Goal: Task Accomplishment & Management: Use online tool/utility

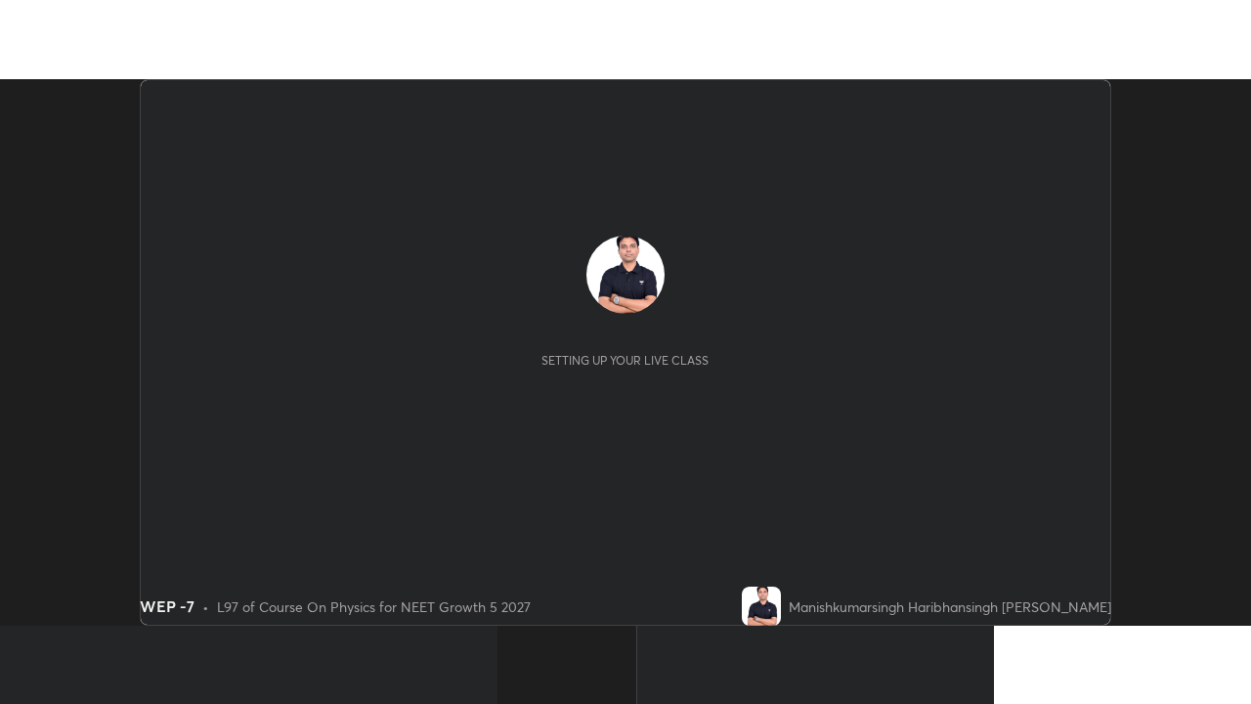
scroll to position [546, 1250]
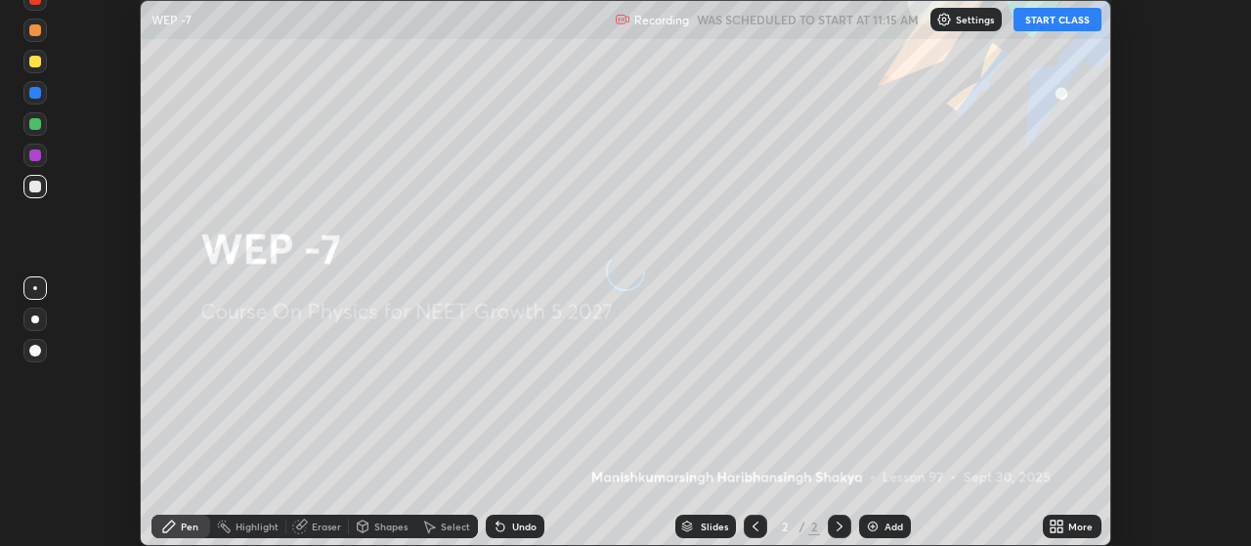
click at [1065, 19] on button "START CLASS" at bounding box center [1058, 19] width 88 height 23
click at [1061, 523] on icon at bounding box center [1061, 523] width 5 height 5
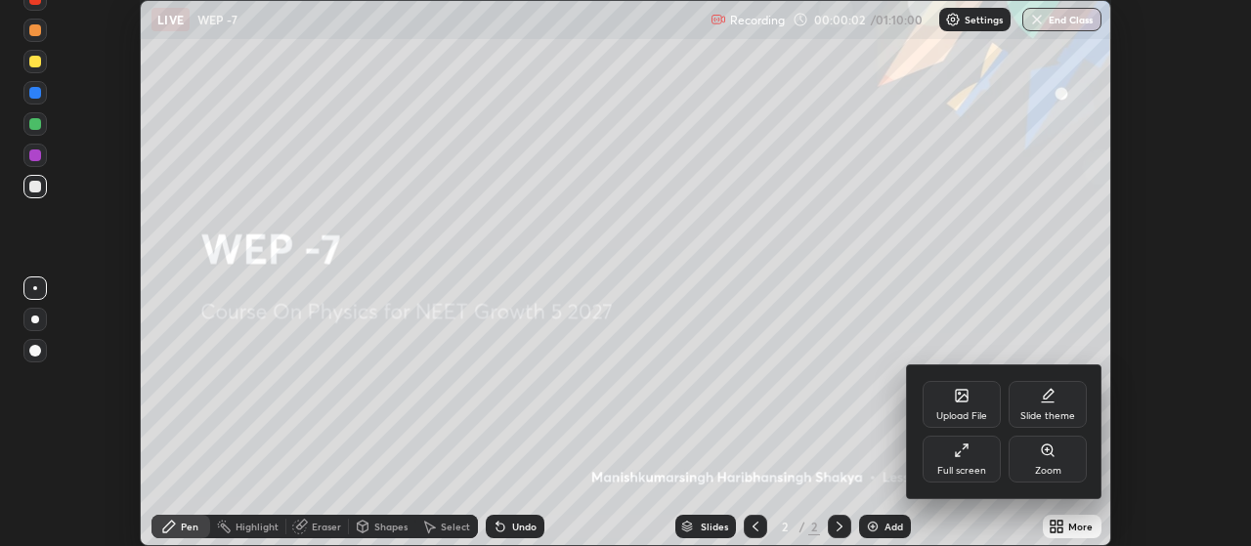
click at [1041, 404] on div "Slide theme" at bounding box center [1048, 404] width 78 height 47
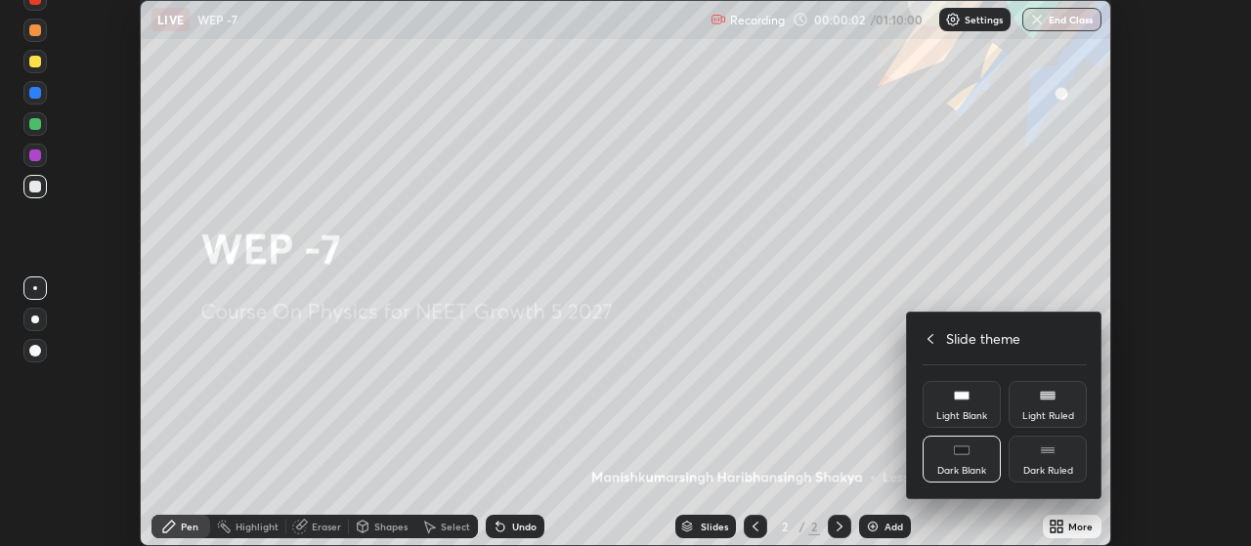
click at [1049, 459] on div "Dark Ruled" at bounding box center [1048, 459] width 78 height 47
click at [931, 338] on icon at bounding box center [931, 339] width 16 height 16
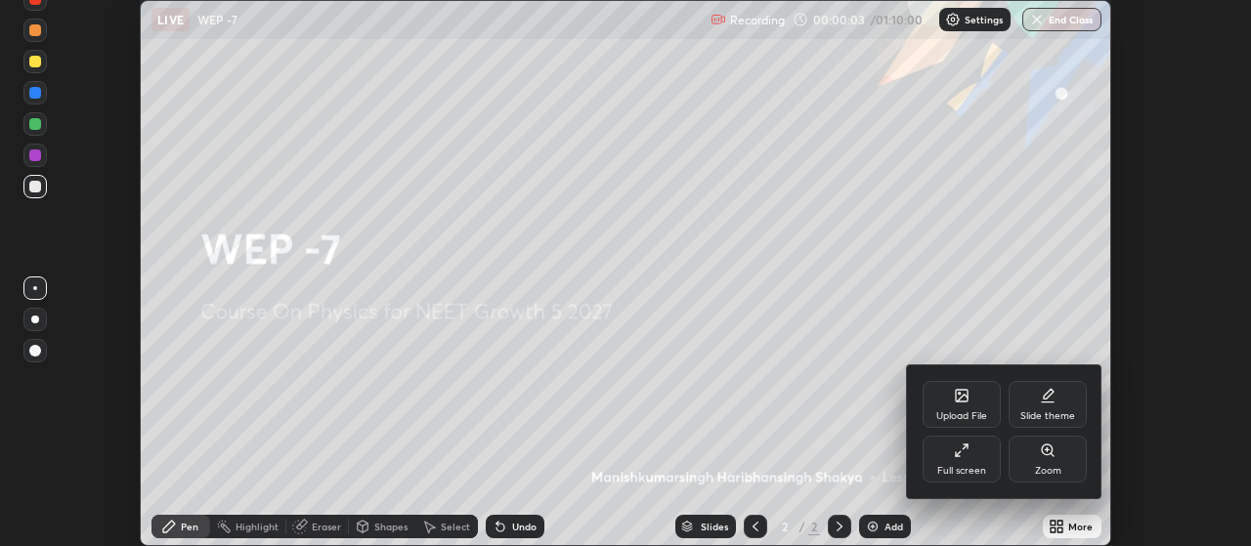
click at [964, 463] on div "Full screen" at bounding box center [962, 459] width 78 height 47
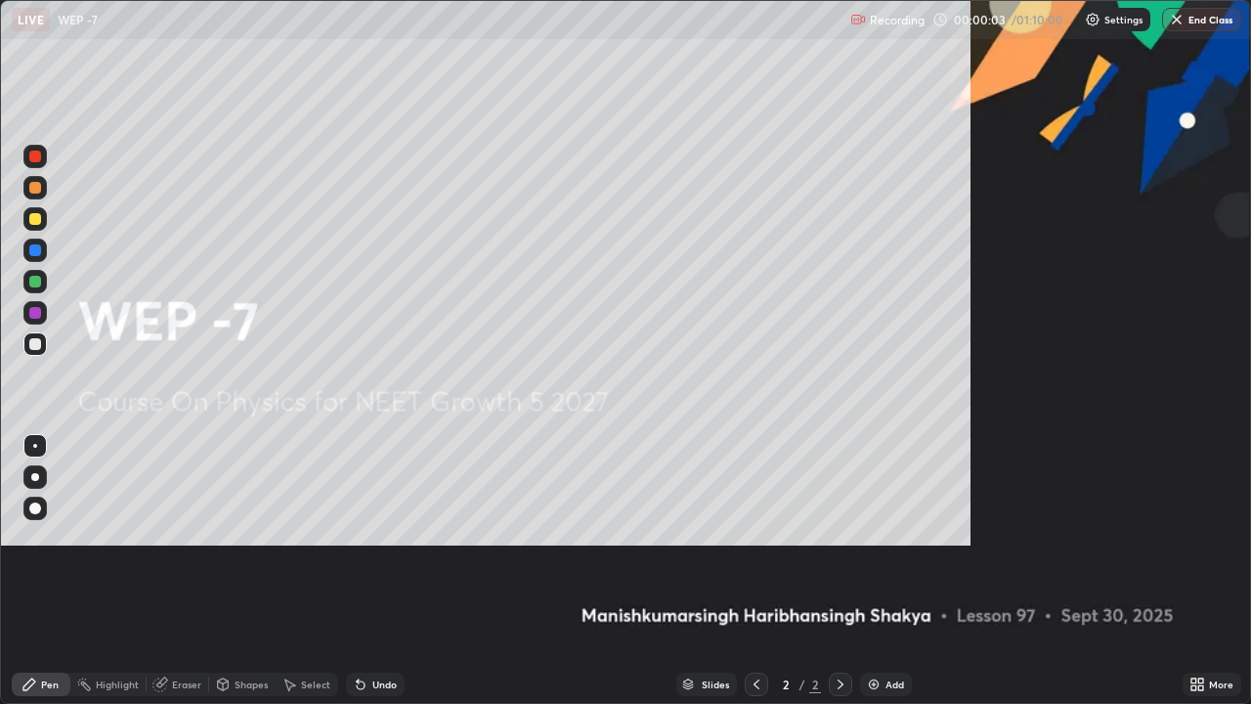
scroll to position [704, 1251]
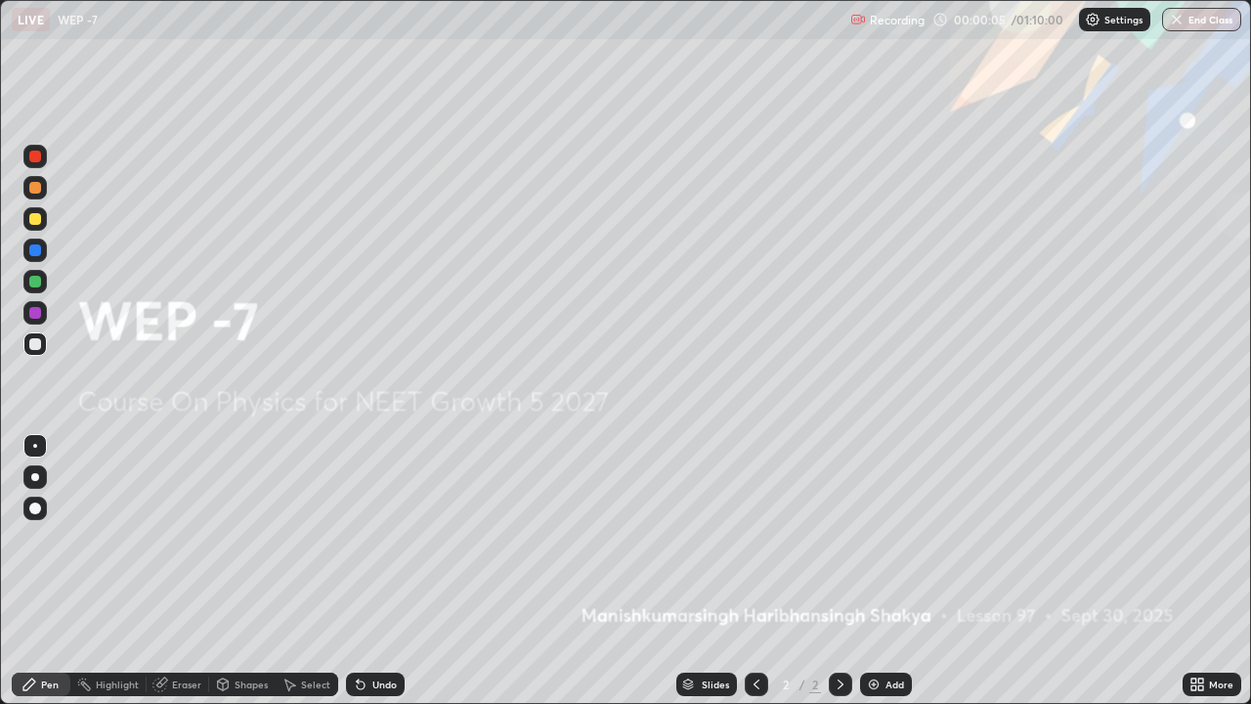
click at [886, 546] on div "Add" at bounding box center [895, 684] width 19 height 10
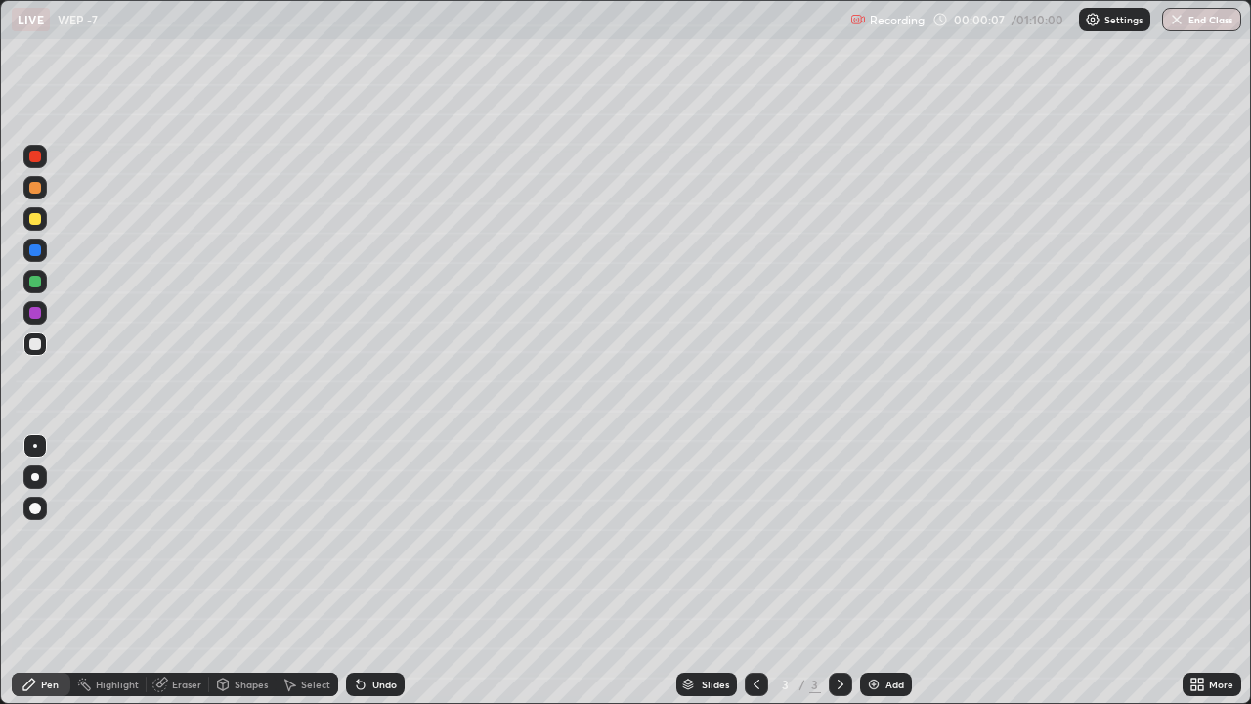
click at [35, 509] on div at bounding box center [35, 508] width 12 height 12
click at [184, 546] on div "Eraser" at bounding box center [178, 684] width 63 height 23
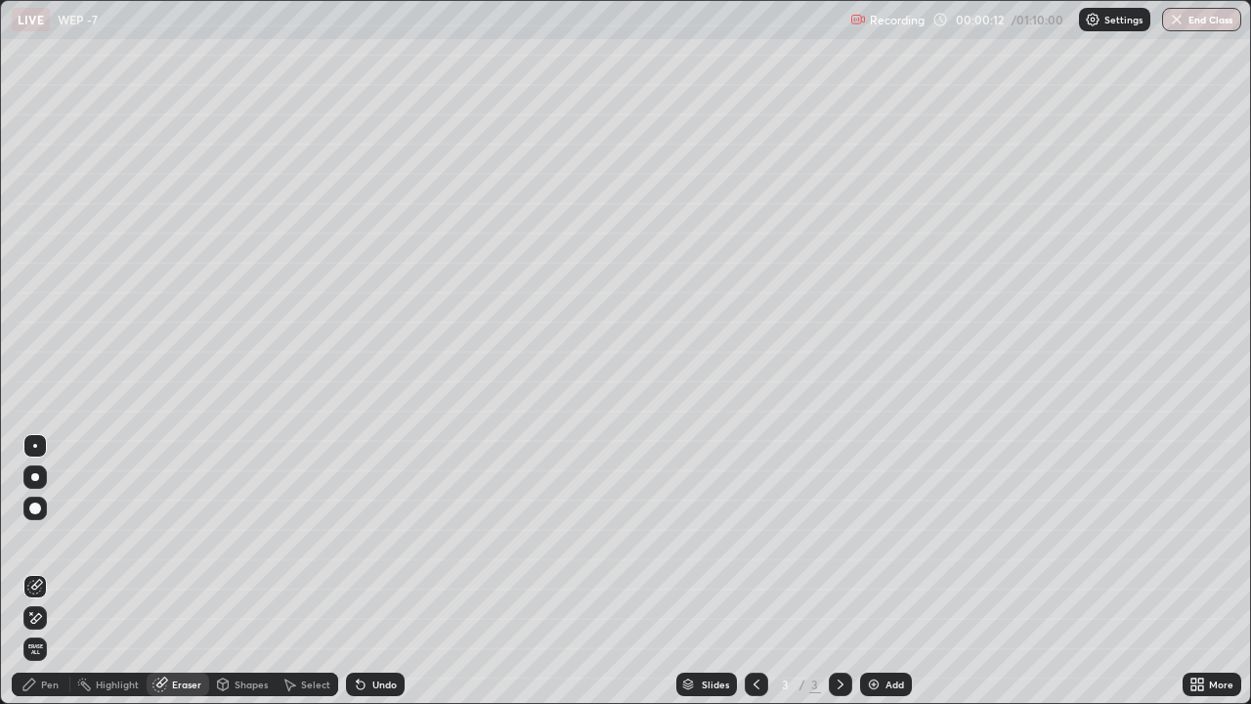
click at [35, 546] on span "Erase all" at bounding box center [35, 649] width 22 height 12
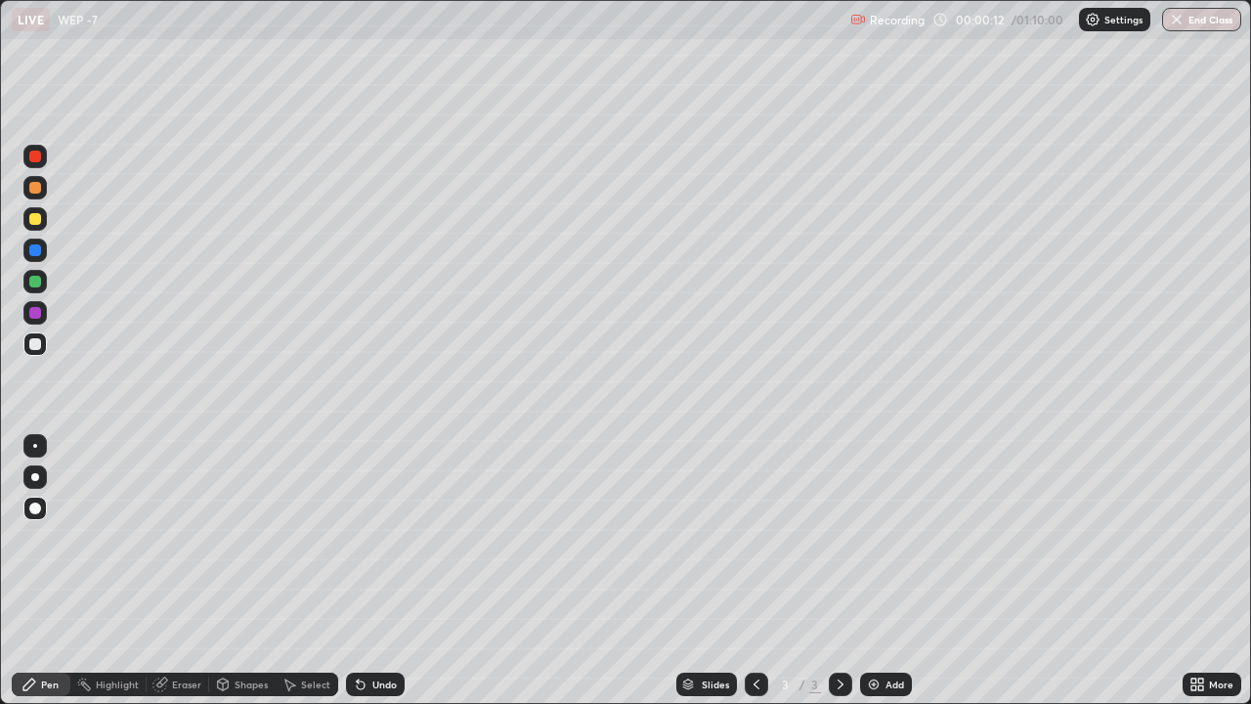
click at [33, 188] on div at bounding box center [35, 188] width 12 height 12
click at [36, 220] on div at bounding box center [35, 219] width 12 height 12
click at [187, 546] on div "Eraser" at bounding box center [186, 684] width 29 height 10
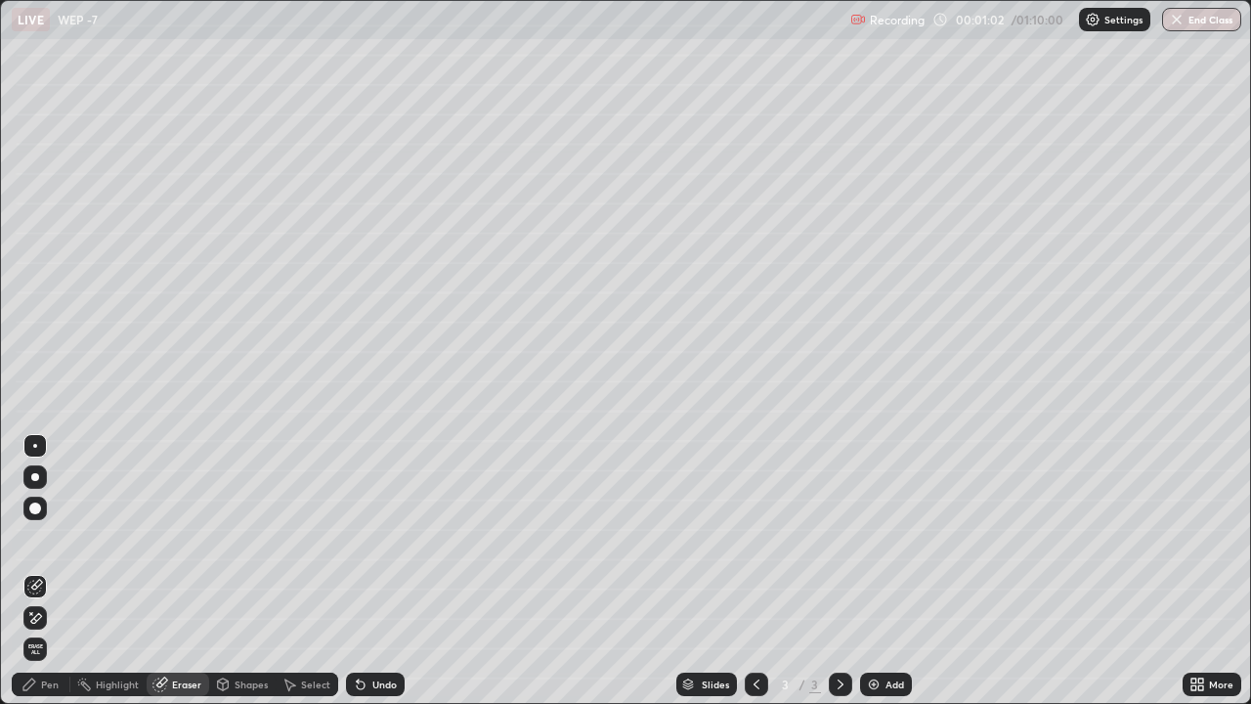
click at [37, 546] on icon at bounding box center [35, 618] width 16 height 17
click at [44, 546] on div "Pen" at bounding box center [50, 684] width 18 height 10
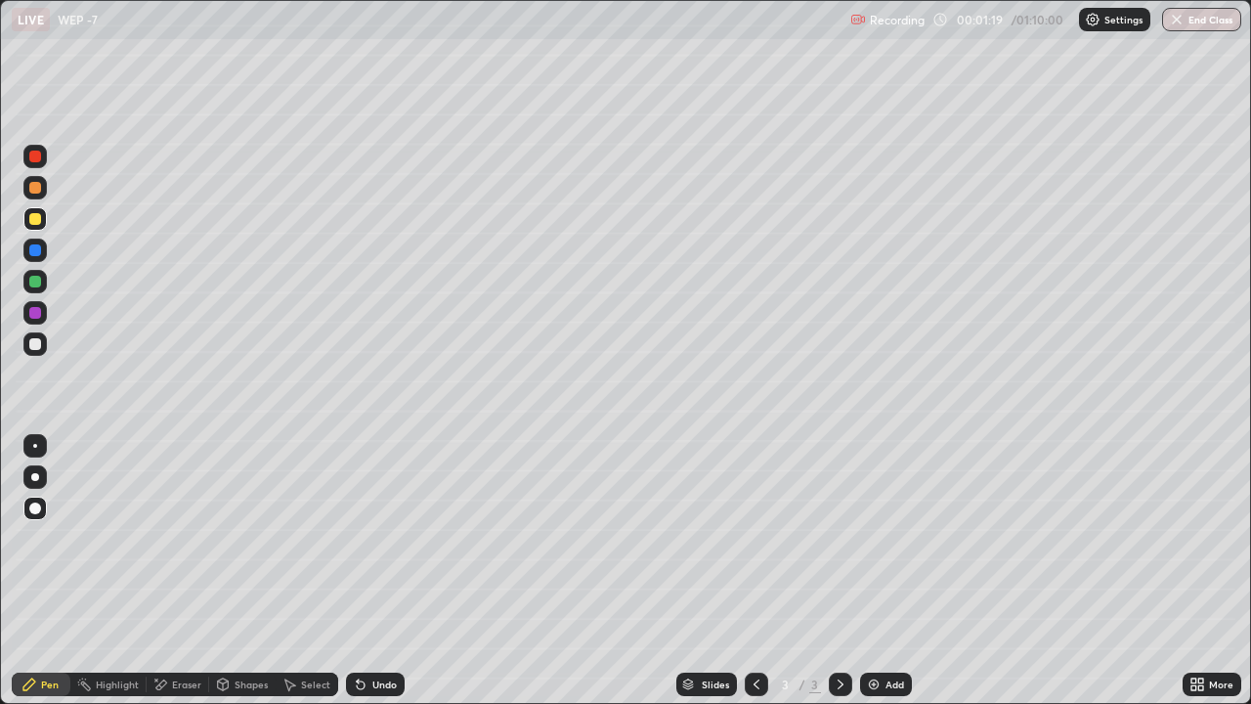
click at [40, 338] on div at bounding box center [34, 343] width 23 height 23
click at [30, 190] on div at bounding box center [35, 188] width 12 height 12
click at [32, 224] on div at bounding box center [35, 219] width 12 height 12
click at [36, 344] on div at bounding box center [35, 344] width 12 height 12
click at [34, 197] on div at bounding box center [34, 187] width 23 height 23
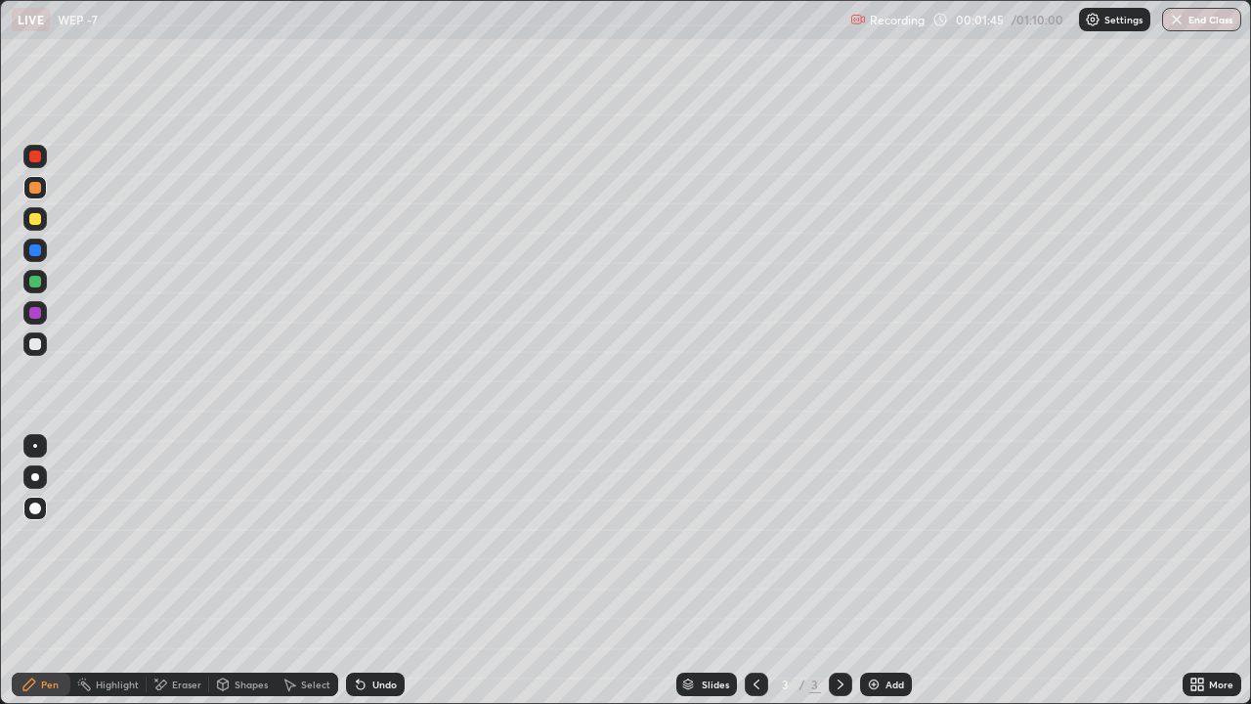
click at [33, 249] on div at bounding box center [35, 250] width 12 height 12
click at [33, 188] on div at bounding box center [35, 188] width 12 height 12
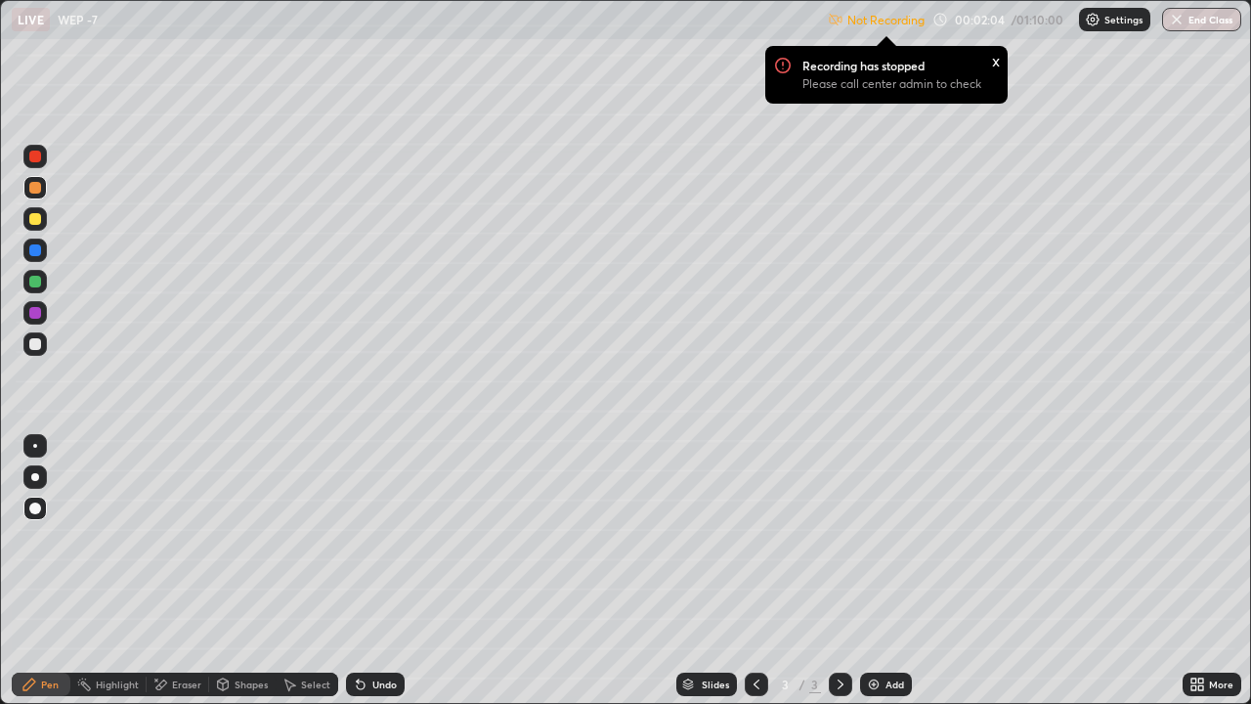
click at [1115, 17] on p "Settings" at bounding box center [1124, 20] width 38 height 10
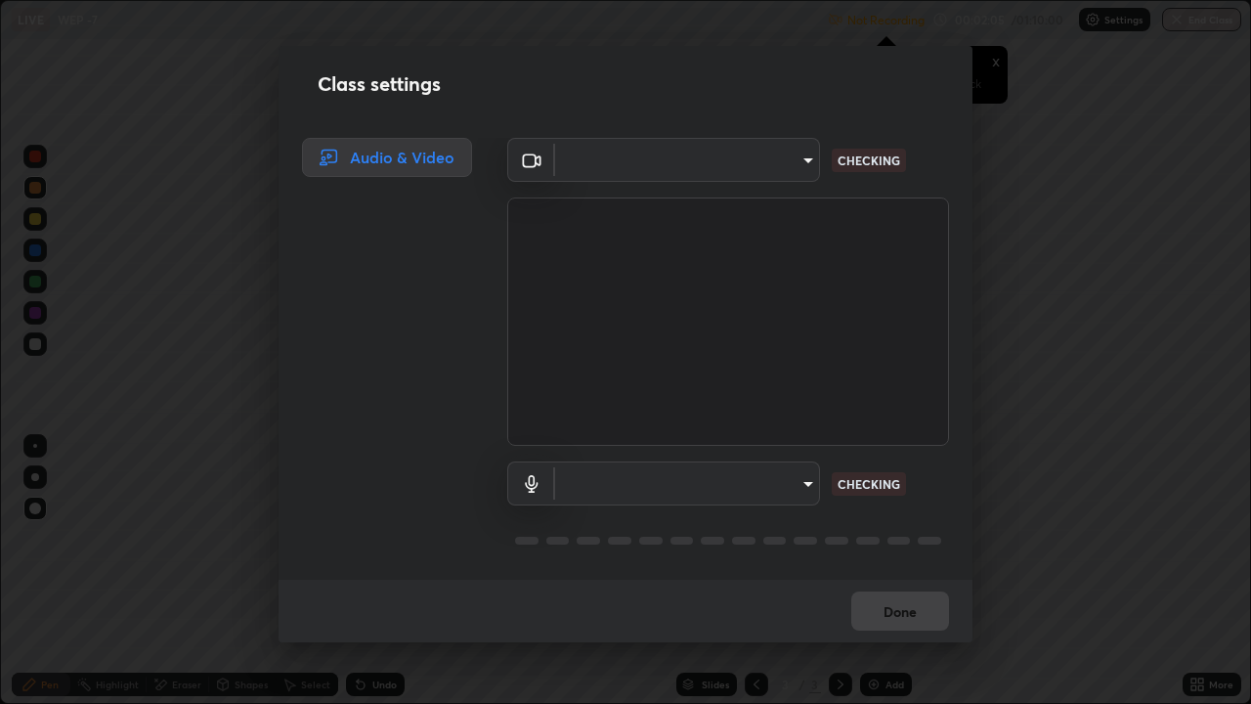
type input "80c3748f7047bfa8a2e3beb73f5809e9ad7c39e7d775a1a6b919bd05adb1d46d"
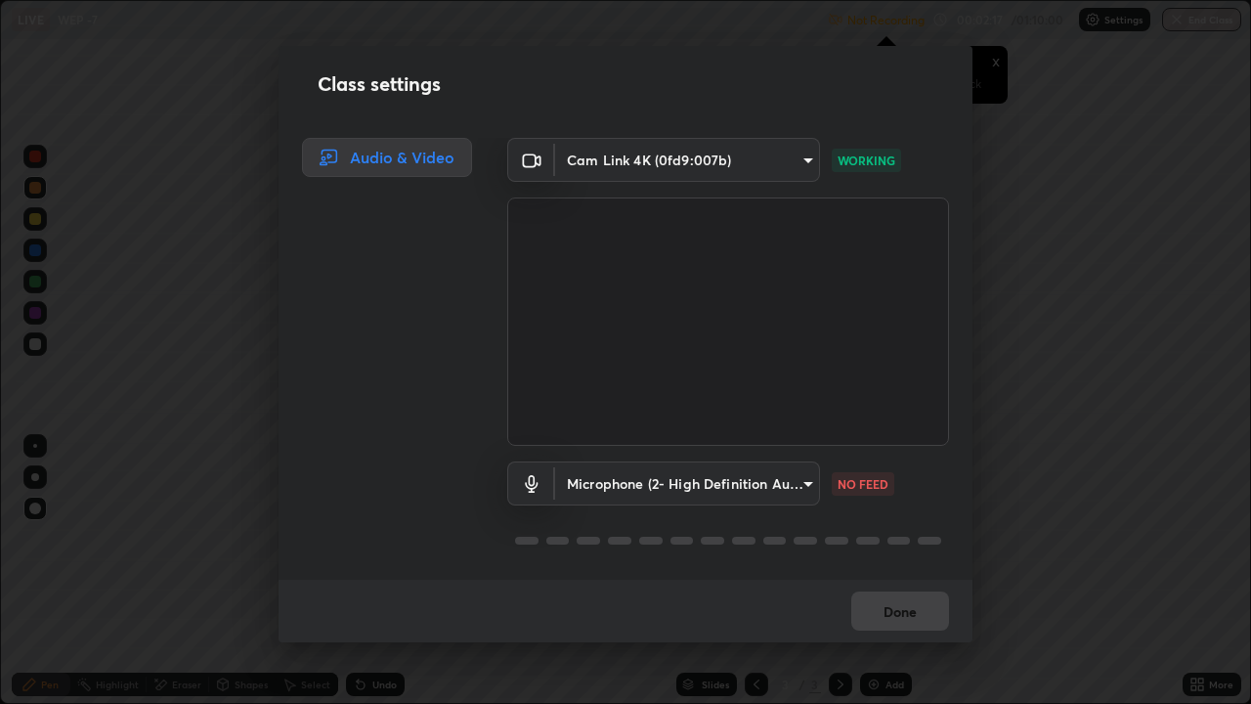
click at [784, 480] on body "Erase all LIVE WEP -7 Not Recording Recording has stopped Please call center ad…" at bounding box center [625, 352] width 1251 height 704
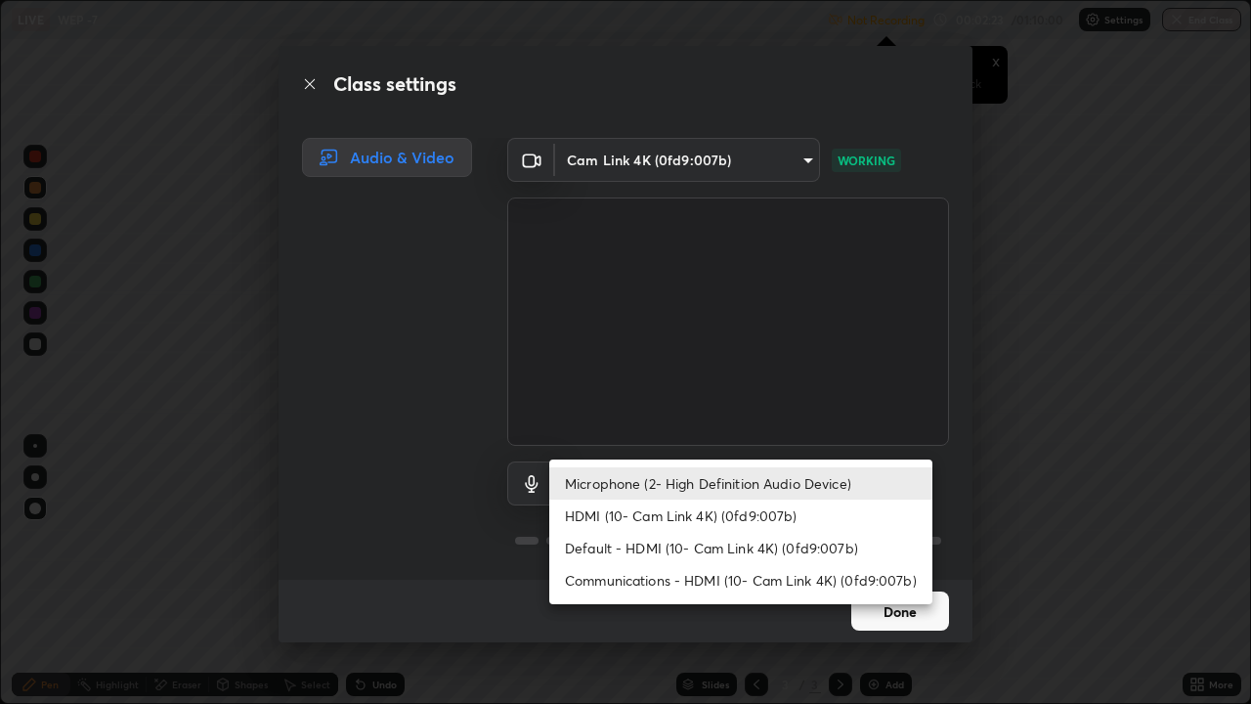
click at [728, 544] on li "Default - HDMI (10- Cam Link 4K) (0fd9:007b)" at bounding box center [740, 548] width 383 height 32
type input "default"
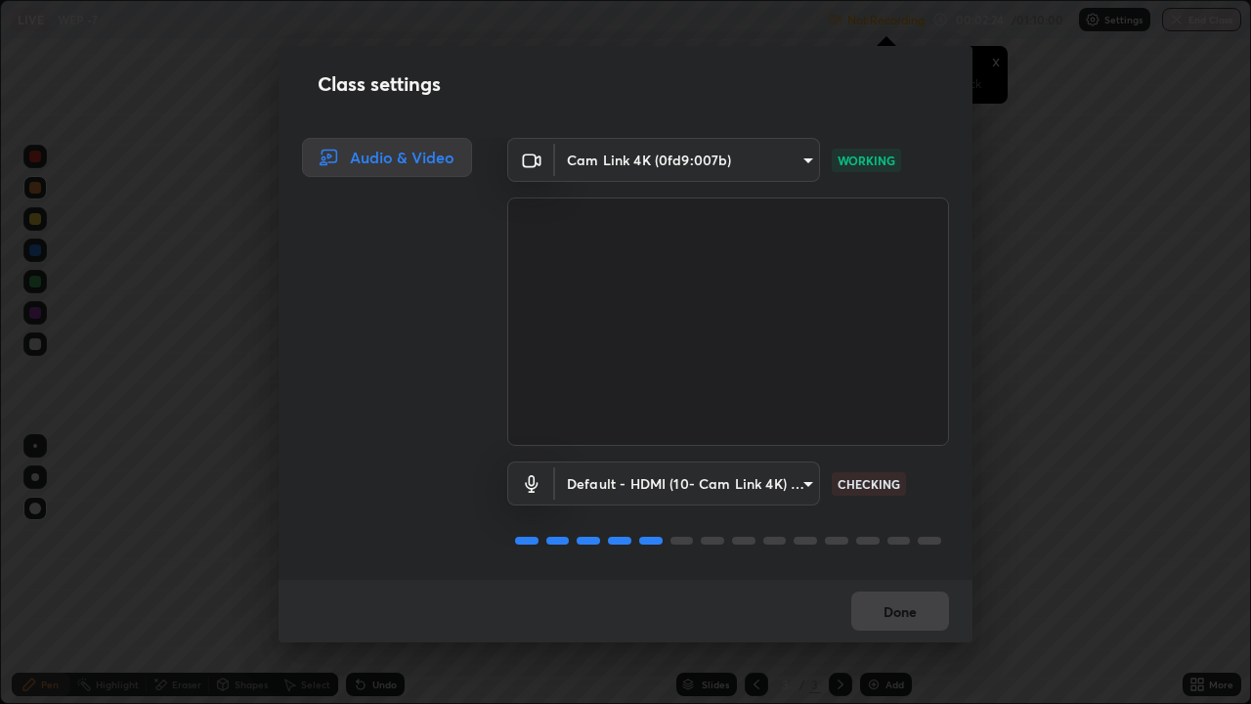
click at [882, 546] on div "Done" at bounding box center [626, 611] width 694 height 63
click at [894, 546] on button "Done" at bounding box center [900, 610] width 98 height 39
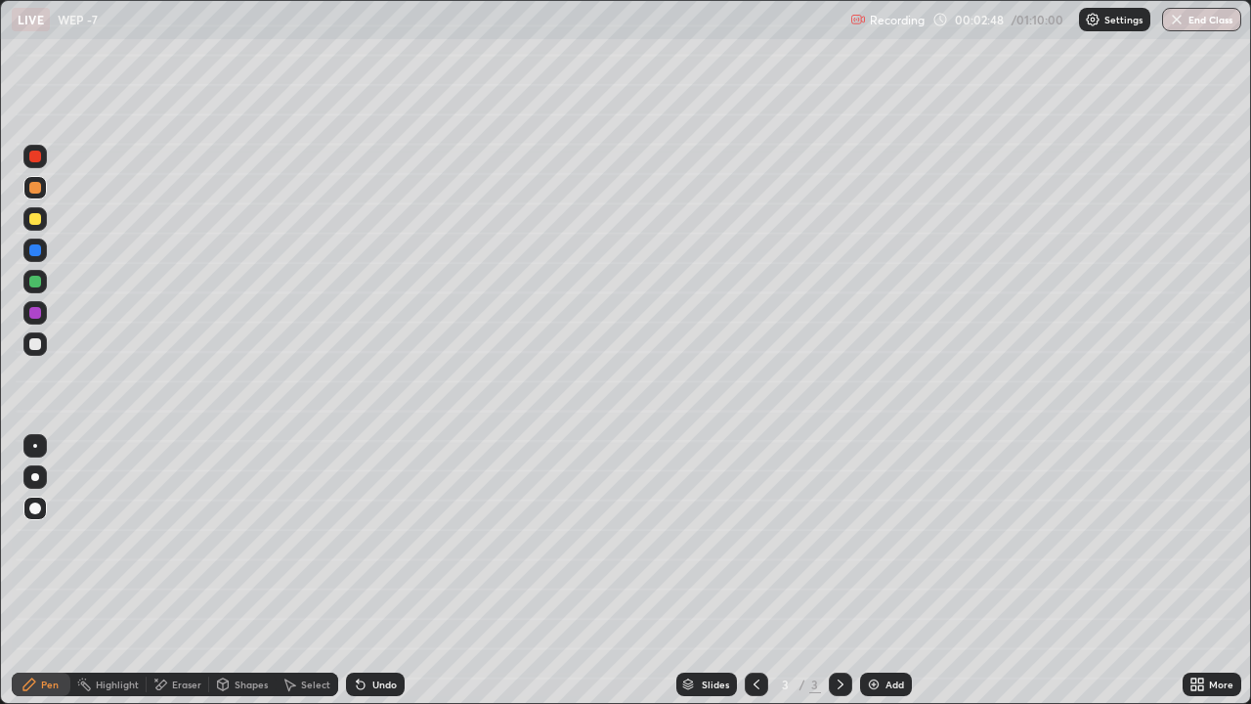
click at [36, 344] on div at bounding box center [35, 344] width 12 height 12
click at [25, 215] on div at bounding box center [34, 218] width 23 height 23
click at [876, 546] on img at bounding box center [874, 685] width 16 height 16
click at [259, 546] on div "Shapes" at bounding box center [251, 684] width 33 height 10
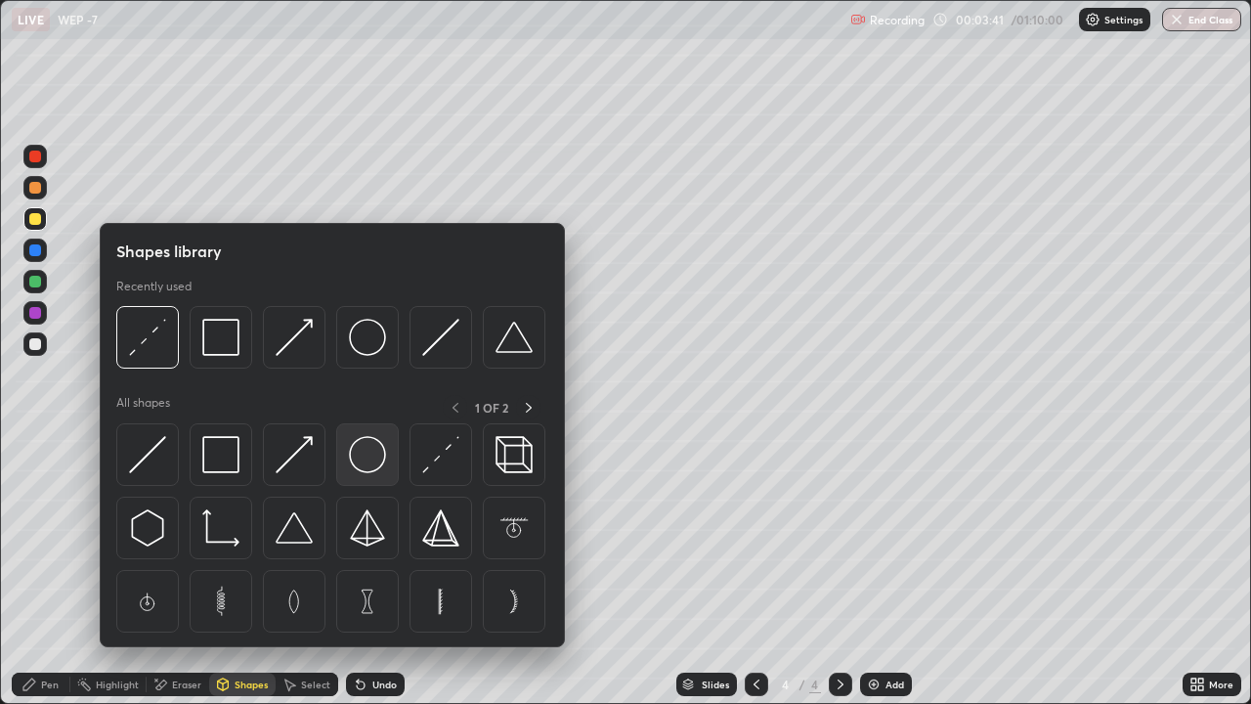
click at [364, 458] on img at bounding box center [367, 454] width 37 height 37
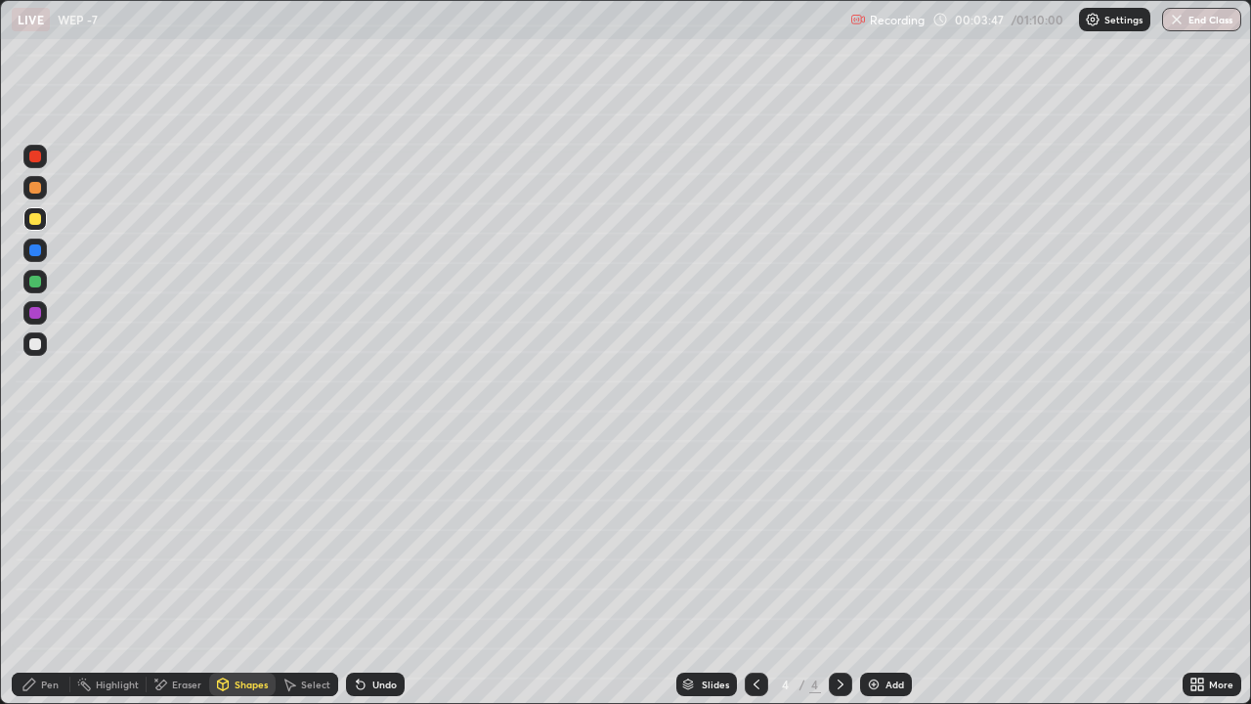
click at [174, 546] on div "Eraser" at bounding box center [186, 684] width 29 height 10
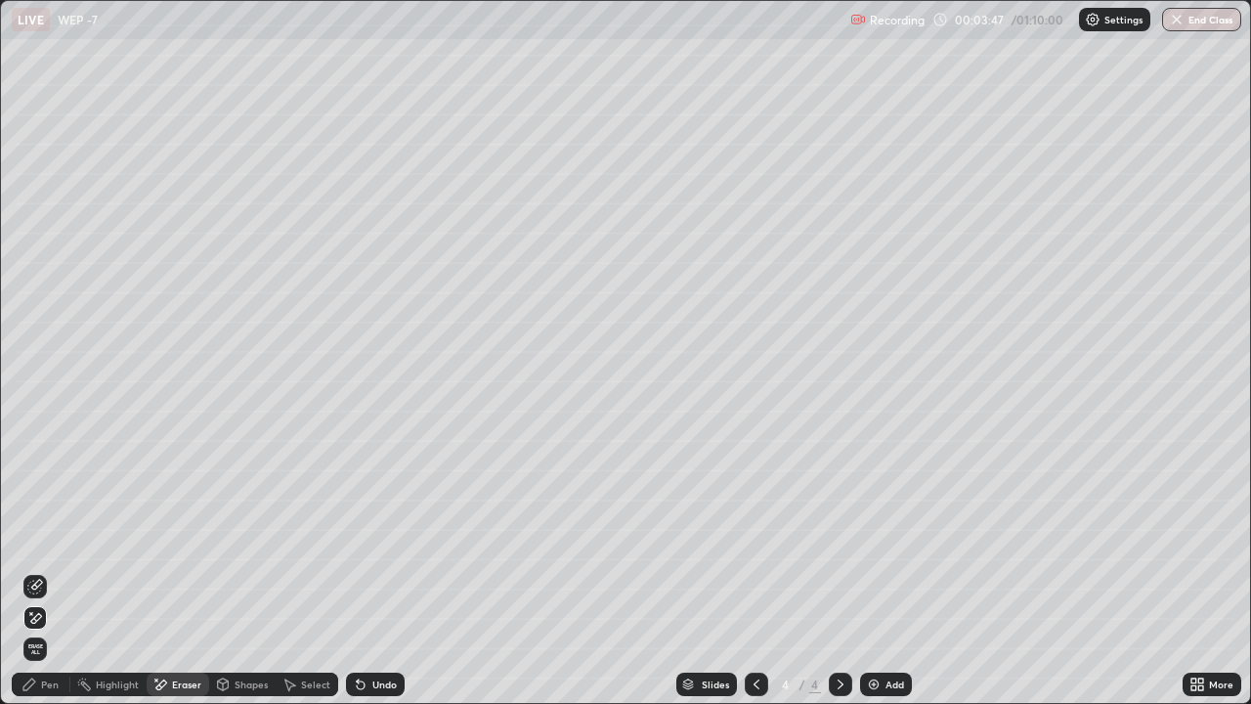
click at [35, 546] on icon at bounding box center [36, 585] width 11 height 10
click at [48, 546] on div "Pen" at bounding box center [41, 684] width 59 height 23
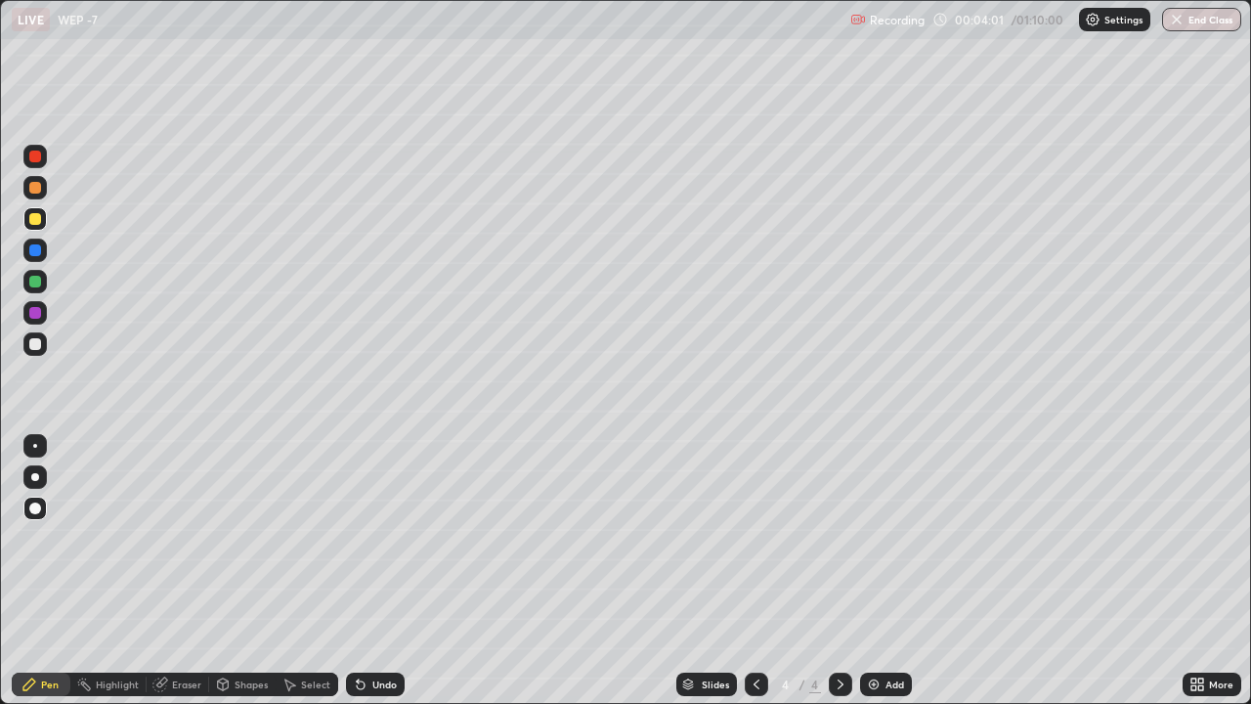
click at [40, 340] on div at bounding box center [35, 344] width 12 height 12
click at [247, 546] on div "Shapes" at bounding box center [251, 684] width 33 height 10
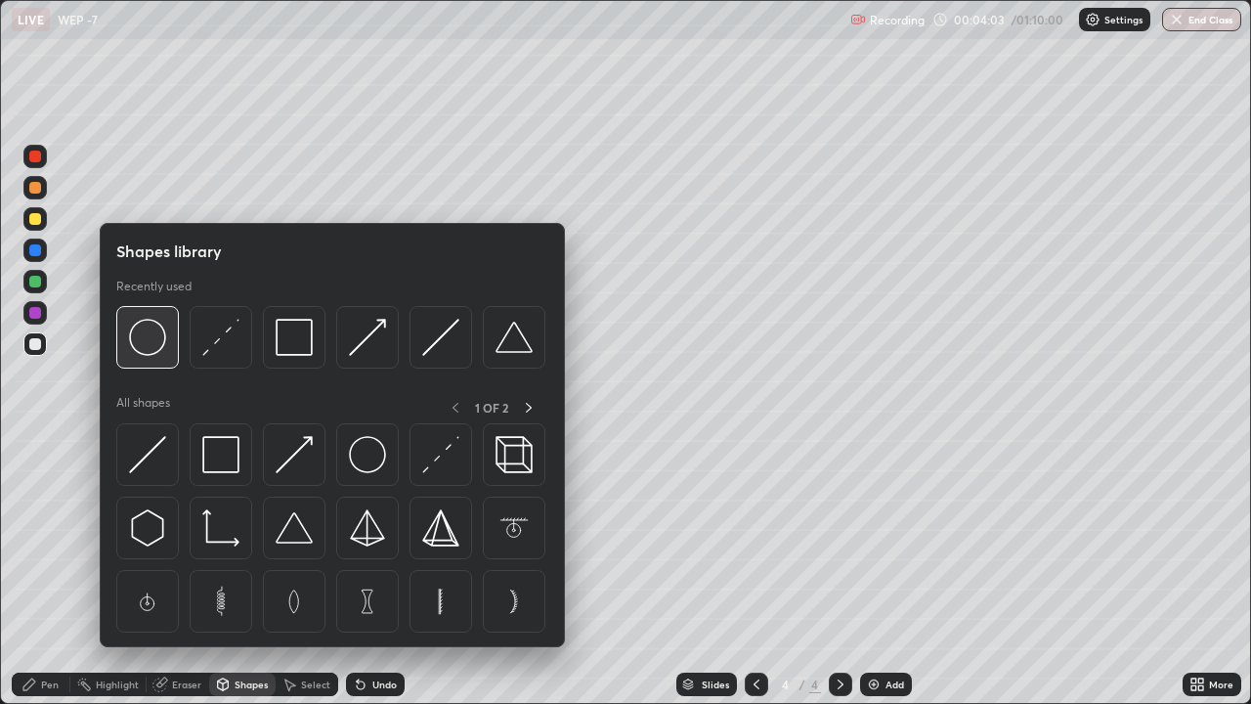
click at [150, 350] on img at bounding box center [147, 337] width 37 height 37
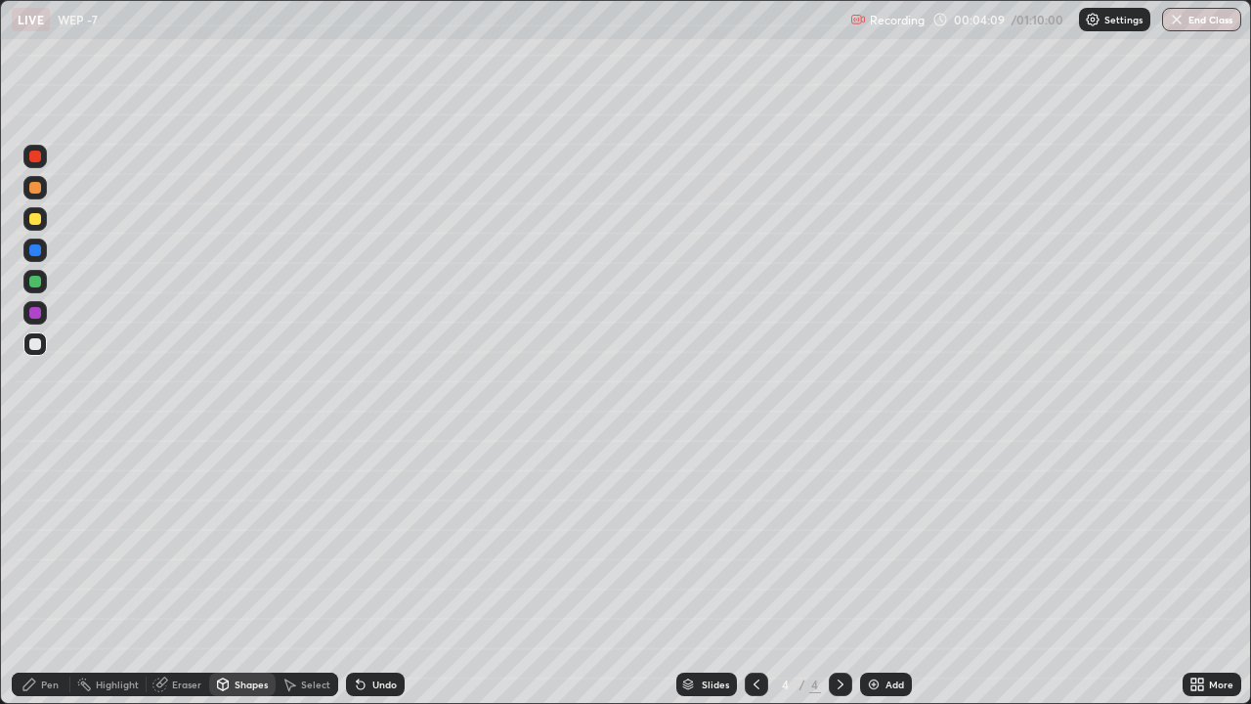
click at [124, 546] on div "Highlight" at bounding box center [117, 684] width 43 height 10
click at [37, 546] on icon at bounding box center [35, 618] width 16 height 16
click at [245, 546] on div "Shapes" at bounding box center [251, 684] width 33 height 10
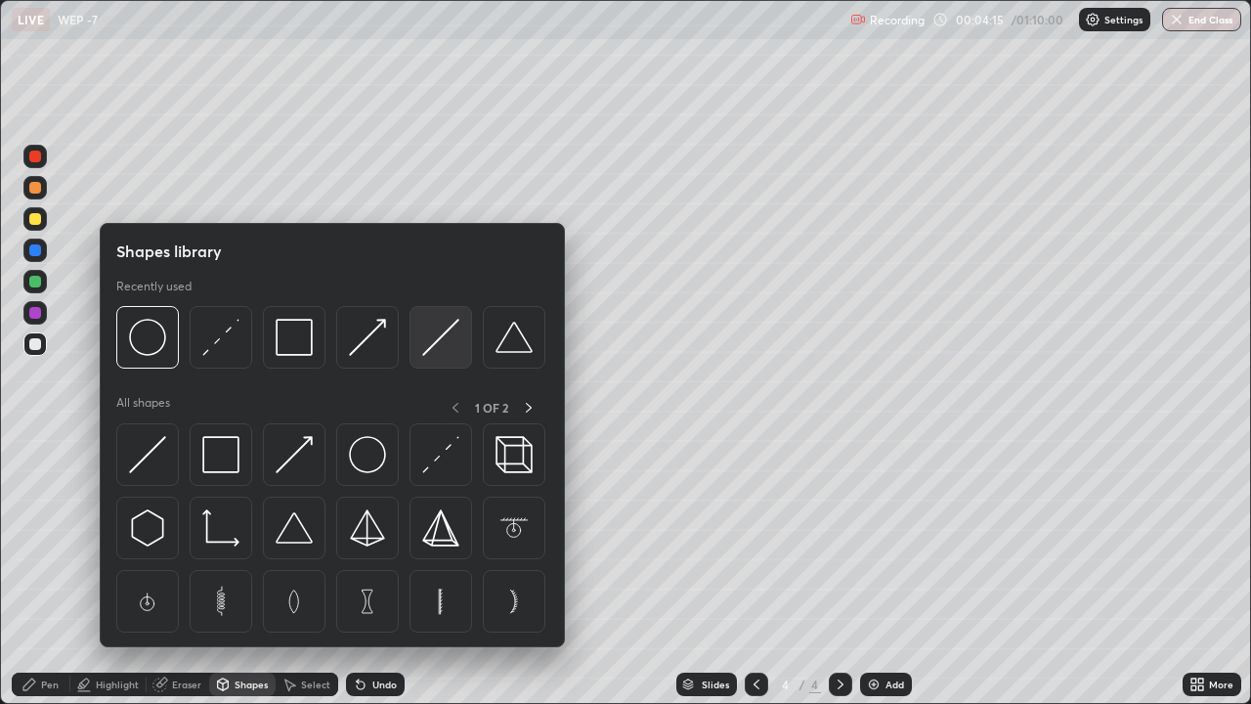
click at [433, 346] on img at bounding box center [440, 337] width 37 height 37
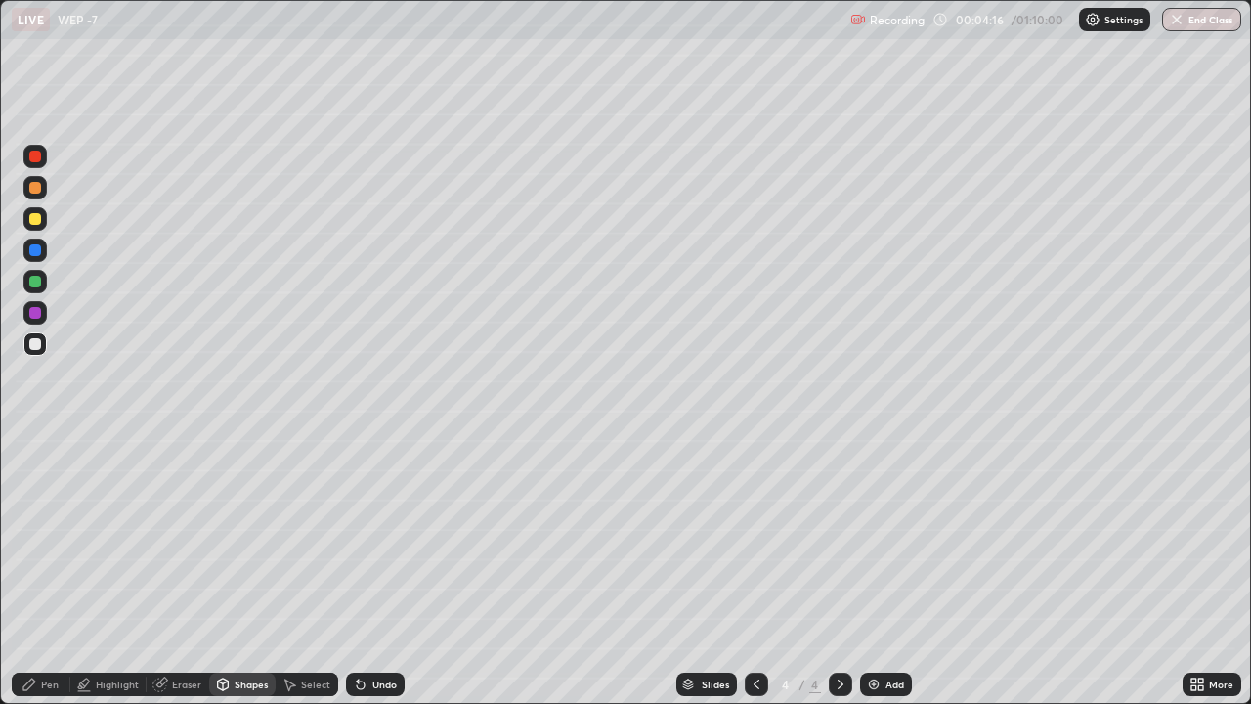
click at [32, 250] on div at bounding box center [35, 250] width 12 height 12
click at [236, 546] on div "Shapes" at bounding box center [251, 684] width 33 height 10
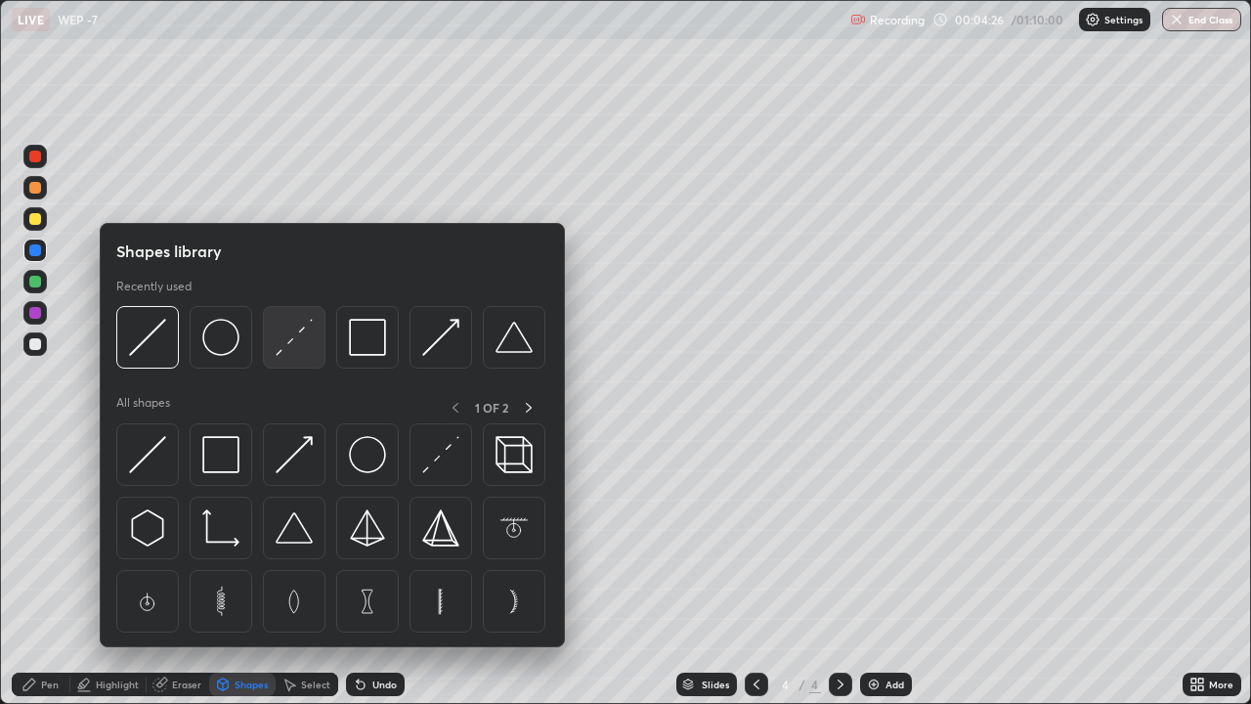
click at [285, 348] on img at bounding box center [294, 337] width 37 height 37
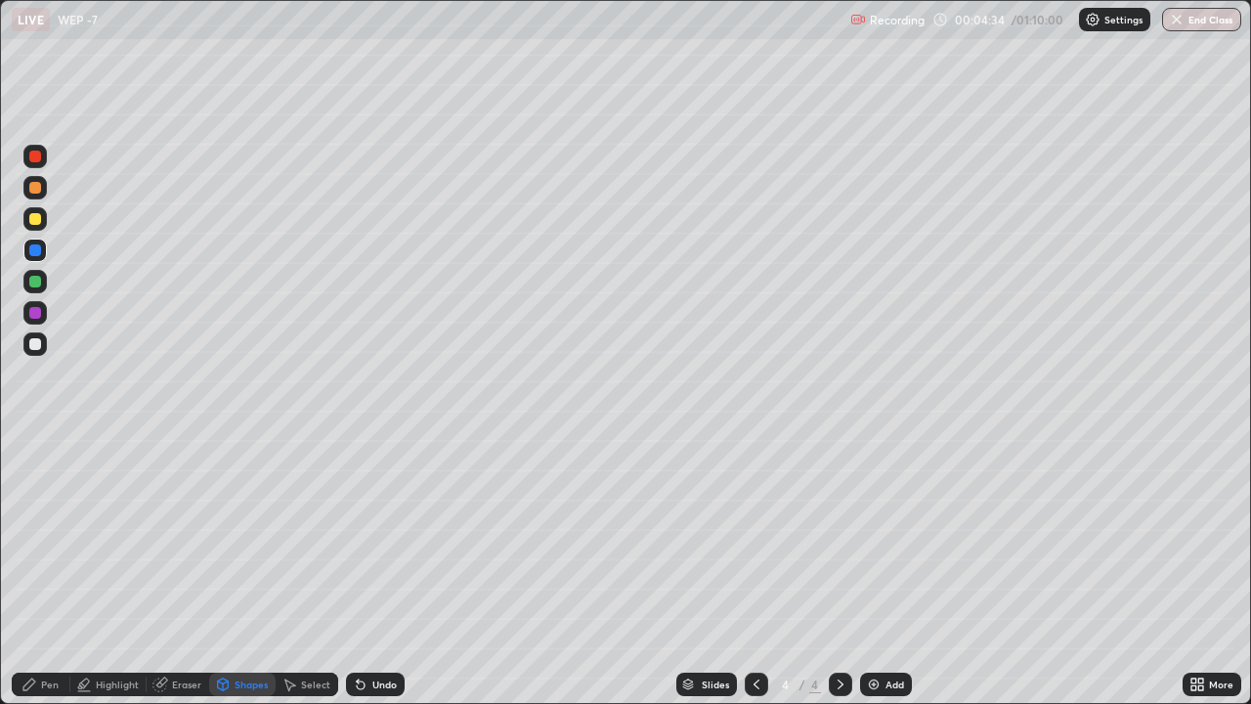
click at [49, 546] on div "Pen" at bounding box center [50, 684] width 18 height 10
click at [34, 349] on div at bounding box center [35, 344] width 12 height 12
click at [33, 192] on div at bounding box center [35, 188] width 12 height 12
click at [883, 546] on div "Add" at bounding box center [886, 684] width 52 height 23
click at [36, 193] on div at bounding box center [35, 188] width 12 height 12
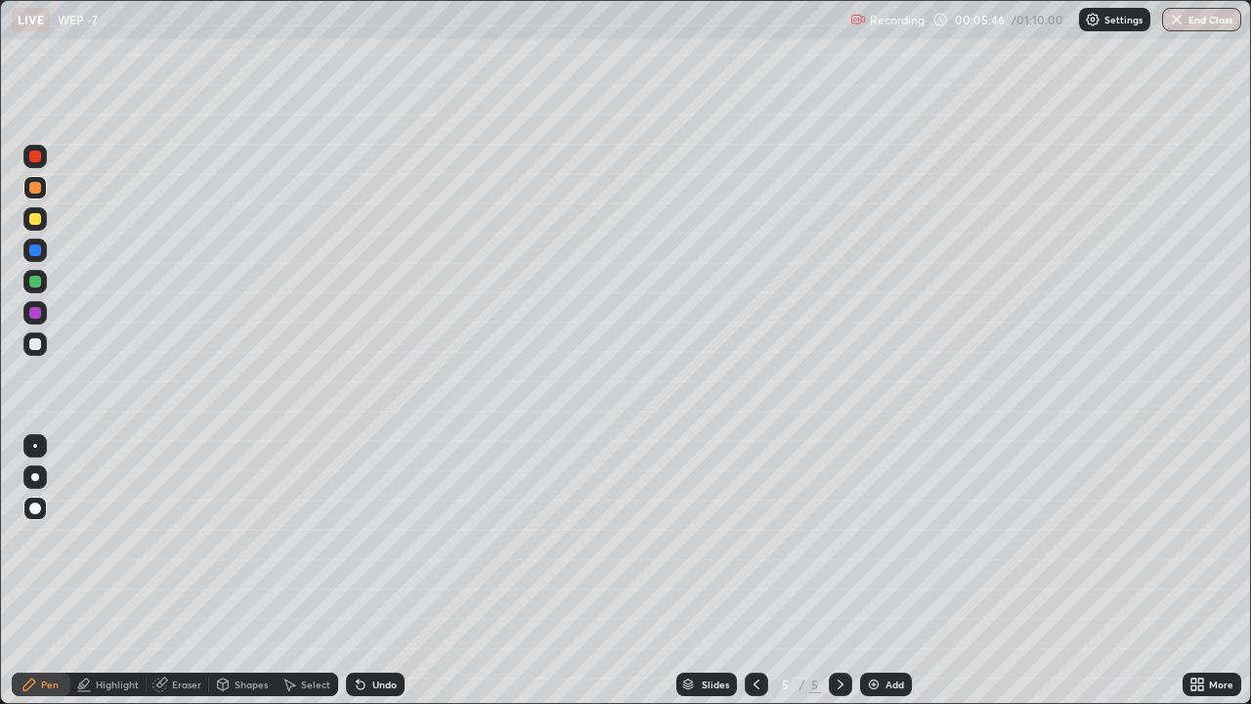
click at [32, 222] on div at bounding box center [35, 219] width 12 height 12
click at [242, 546] on div "Shapes" at bounding box center [251, 684] width 33 height 10
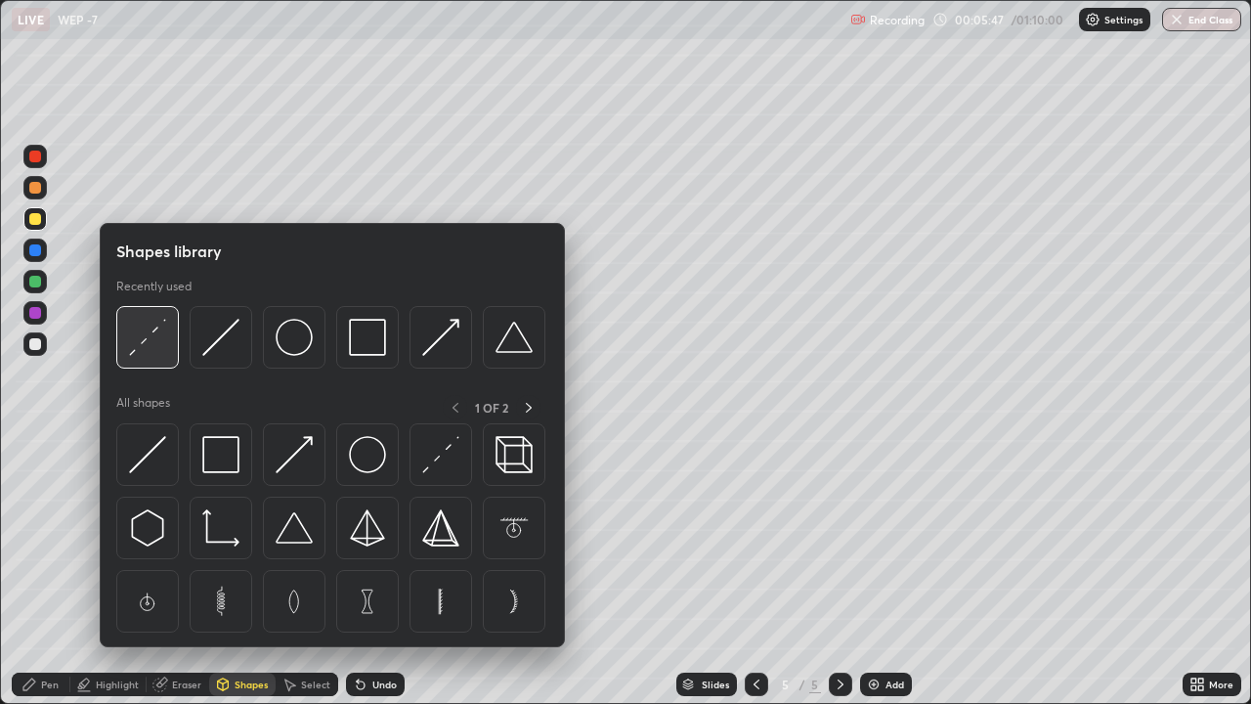
click at [148, 345] on img at bounding box center [147, 337] width 37 height 37
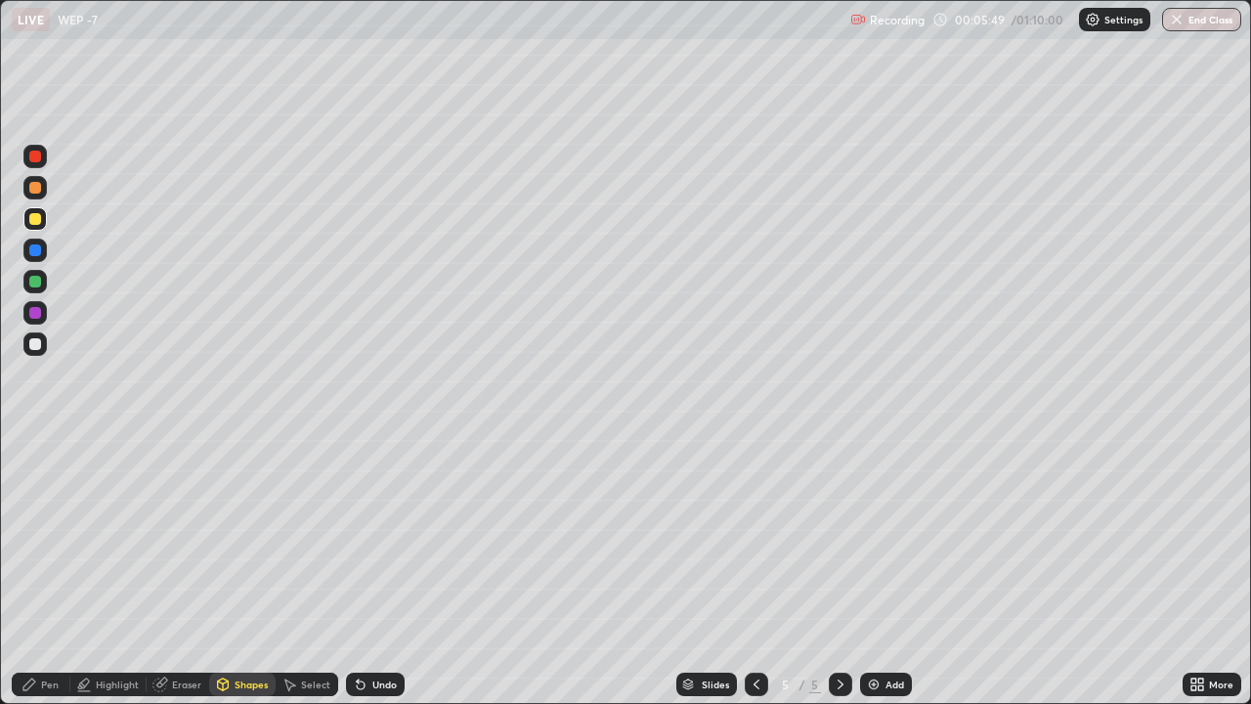
click at [36, 342] on div at bounding box center [35, 344] width 12 height 12
click at [59, 546] on div "Pen" at bounding box center [41, 684] width 59 height 23
click at [23, 196] on div at bounding box center [34, 187] width 23 height 31
click at [34, 226] on div at bounding box center [34, 218] width 23 height 23
click at [893, 546] on div "Add" at bounding box center [895, 684] width 19 height 10
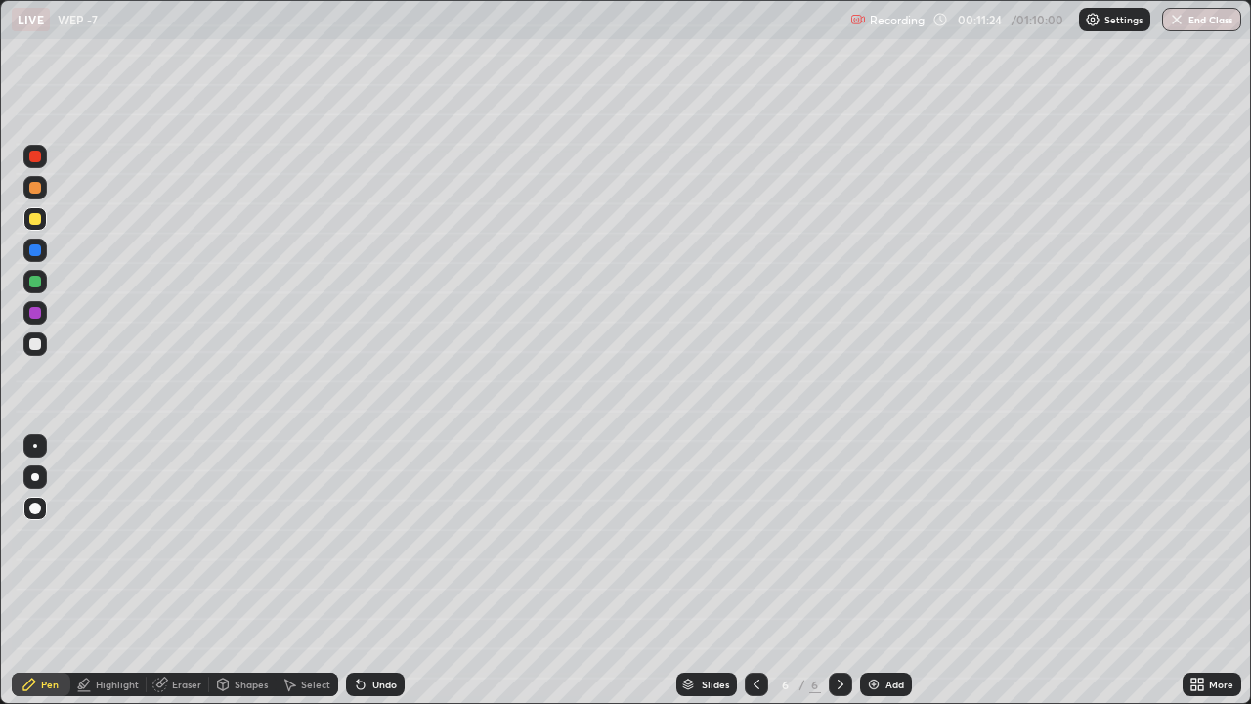
click at [38, 347] on div at bounding box center [35, 344] width 12 height 12
click at [31, 278] on div at bounding box center [35, 282] width 12 height 12
click at [238, 546] on div "Shapes" at bounding box center [242, 684] width 66 height 23
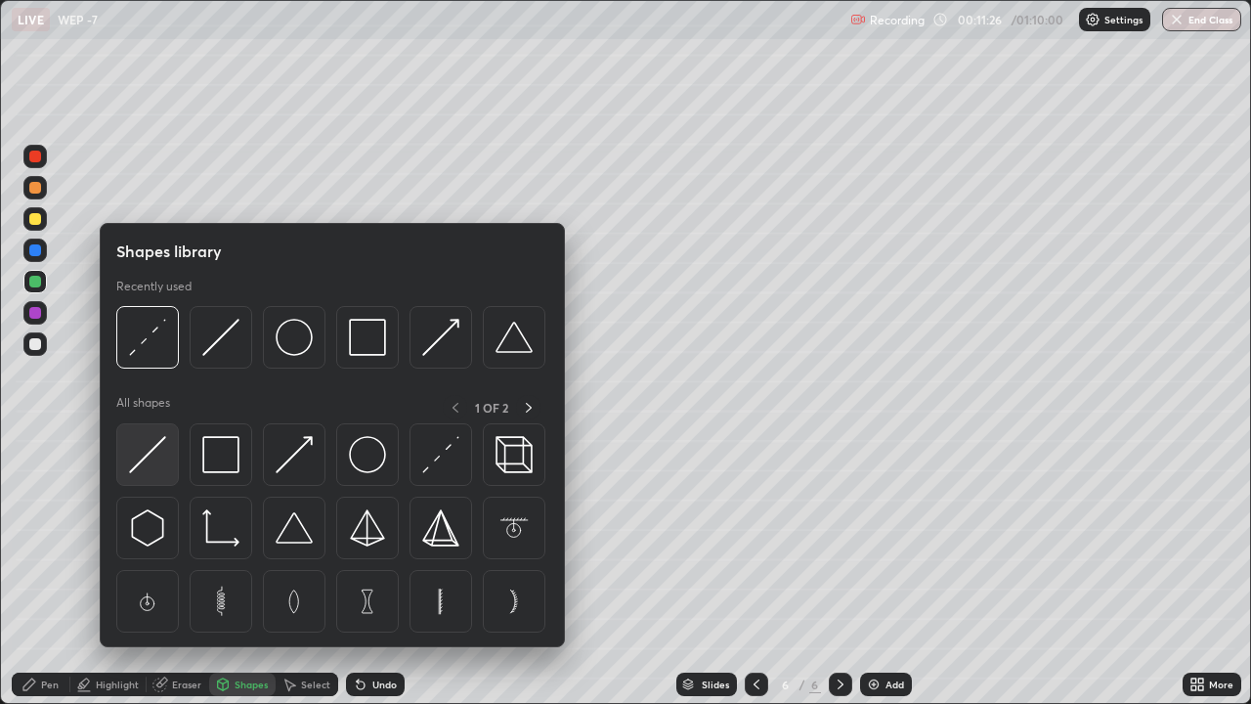
click at [153, 467] on img at bounding box center [147, 454] width 37 height 37
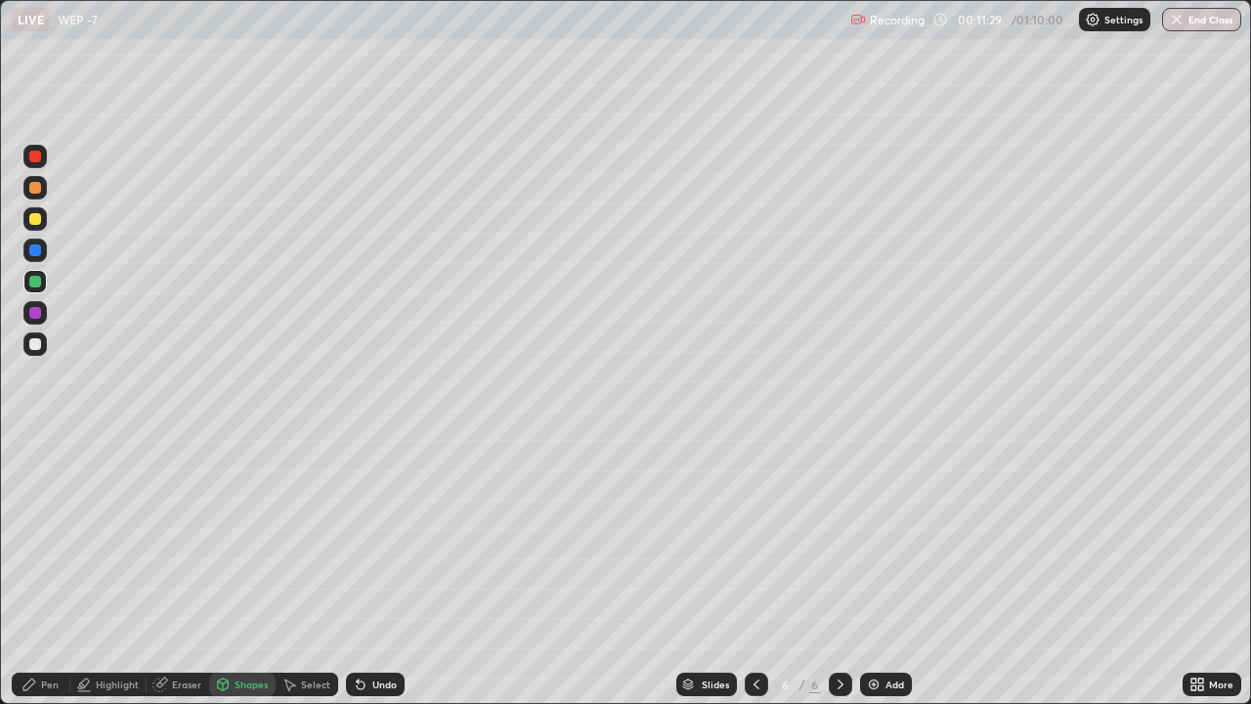
click at [248, 546] on div "Shapes" at bounding box center [242, 684] width 66 height 23
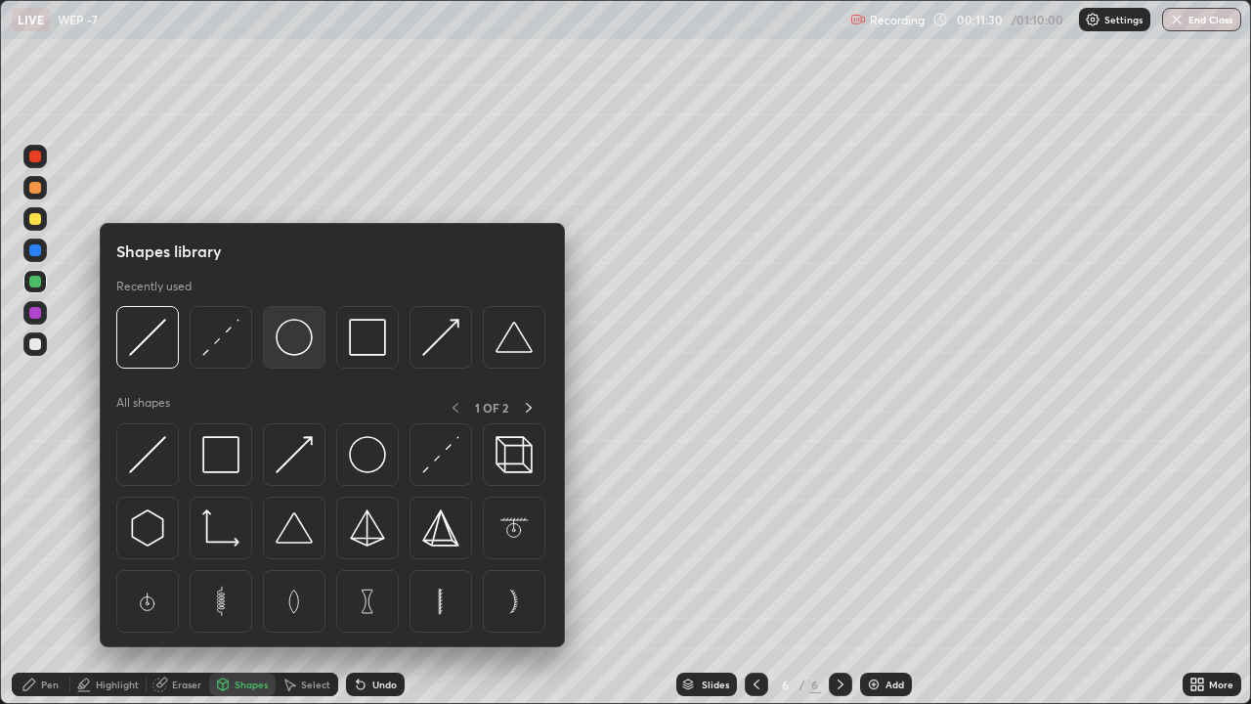
click at [287, 347] on img at bounding box center [294, 337] width 37 height 37
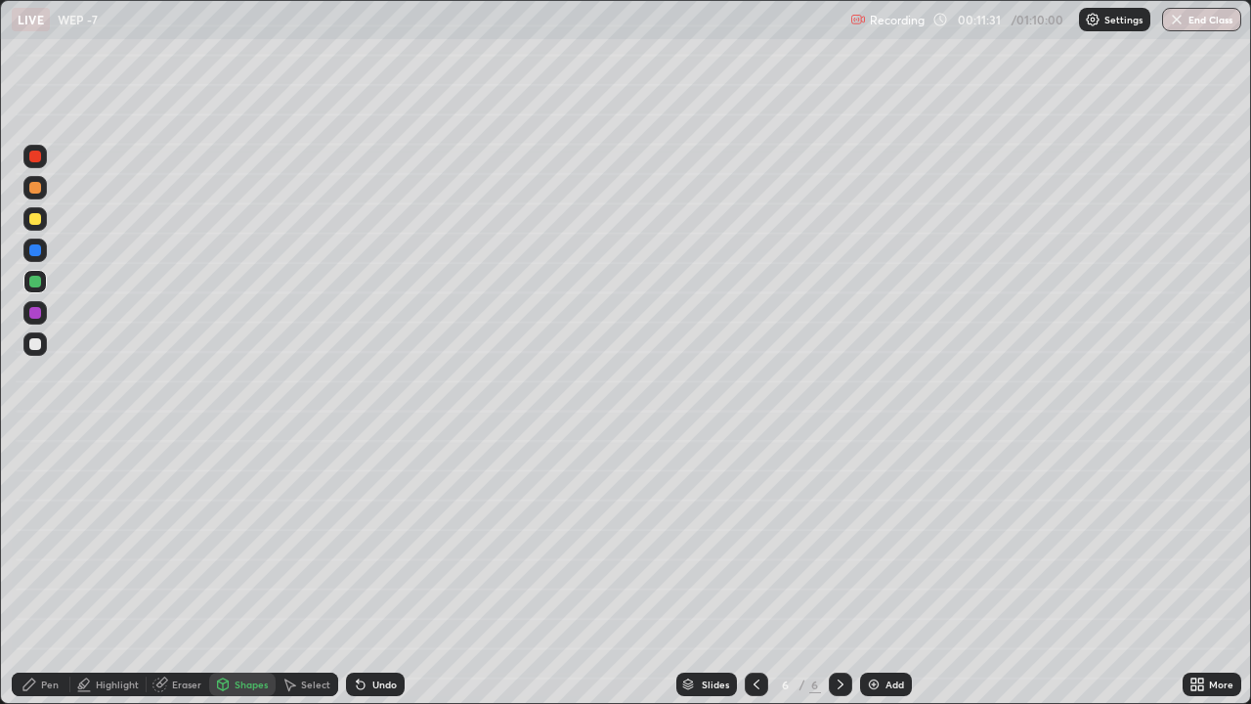
click at [40, 345] on div at bounding box center [35, 344] width 12 height 12
click at [174, 546] on div "Eraser" at bounding box center [178, 684] width 63 height 23
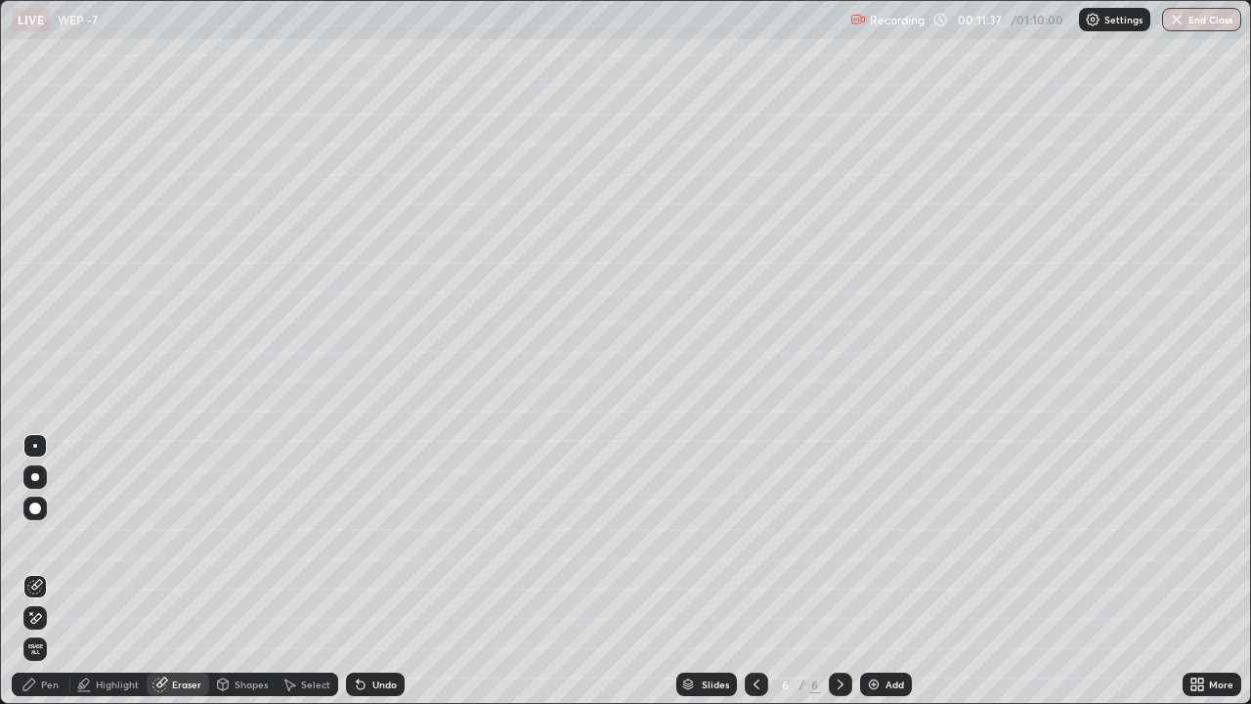
click at [109, 546] on div "Highlight" at bounding box center [117, 684] width 43 height 10
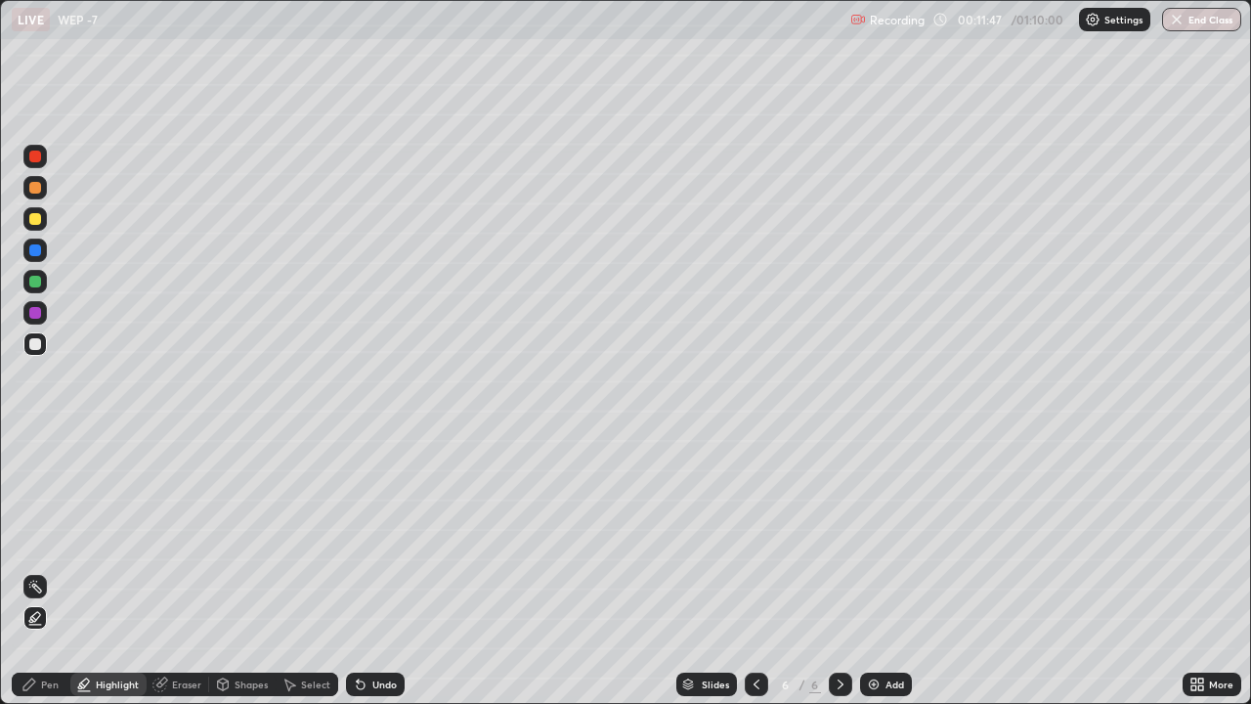
click at [35, 285] on div at bounding box center [35, 282] width 12 height 12
click at [31, 248] on div at bounding box center [35, 250] width 12 height 12
click at [237, 546] on div "Shapes" at bounding box center [251, 684] width 33 height 10
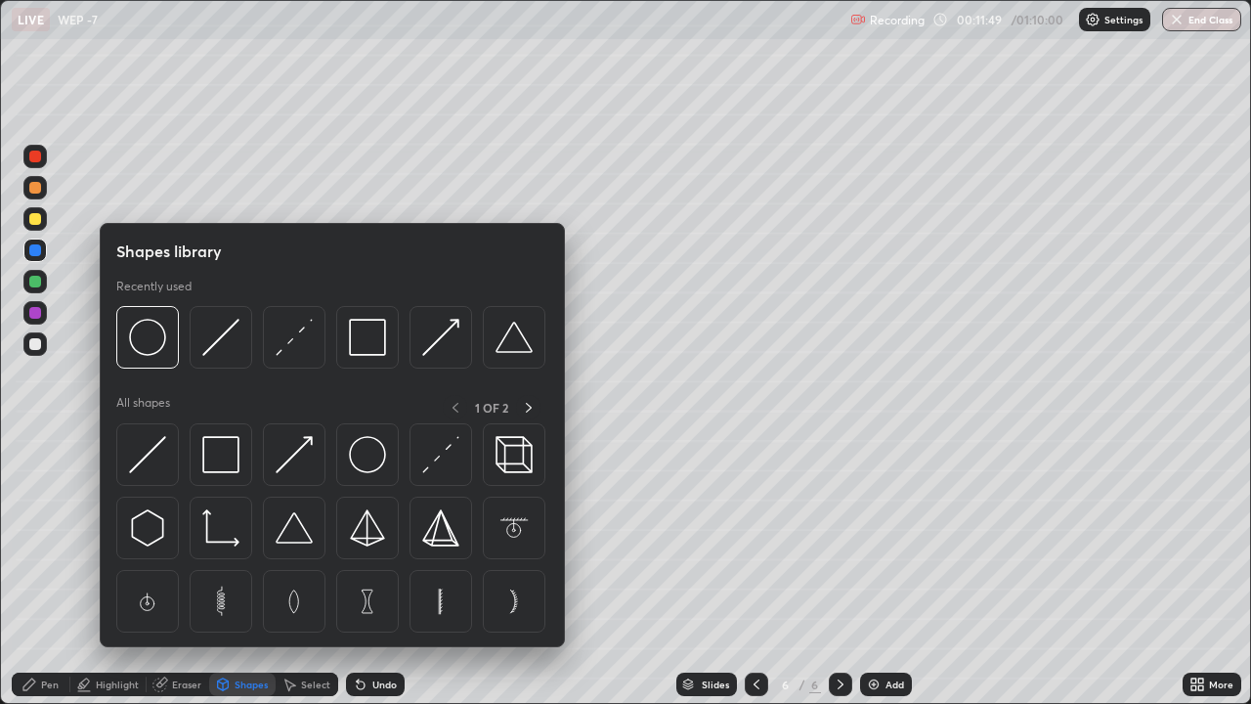
click at [299, 345] on img at bounding box center [294, 337] width 37 height 37
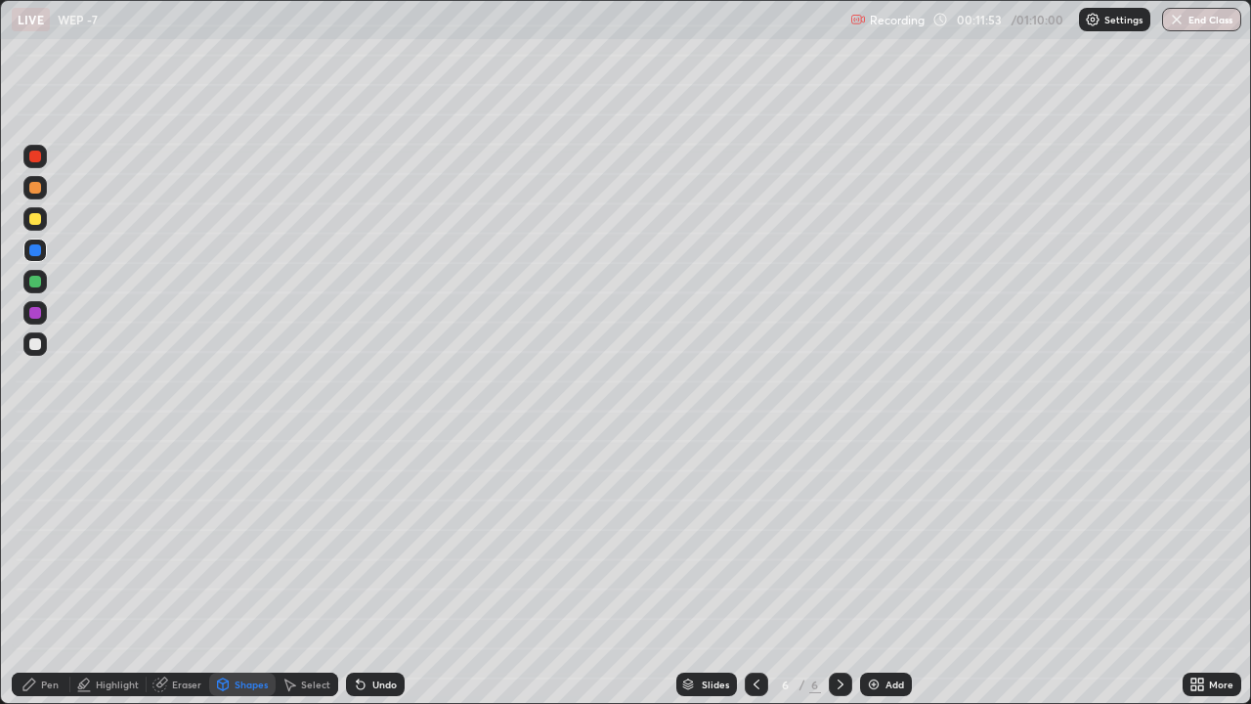
click at [246, 546] on div "Shapes" at bounding box center [251, 684] width 33 height 10
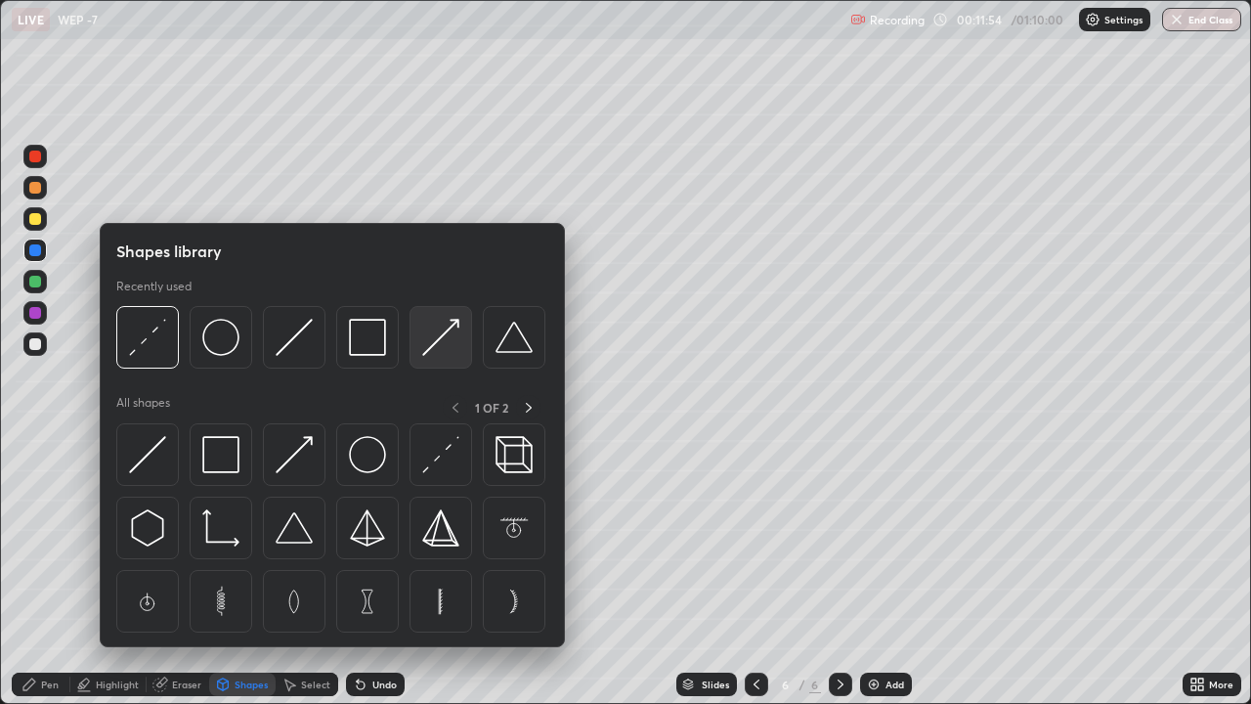
click at [432, 342] on img at bounding box center [440, 337] width 37 height 37
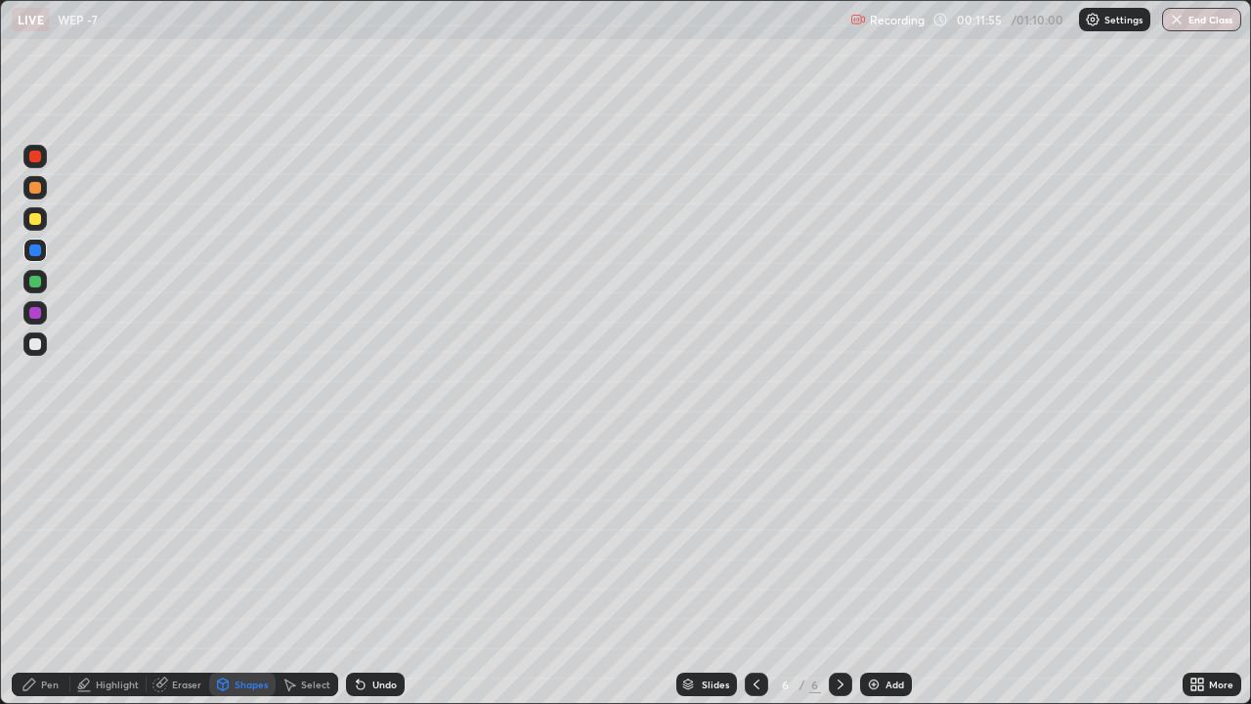
click at [32, 190] on div at bounding box center [35, 188] width 12 height 12
click at [48, 546] on div "Pen" at bounding box center [50, 684] width 18 height 10
click at [37, 345] on div at bounding box center [35, 344] width 12 height 12
click at [884, 546] on div "Add" at bounding box center [886, 684] width 52 height 23
click at [36, 189] on div at bounding box center [35, 188] width 12 height 12
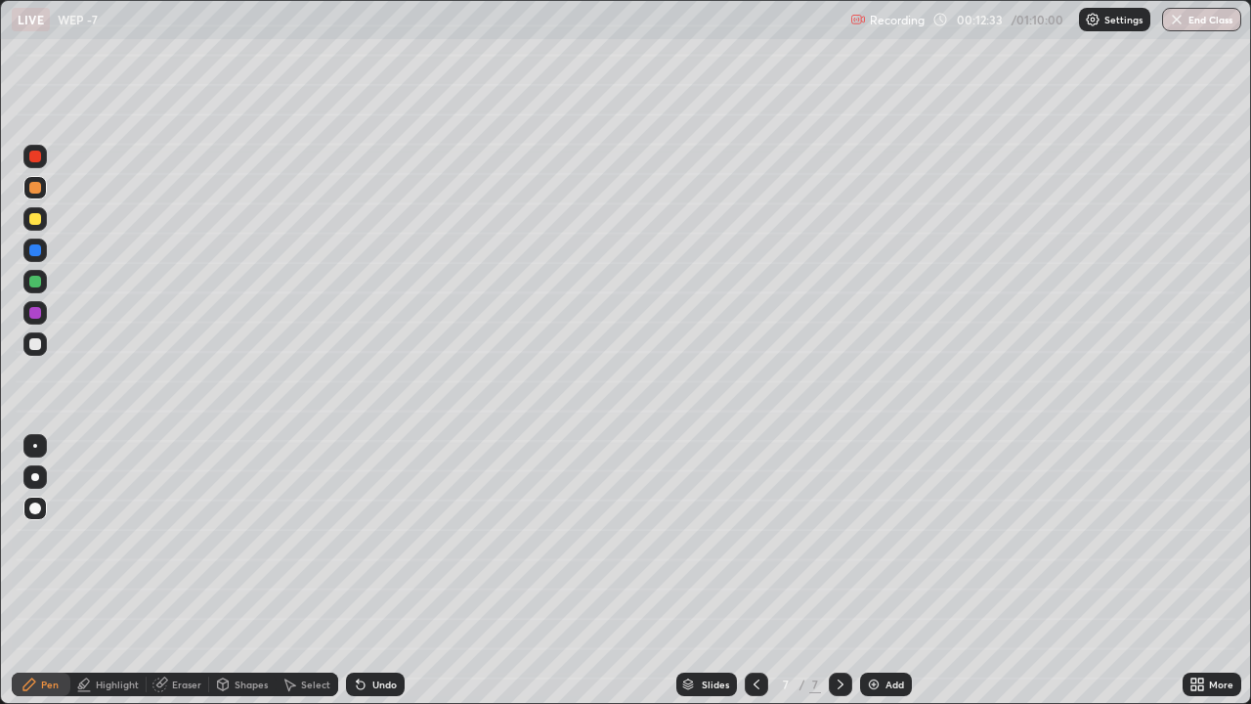
click at [755, 546] on icon at bounding box center [757, 685] width 16 height 16
click at [837, 546] on icon at bounding box center [841, 685] width 16 height 16
click at [378, 546] on div "Undo" at bounding box center [375, 684] width 59 height 23
click at [378, 546] on div "Undo" at bounding box center [384, 684] width 24 height 10
click at [752, 546] on div at bounding box center [756, 684] width 23 height 23
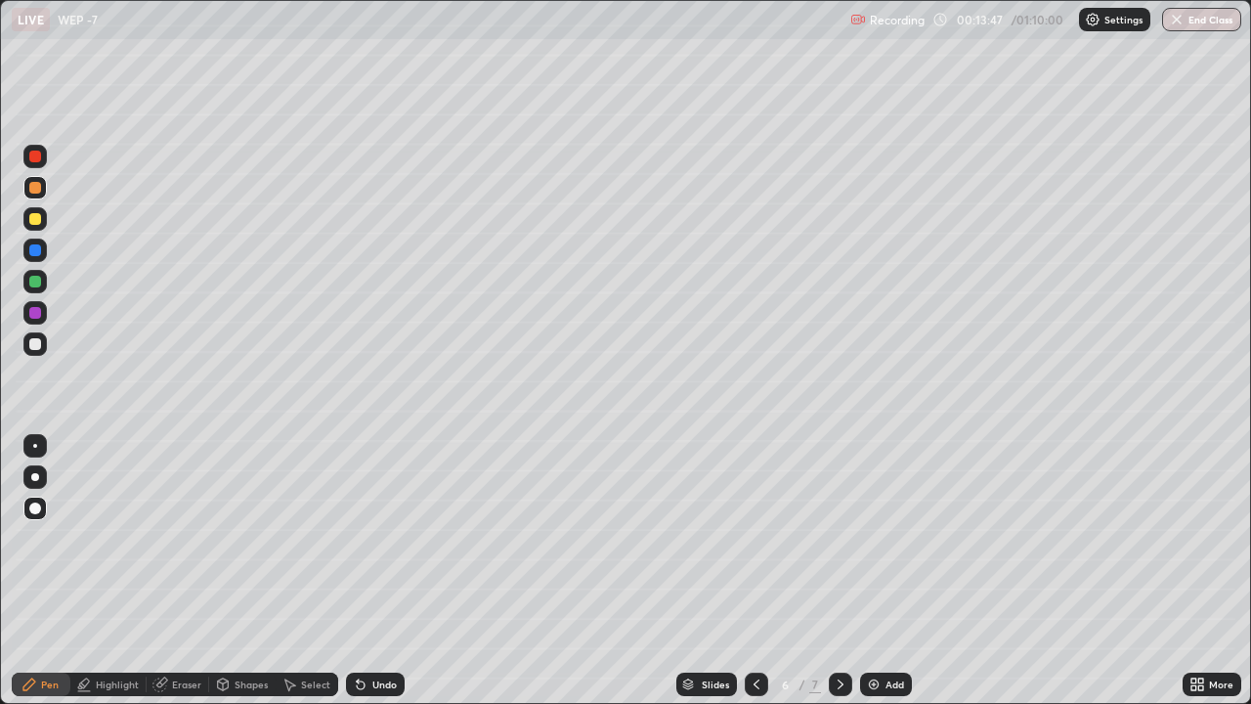
click at [232, 546] on div "Shapes" at bounding box center [242, 684] width 66 height 23
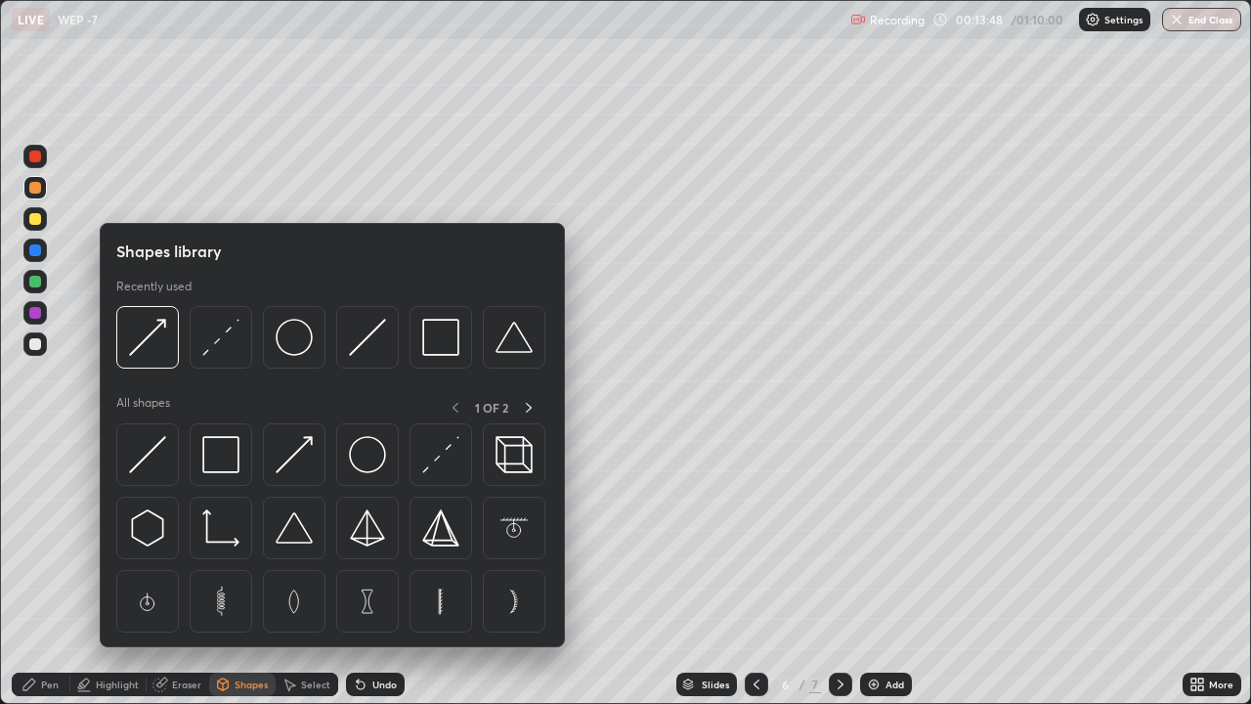
click at [179, 546] on div "Eraser" at bounding box center [178, 684] width 63 height 23
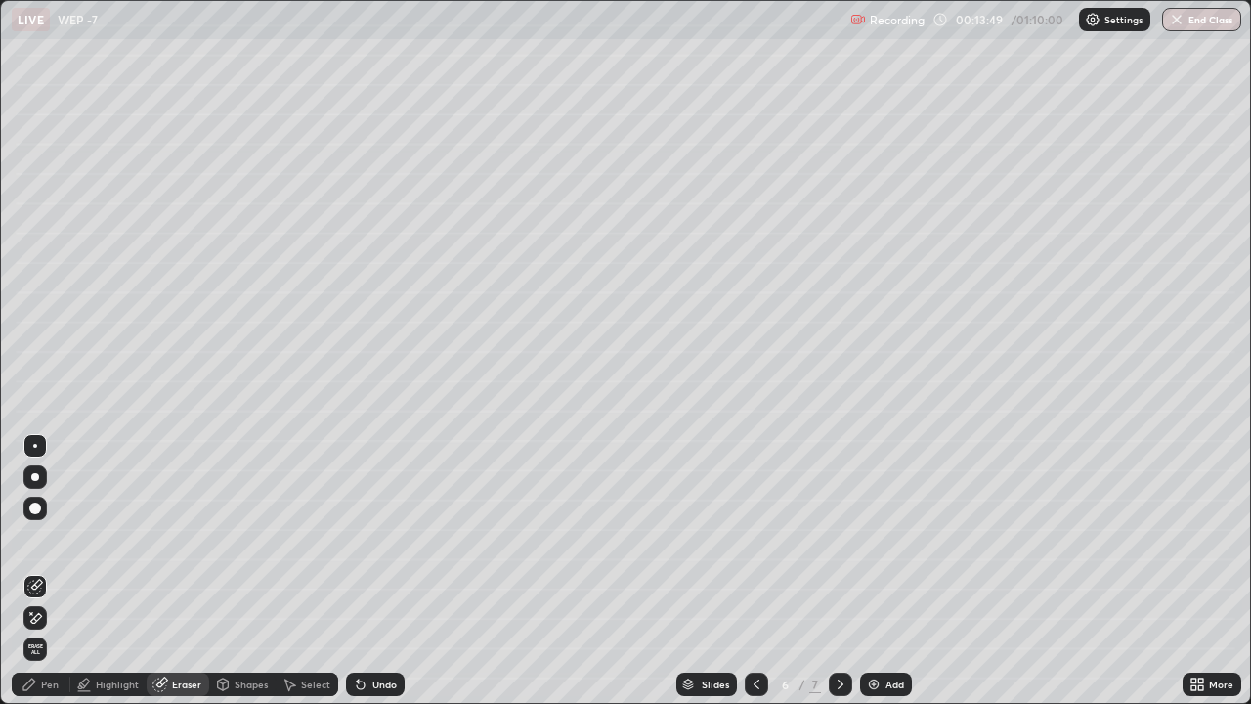
click at [37, 546] on icon at bounding box center [36, 618] width 11 height 10
click at [47, 546] on div "Pen" at bounding box center [50, 684] width 18 height 10
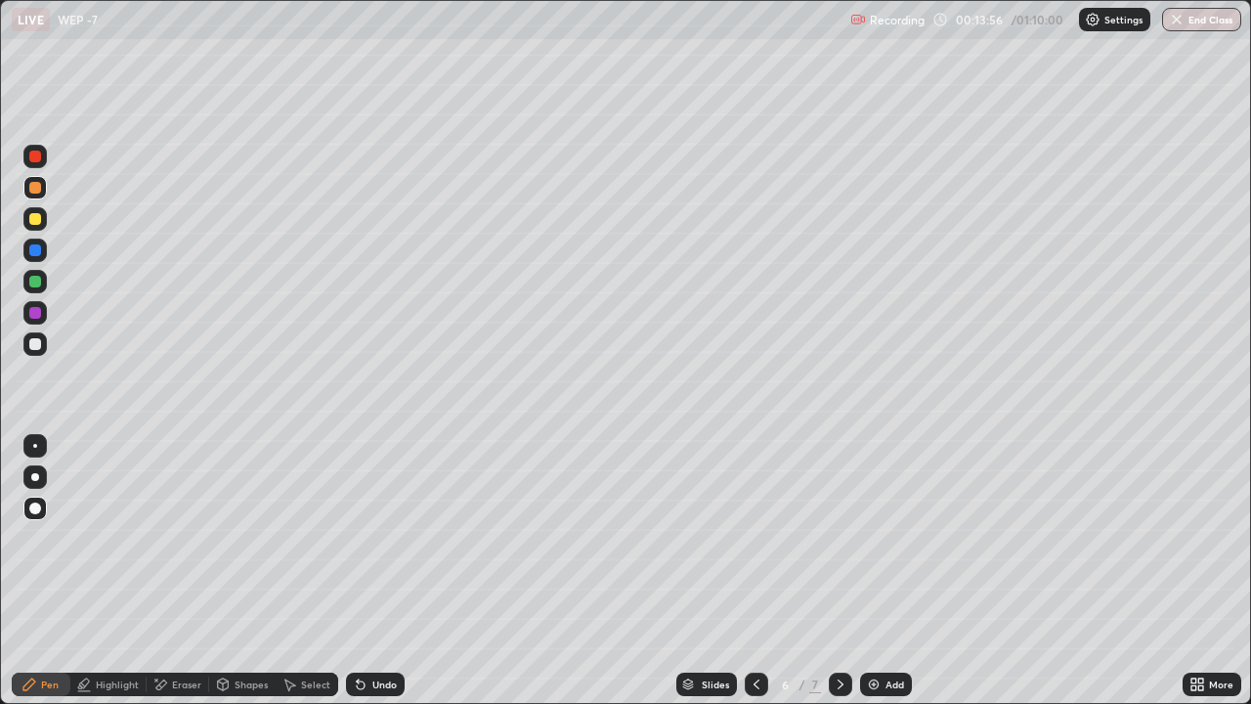
click at [839, 546] on icon at bounding box center [841, 685] width 16 height 16
click at [755, 546] on icon at bounding box center [757, 685] width 16 height 16
click at [839, 546] on icon at bounding box center [841, 685] width 16 height 16
click at [895, 546] on div "Add" at bounding box center [895, 684] width 19 height 10
click at [37, 285] on div at bounding box center [35, 282] width 12 height 12
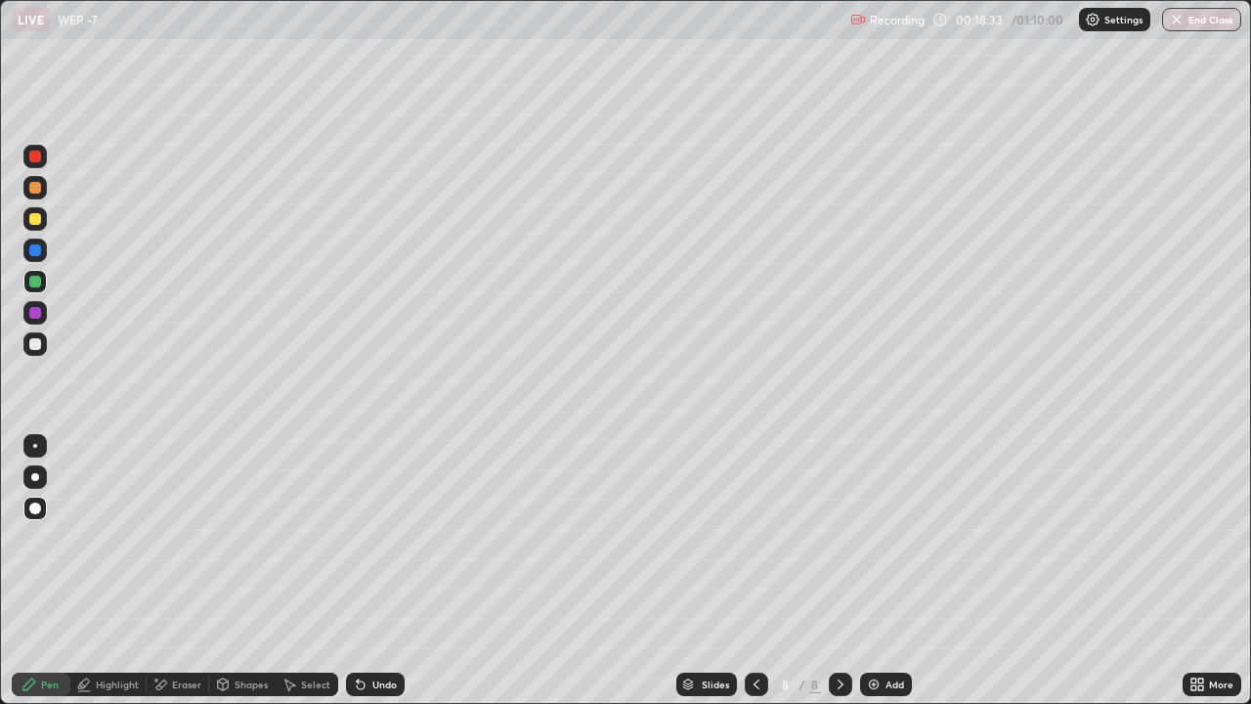
click at [223, 546] on icon at bounding box center [223, 686] width 0 height 7
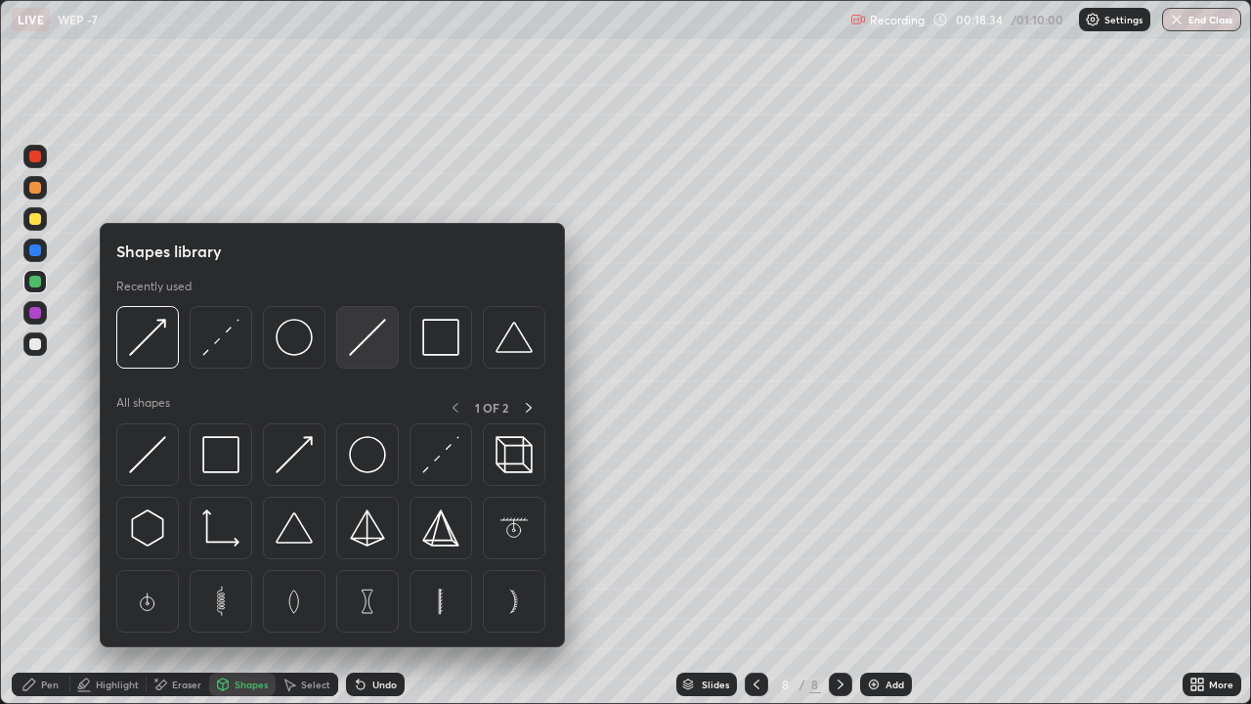
click at [351, 356] on img at bounding box center [367, 337] width 37 height 37
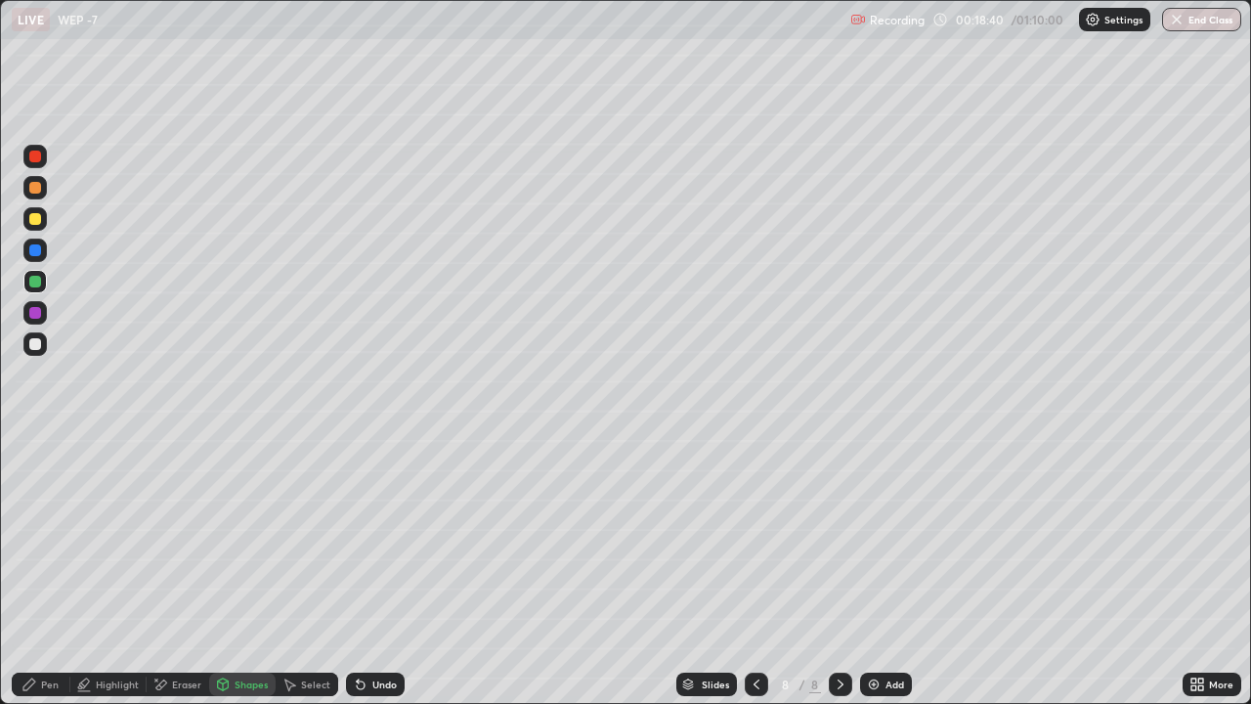
click at [43, 546] on div "Pen" at bounding box center [50, 684] width 18 height 10
click at [35, 348] on div at bounding box center [35, 344] width 12 height 12
click at [246, 546] on div "Shapes" at bounding box center [251, 684] width 33 height 10
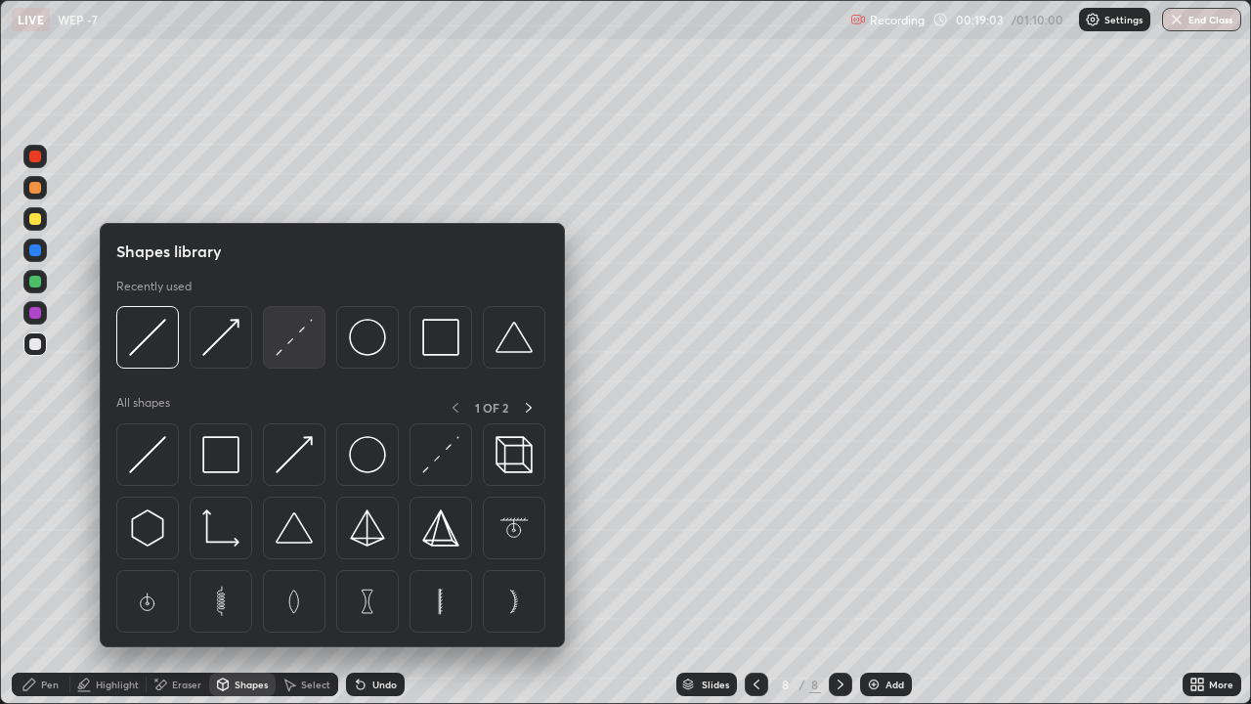
click at [294, 351] on img at bounding box center [294, 337] width 37 height 37
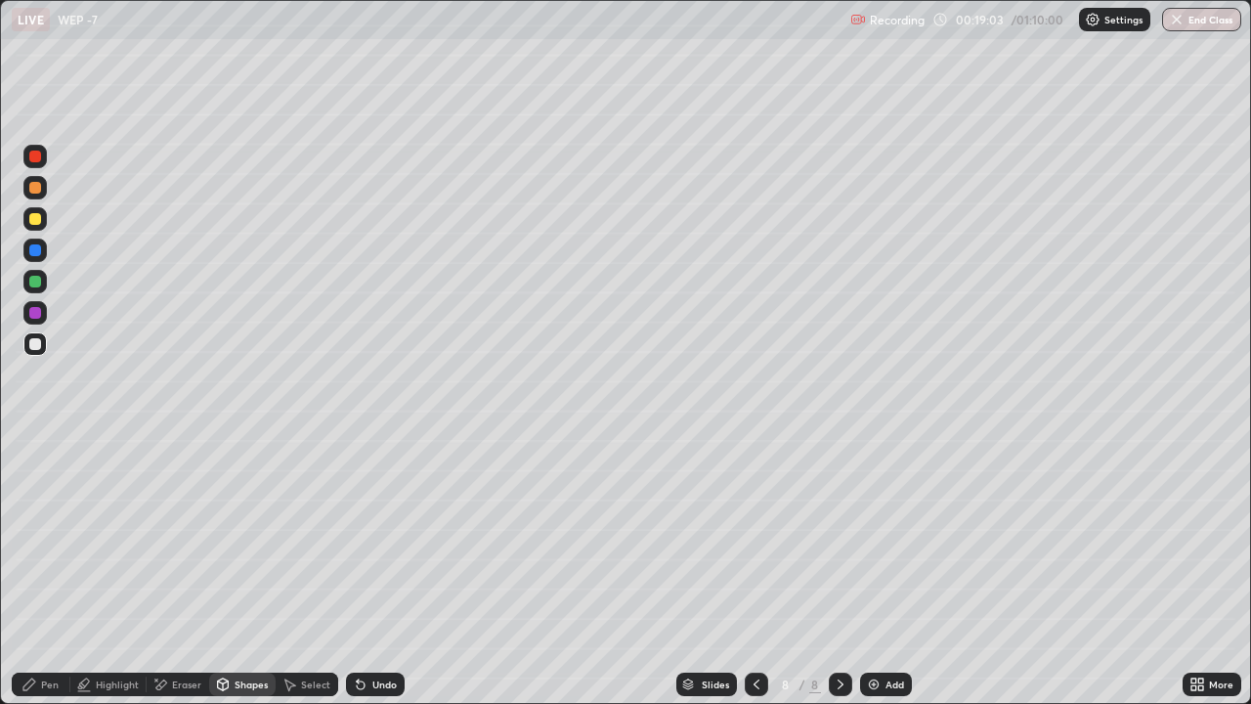
click at [34, 253] on div at bounding box center [35, 250] width 12 height 12
click at [58, 546] on div "Pen" at bounding box center [41, 684] width 59 height 23
click at [34, 195] on div at bounding box center [34, 187] width 23 height 23
click at [249, 546] on div "Shapes" at bounding box center [251, 684] width 33 height 10
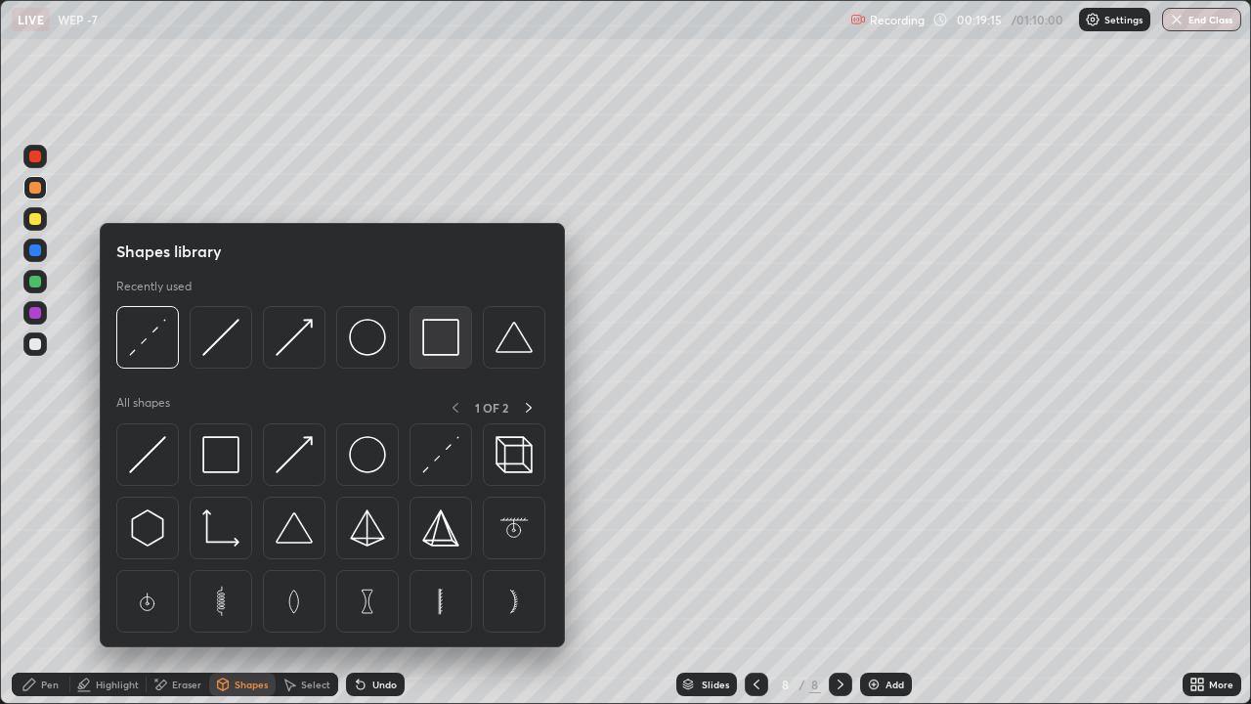
click at [435, 344] on img at bounding box center [440, 337] width 37 height 37
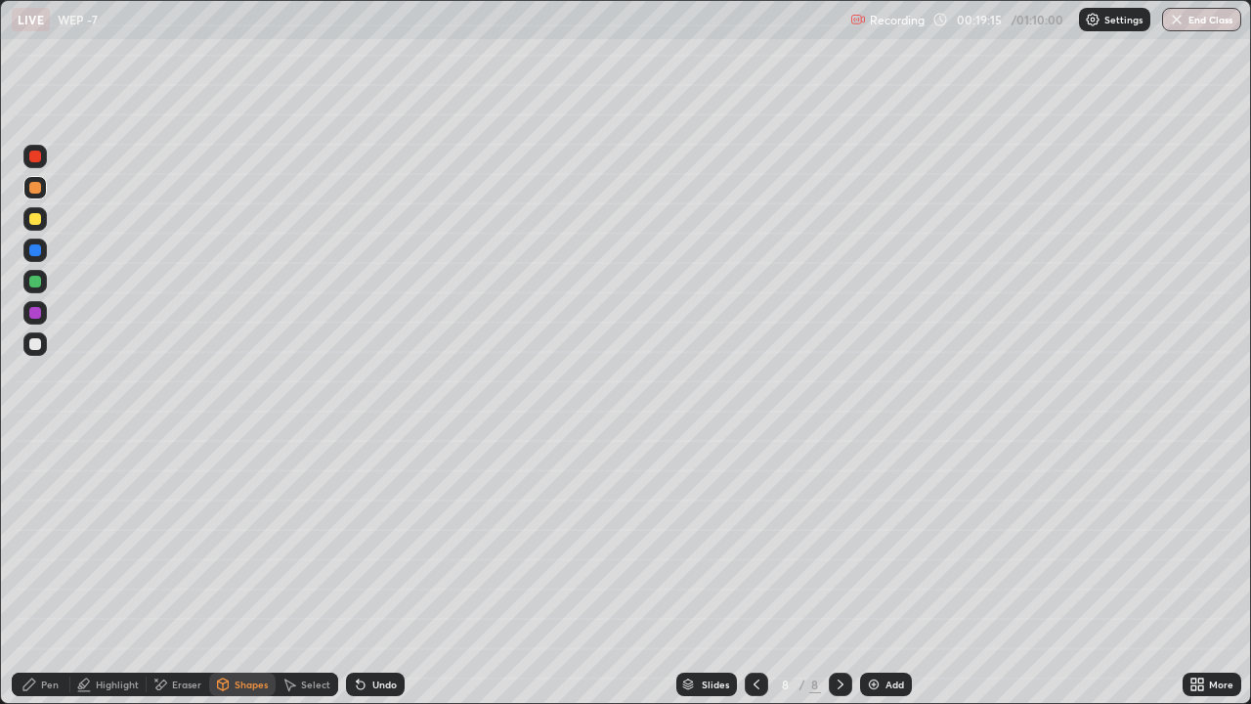
click at [36, 221] on div at bounding box center [35, 219] width 12 height 12
click at [121, 546] on div "Highlight" at bounding box center [117, 684] width 43 height 10
click at [37, 546] on div "Pen" at bounding box center [41, 684] width 59 height 23
click at [229, 546] on icon at bounding box center [223, 685] width 16 height 16
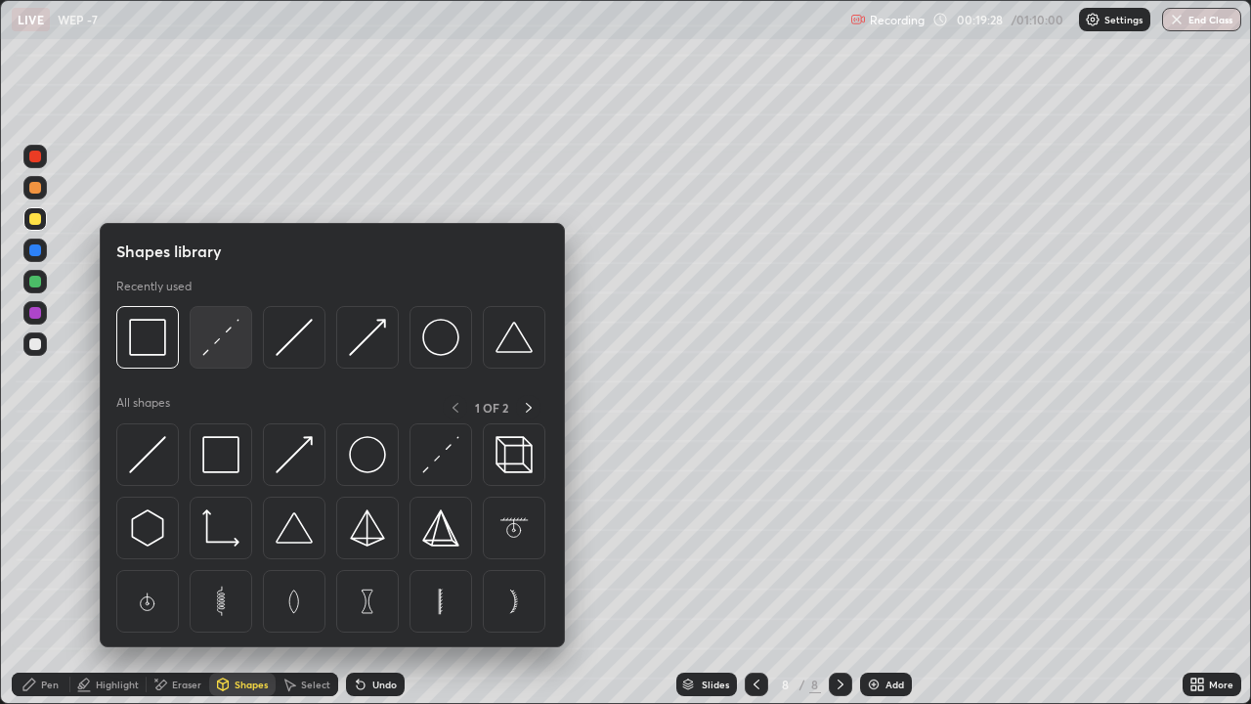
click at [213, 335] on img at bounding box center [220, 337] width 37 height 37
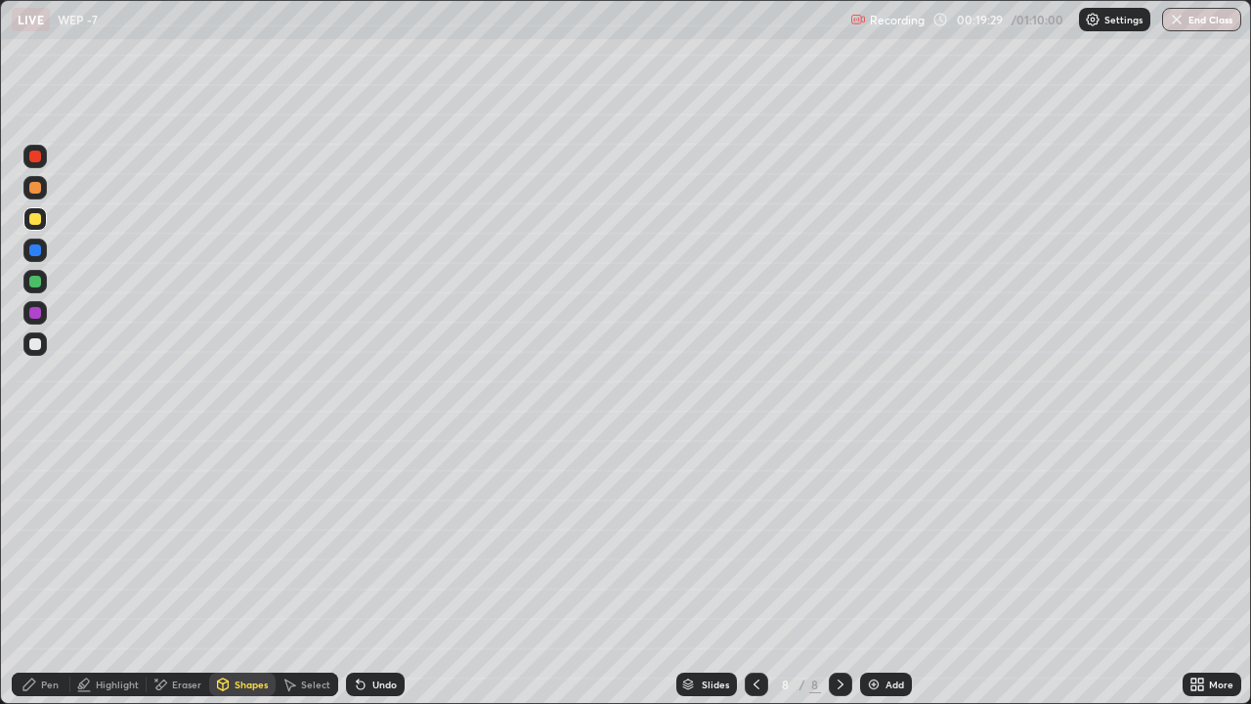
click at [37, 254] on div at bounding box center [35, 250] width 12 height 12
click at [44, 546] on div "Pen" at bounding box center [50, 684] width 18 height 10
click at [31, 192] on div at bounding box center [35, 188] width 12 height 12
click at [33, 224] on div at bounding box center [35, 219] width 12 height 12
click at [398, 546] on div "Undo" at bounding box center [375, 684] width 59 height 23
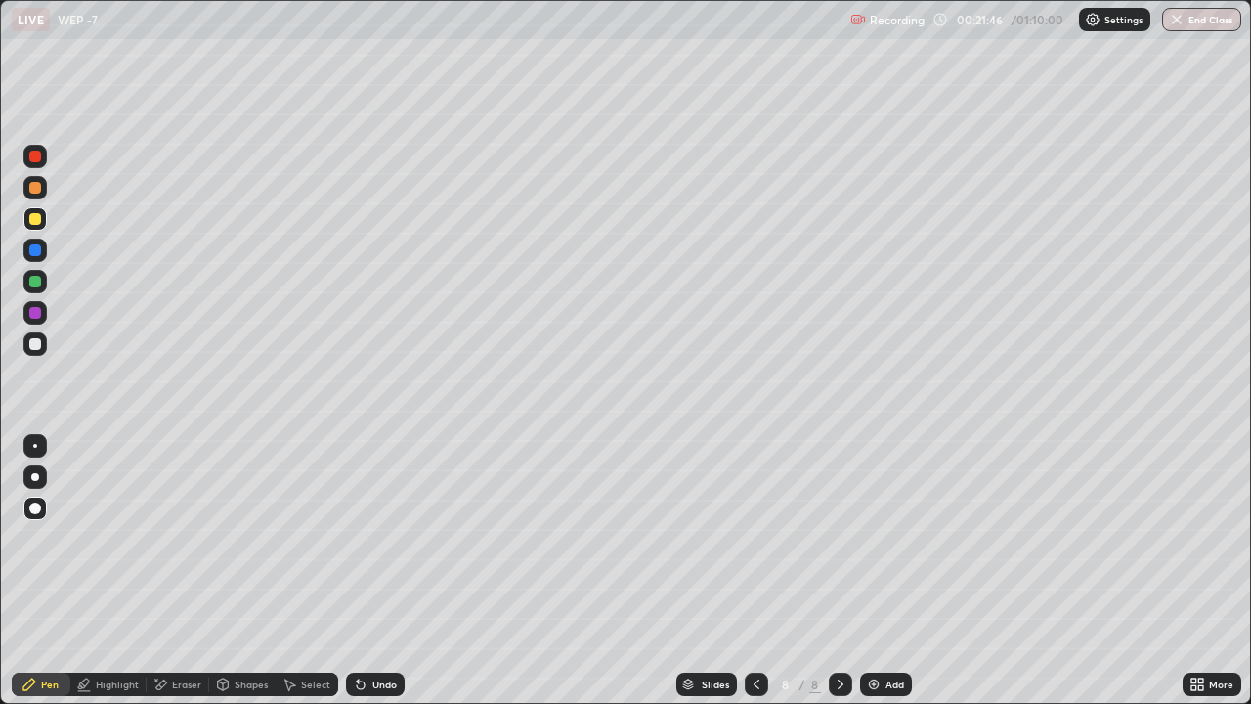
click at [895, 546] on div "Add" at bounding box center [895, 684] width 19 height 10
click at [37, 249] on div at bounding box center [35, 250] width 12 height 12
click at [240, 546] on div "Shapes" at bounding box center [242, 684] width 66 height 23
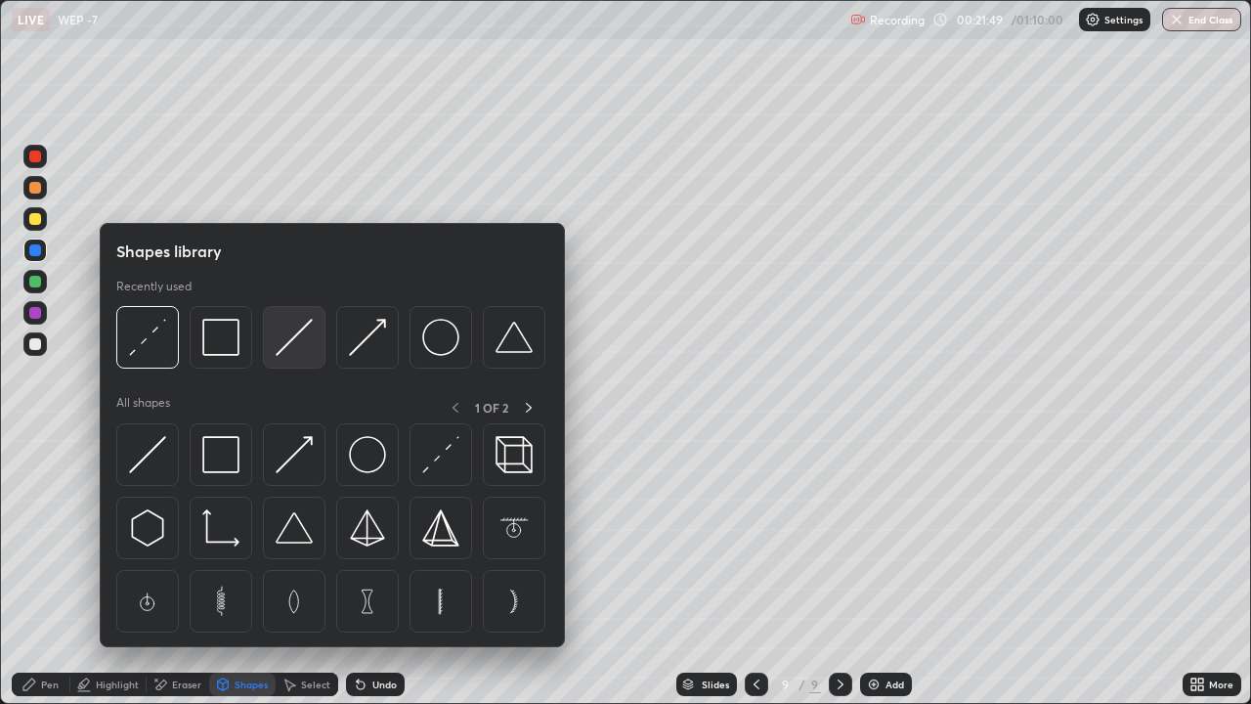
click at [282, 348] on img at bounding box center [294, 337] width 37 height 37
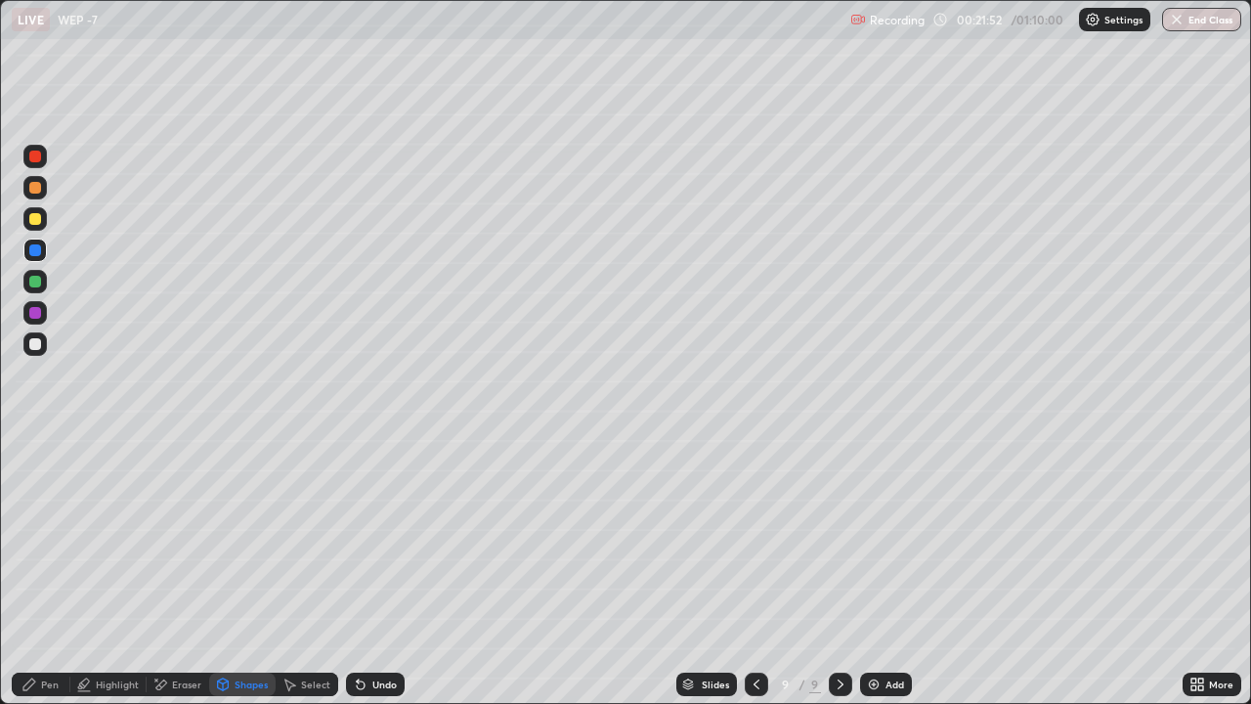
click at [39, 546] on div "Pen" at bounding box center [41, 684] width 59 height 23
click at [32, 345] on div at bounding box center [35, 344] width 12 height 12
click at [37, 314] on div at bounding box center [35, 313] width 12 height 12
click at [240, 546] on div "Shapes" at bounding box center [251, 684] width 33 height 10
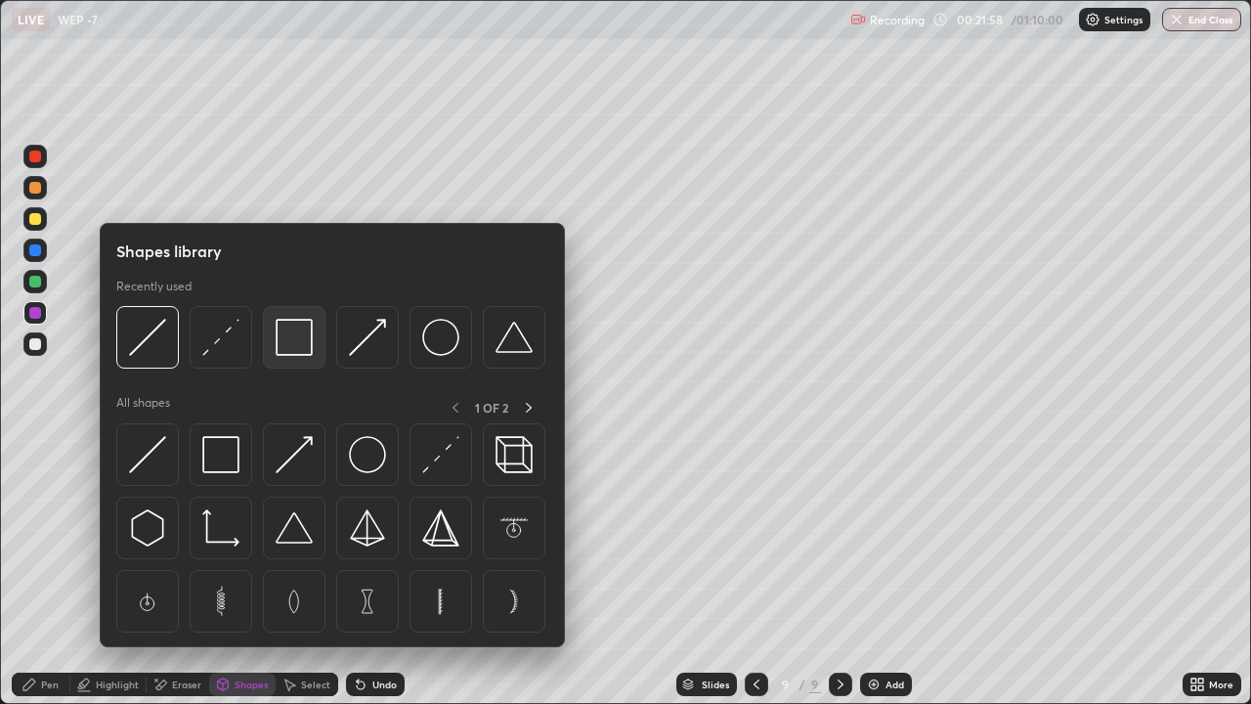
click at [285, 345] on img at bounding box center [294, 337] width 37 height 37
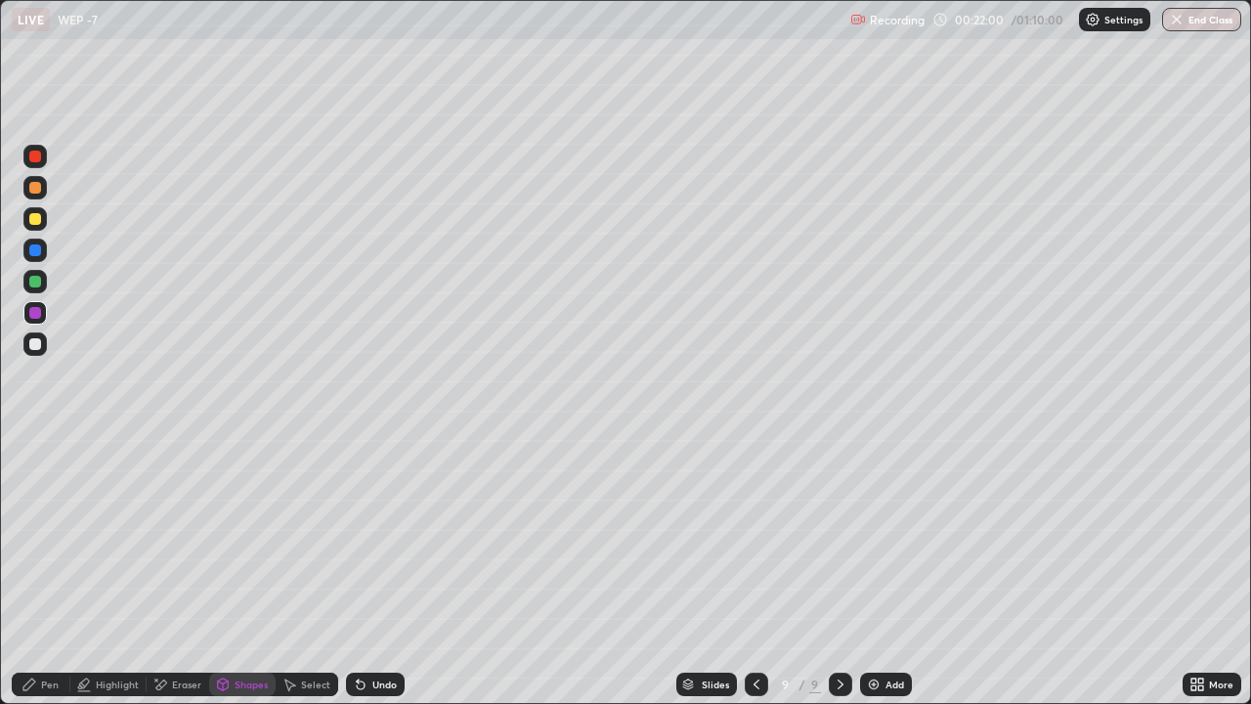
click at [32, 546] on icon at bounding box center [29, 684] width 12 height 12
click at [35, 218] on div at bounding box center [35, 219] width 12 height 12
click at [35, 187] on div at bounding box center [35, 188] width 12 height 12
click at [33, 219] on div at bounding box center [35, 219] width 12 height 12
click at [245, 546] on div "Shapes" at bounding box center [251, 684] width 33 height 10
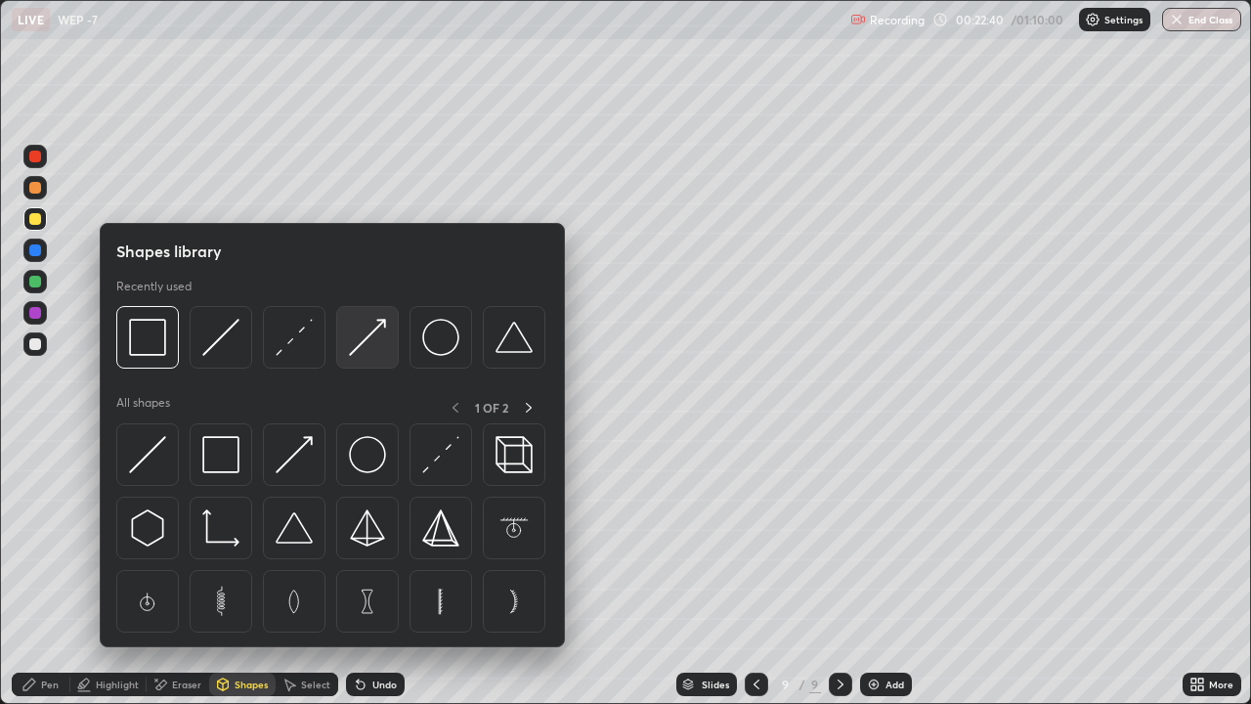
click at [364, 345] on img at bounding box center [367, 337] width 37 height 37
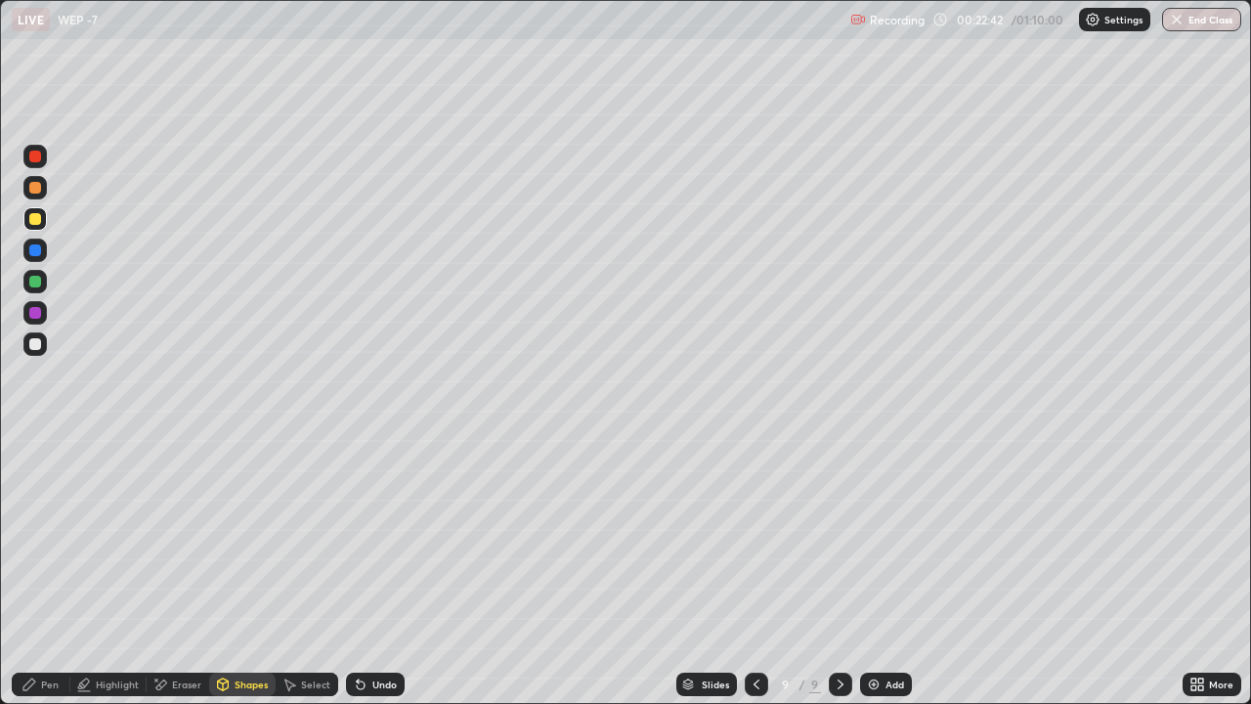
click at [44, 546] on div "Pen" at bounding box center [50, 684] width 18 height 10
click at [29, 185] on div at bounding box center [35, 188] width 12 height 12
click at [235, 546] on div "Shapes" at bounding box center [251, 684] width 33 height 10
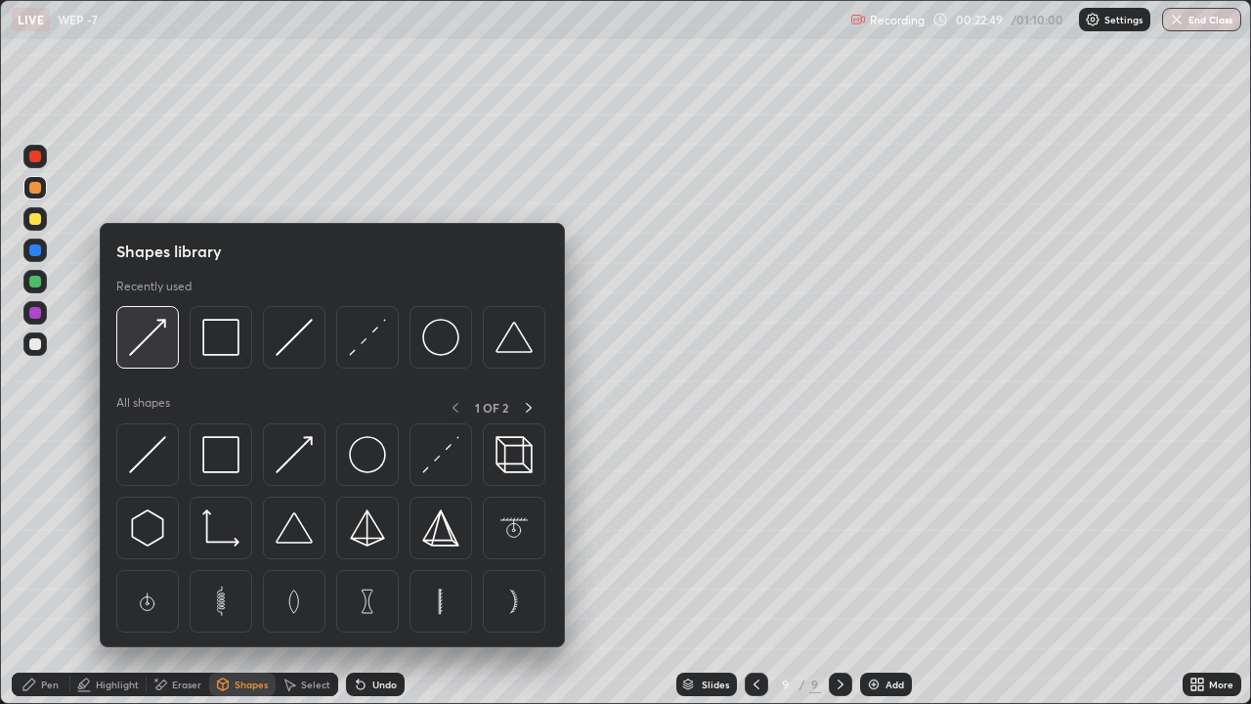
click at [151, 354] on img at bounding box center [147, 337] width 37 height 37
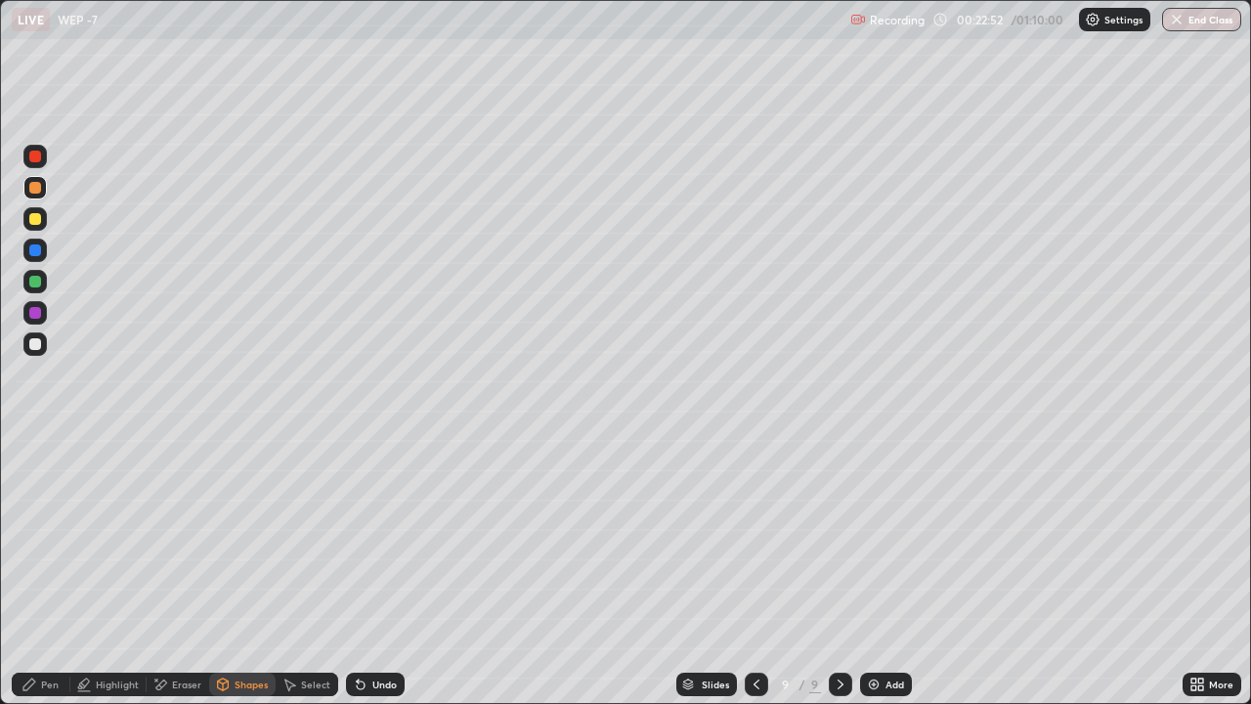
click at [41, 546] on div "Pen" at bounding box center [41, 684] width 59 height 23
click at [35, 223] on div at bounding box center [35, 219] width 12 height 12
click at [29, 188] on div at bounding box center [35, 188] width 12 height 12
click at [37, 228] on div at bounding box center [34, 218] width 23 height 23
click at [881, 546] on div "Add" at bounding box center [886, 684] width 52 height 23
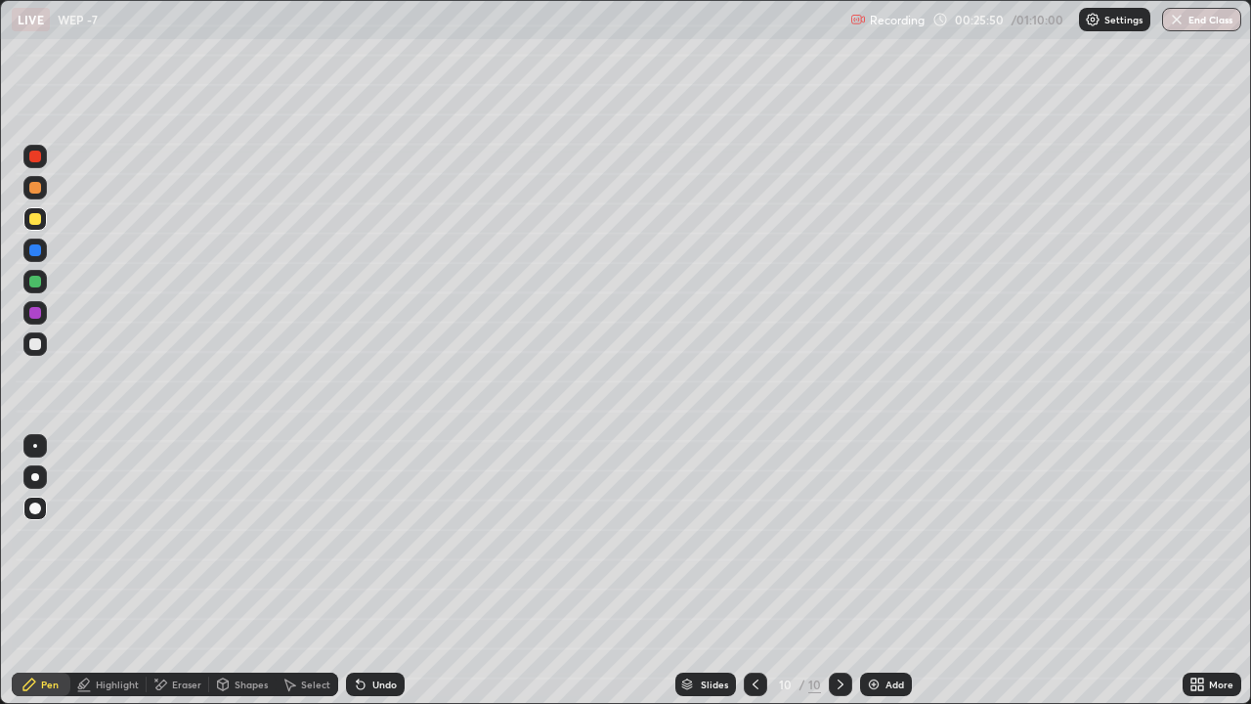
click at [32, 196] on div at bounding box center [34, 187] width 23 height 23
click at [374, 546] on div "Undo" at bounding box center [384, 684] width 24 height 10
click at [376, 546] on div "Undo" at bounding box center [384, 684] width 24 height 10
click at [374, 546] on div "Undo" at bounding box center [384, 684] width 24 height 10
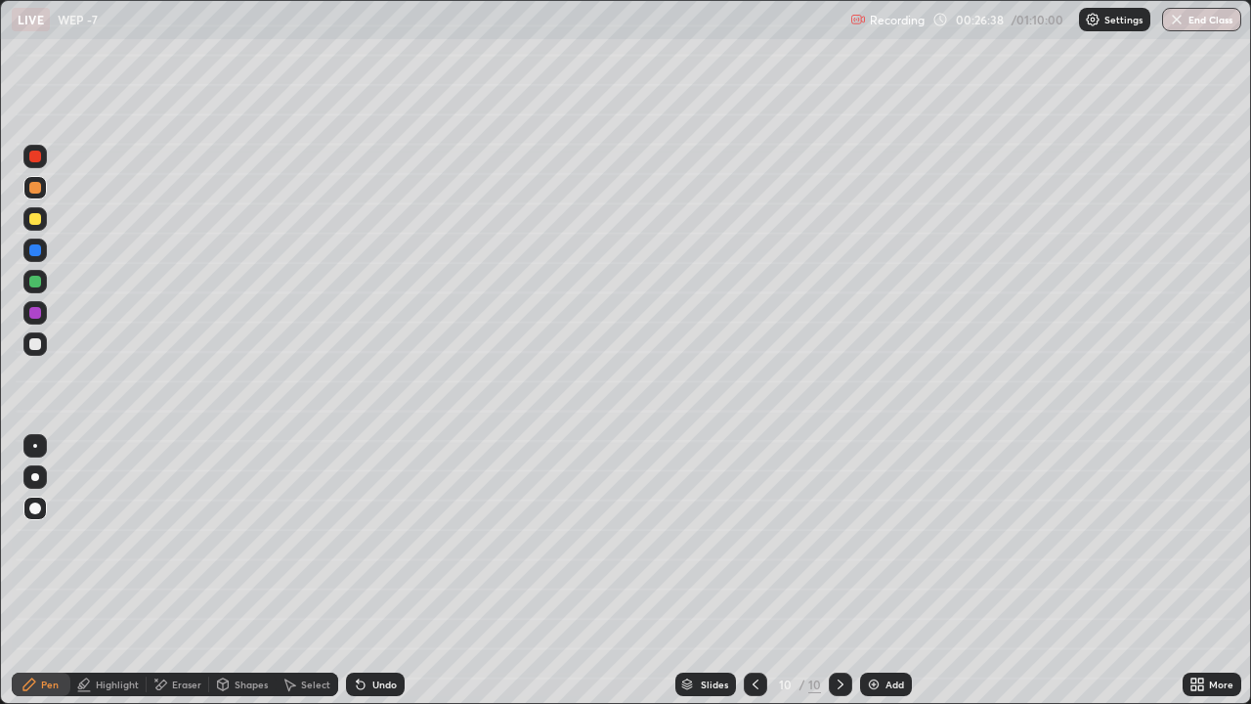
click at [376, 546] on div "Undo" at bounding box center [384, 684] width 24 height 10
click at [23, 223] on div at bounding box center [34, 218] width 23 height 23
click at [25, 194] on div at bounding box center [34, 187] width 23 height 23
click at [753, 546] on icon at bounding box center [756, 685] width 16 height 16
click at [839, 546] on icon at bounding box center [841, 685] width 16 height 16
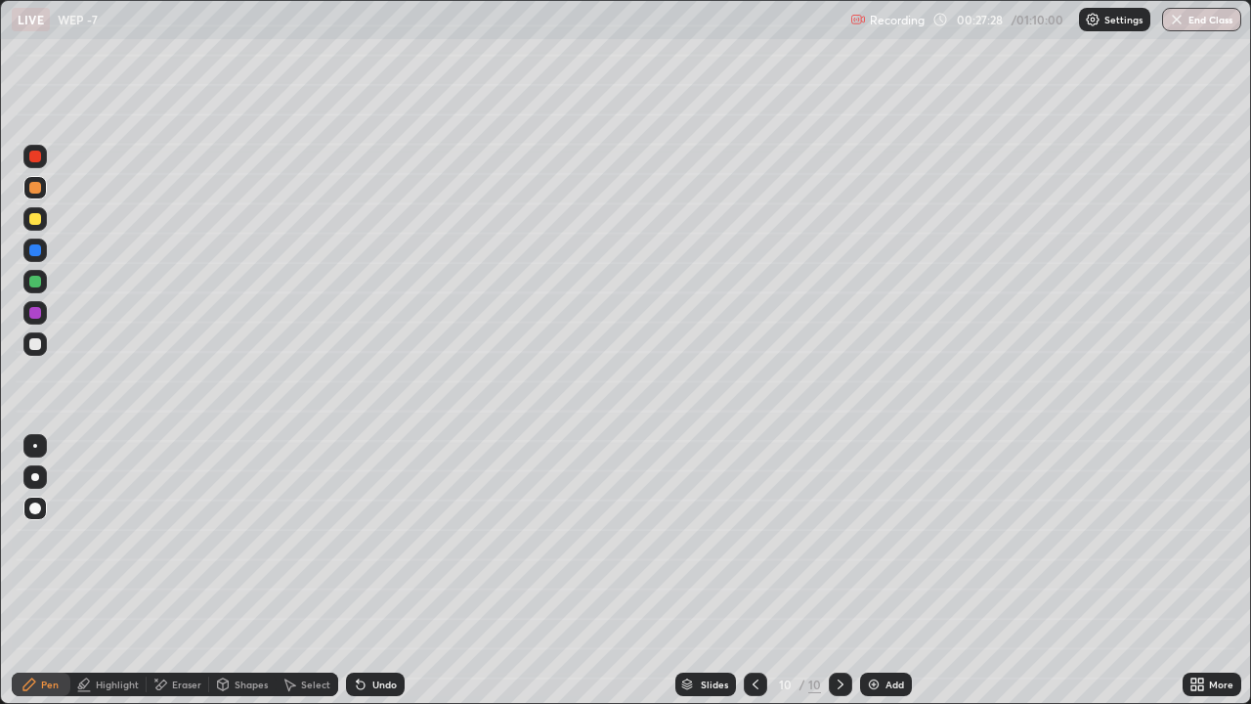
click at [36, 352] on div at bounding box center [34, 343] width 23 height 23
click at [358, 546] on icon at bounding box center [361, 685] width 8 height 8
click at [752, 546] on icon at bounding box center [756, 685] width 16 height 16
click at [837, 546] on div at bounding box center [840, 684] width 23 height 23
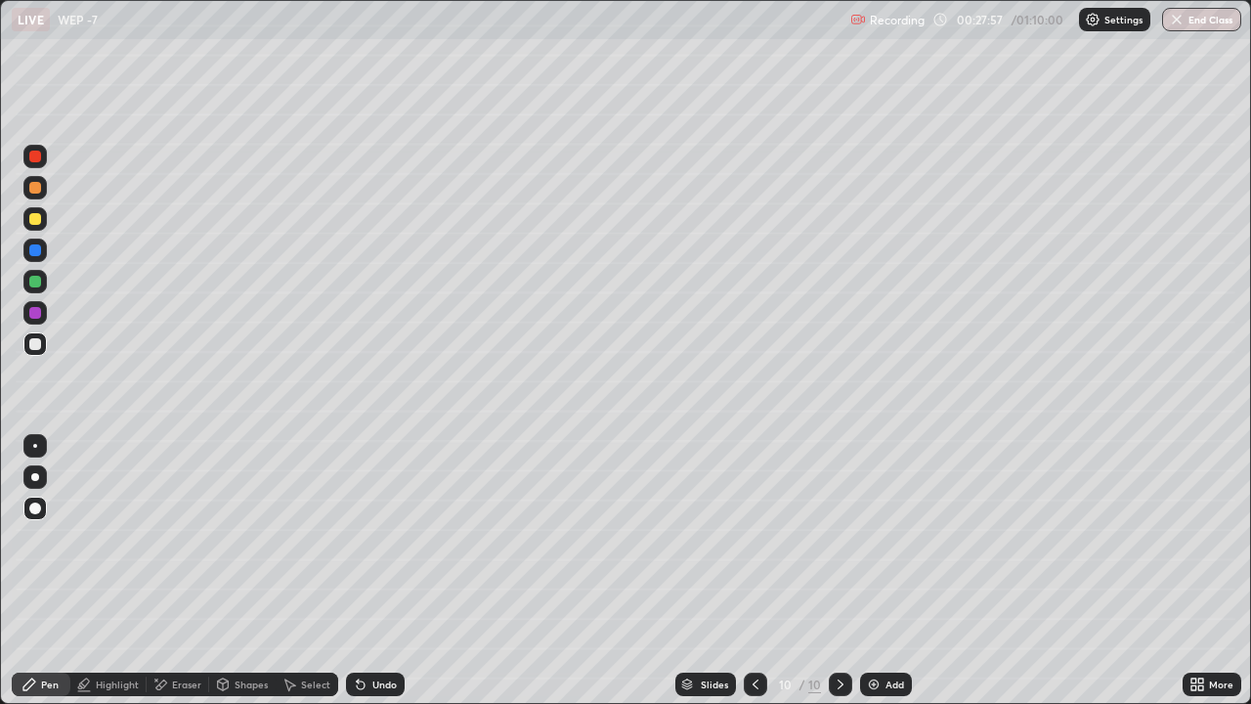
click at [35, 318] on div at bounding box center [35, 313] width 12 height 12
click at [33, 193] on div at bounding box center [35, 188] width 12 height 12
click at [756, 546] on icon at bounding box center [756, 685] width 16 height 16
click at [757, 546] on icon at bounding box center [756, 685] width 16 height 16
click at [841, 546] on icon at bounding box center [841, 684] width 6 height 10
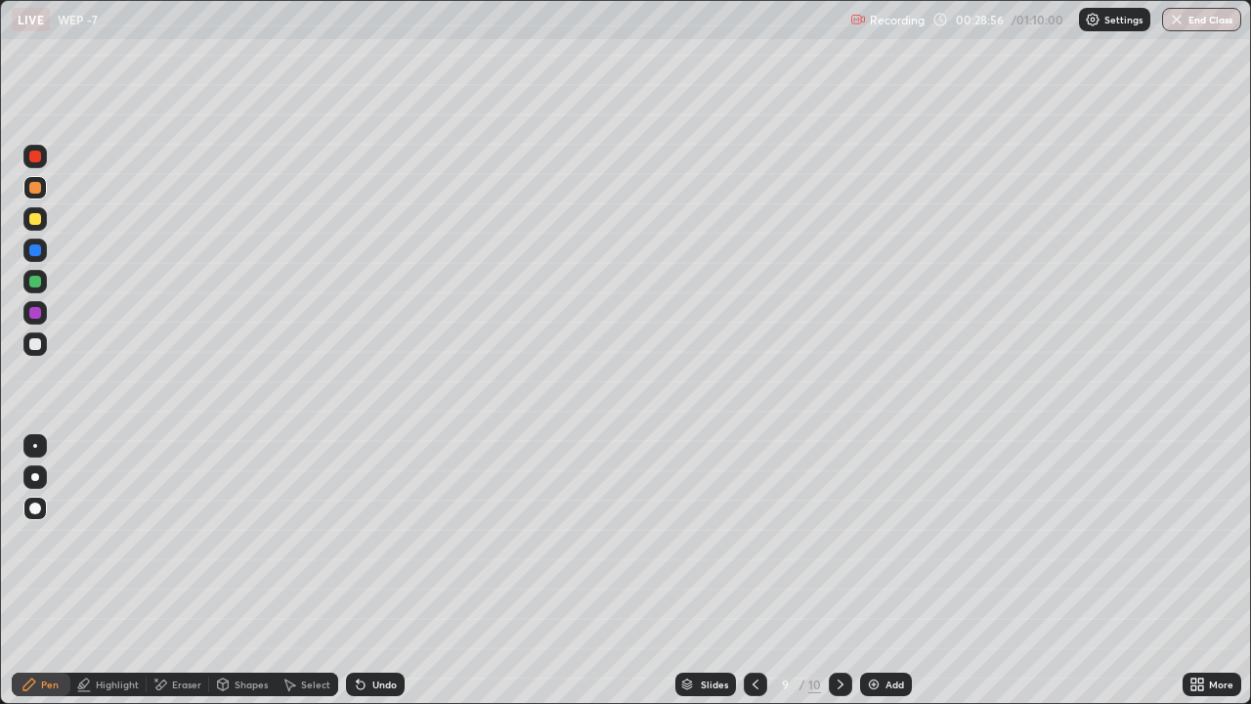
click at [848, 546] on div at bounding box center [840, 684] width 23 height 23
click at [887, 546] on div "Add" at bounding box center [895, 684] width 19 height 10
click at [35, 220] on div at bounding box center [35, 219] width 12 height 12
click at [755, 546] on icon at bounding box center [757, 685] width 16 height 16
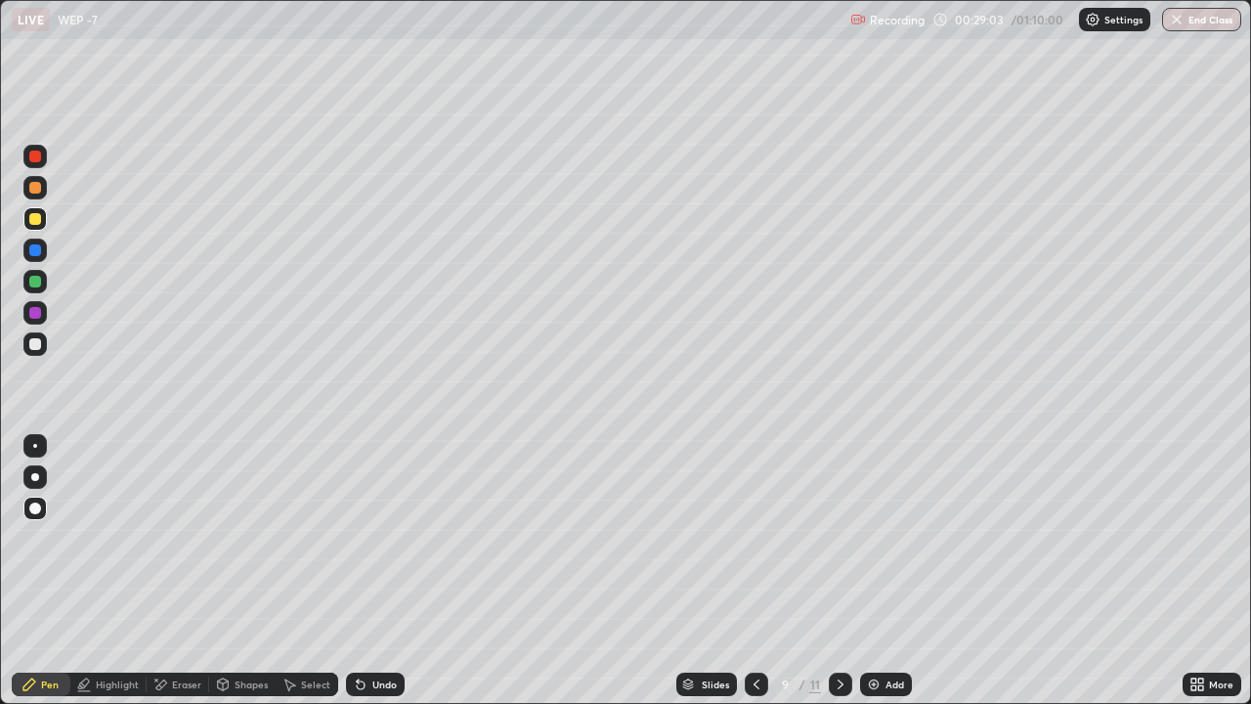
click at [752, 546] on icon at bounding box center [757, 685] width 16 height 16
click at [36, 187] on div at bounding box center [35, 188] width 12 height 12
click at [839, 546] on icon at bounding box center [841, 685] width 16 height 16
click at [886, 546] on div "Add" at bounding box center [895, 684] width 19 height 10
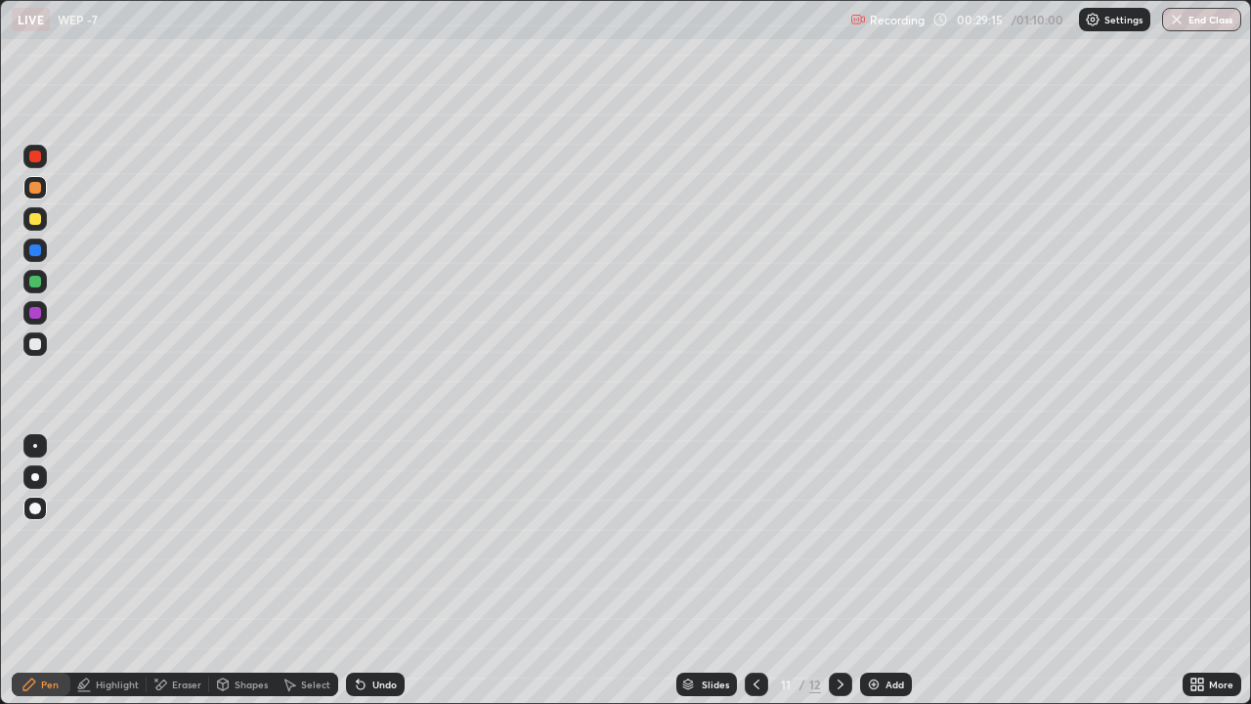
click at [749, 546] on icon at bounding box center [757, 685] width 16 height 16
click at [839, 546] on icon at bounding box center [841, 685] width 16 height 16
click at [35, 187] on div at bounding box center [35, 188] width 12 height 12
click at [31, 278] on div at bounding box center [35, 282] width 12 height 12
click at [244, 546] on div "Shapes" at bounding box center [251, 684] width 33 height 10
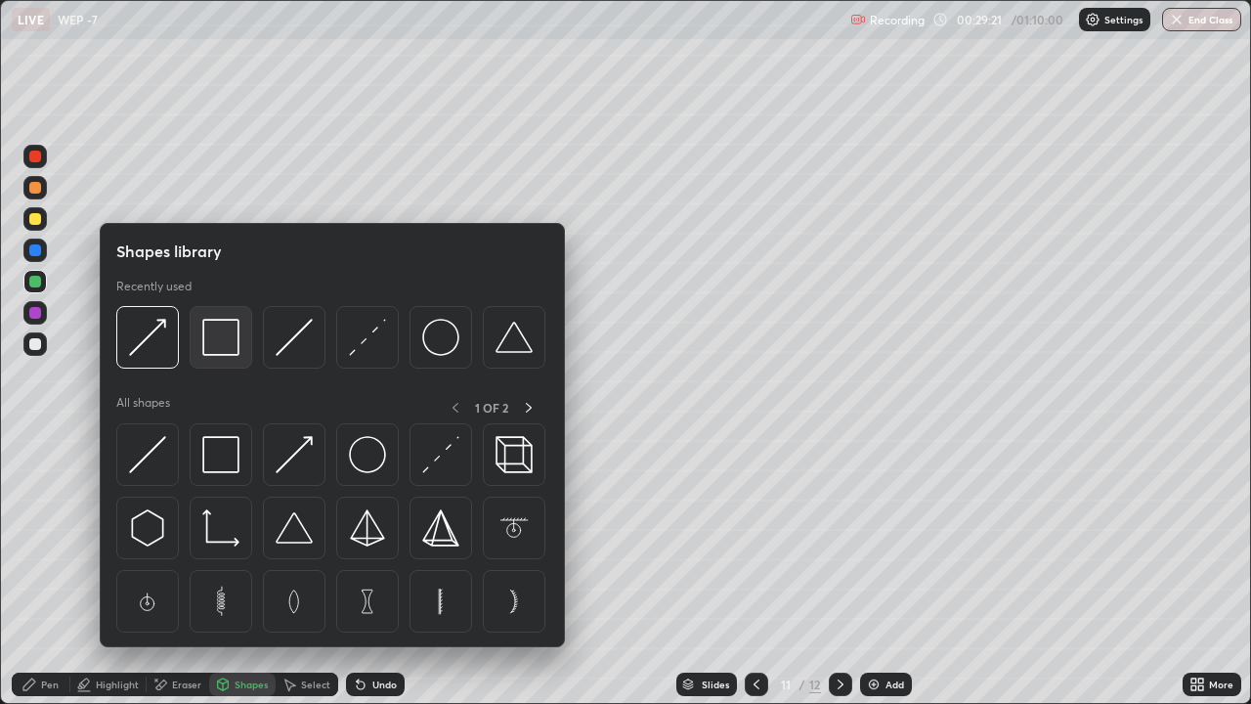
click at [211, 350] on img at bounding box center [220, 337] width 37 height 37
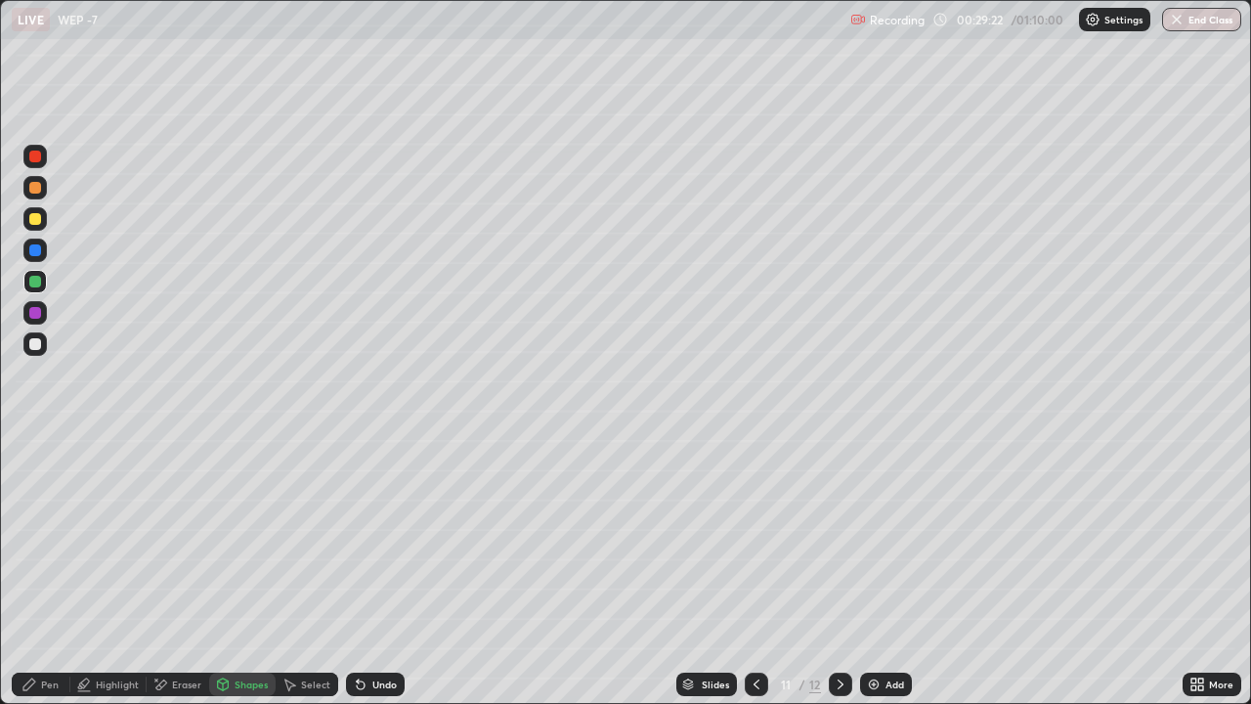
click at [240, 546] on div "Shapes" at bounding box center [242, 684] width 66 height 23
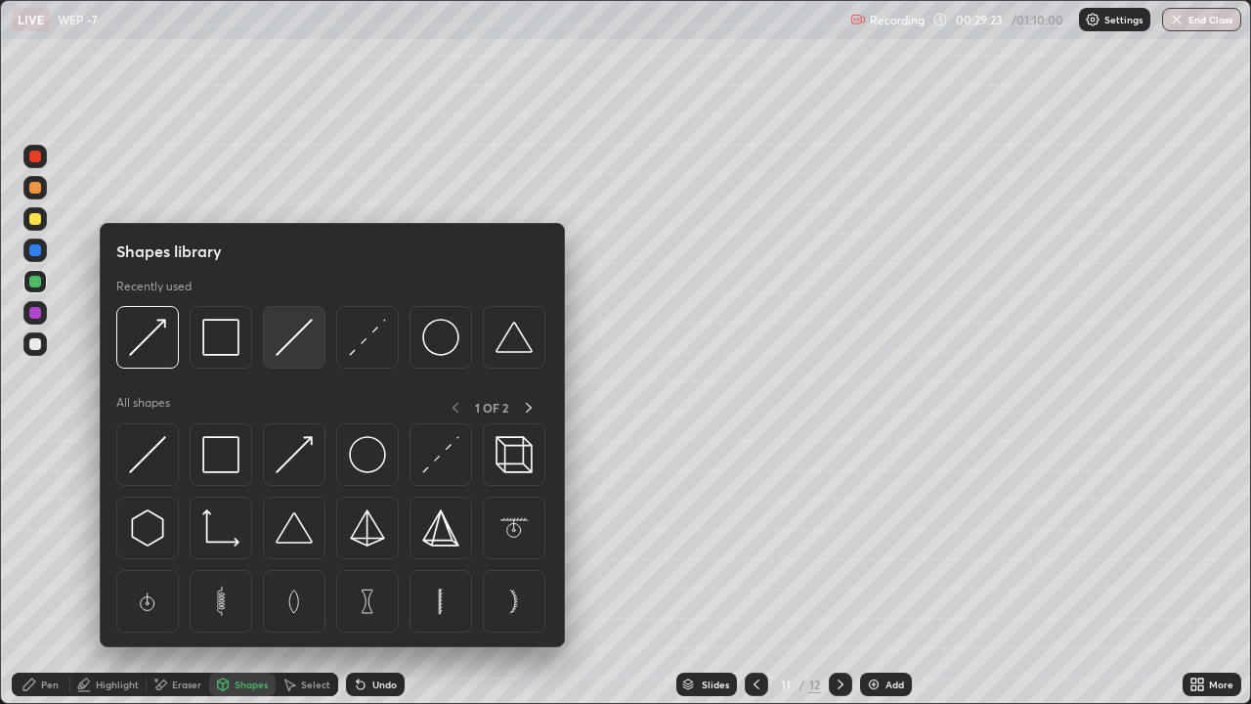
click at [286, 346] on img at bounding box center [294, 337] width 37 height 37
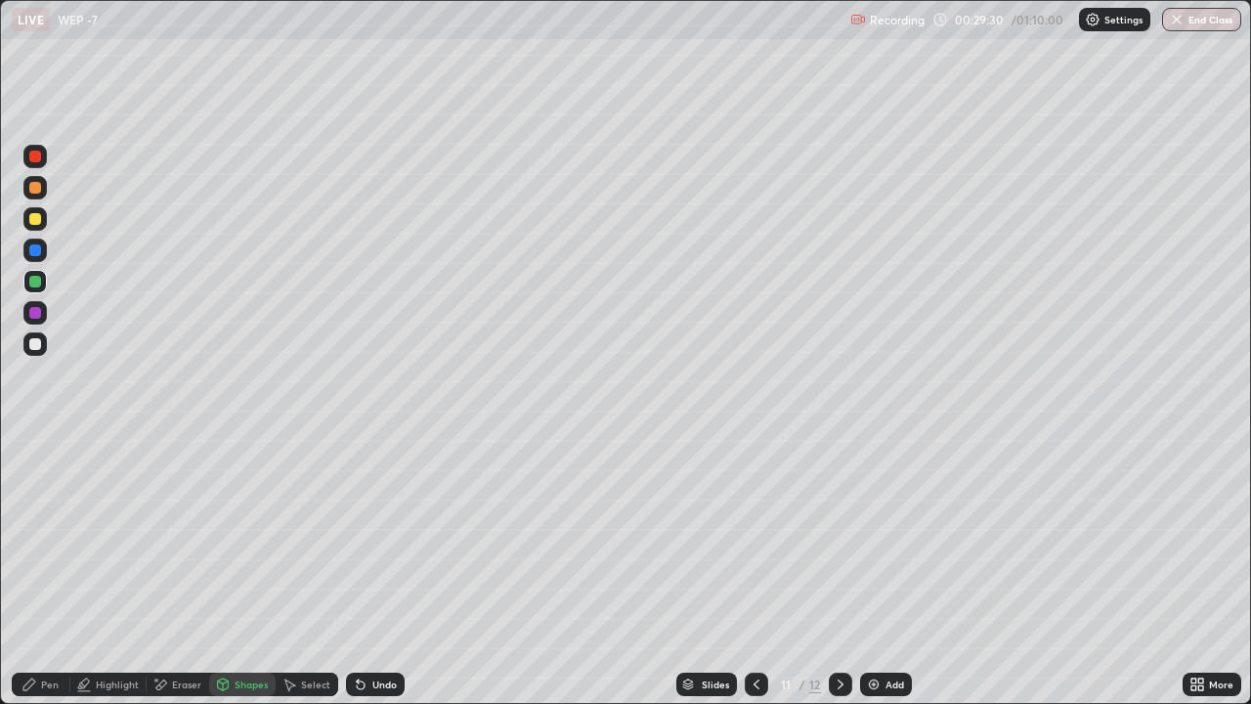
click at [63, 546] on div "Pen" at bounding box center [41, 684] width 59 height 23
click at [36, 333] on div at bounding box center [34, 343] width 23 height 23
click at [253, 546] on div "Shapes" at bounding box center [251, 684] width 33 height 10
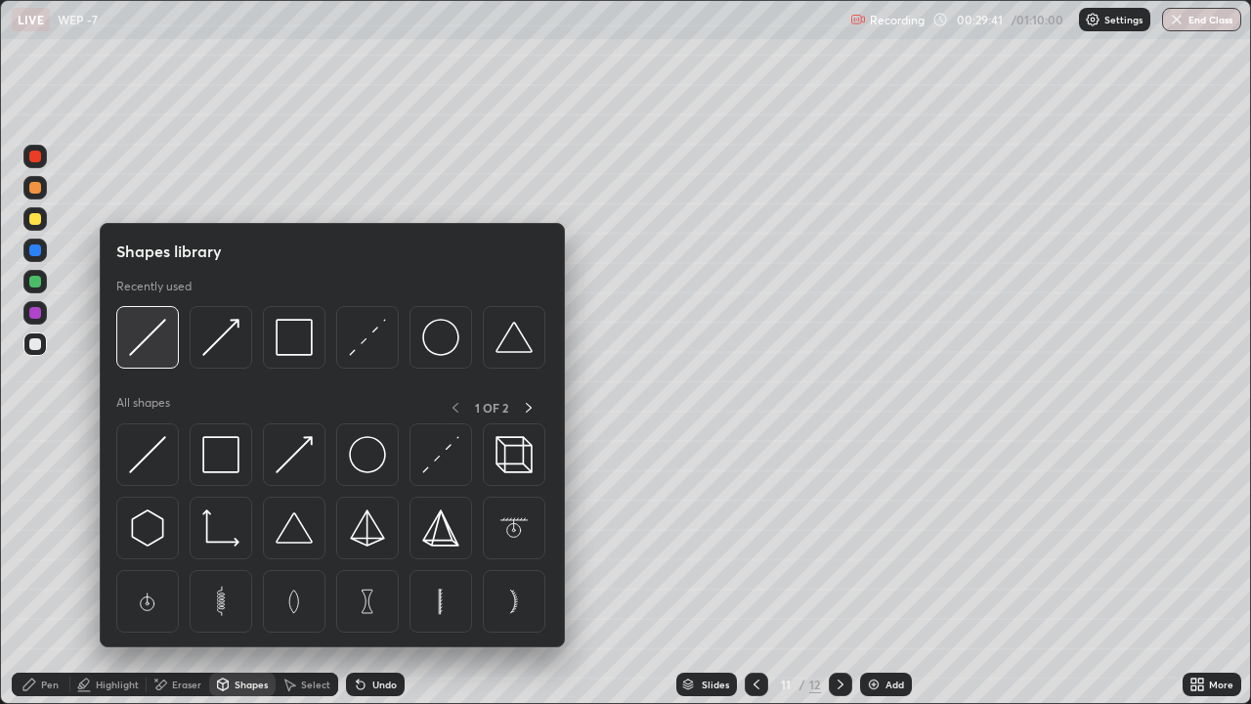
click at [158, 341] on img at bounding box center [147, 337] width 37 height 37
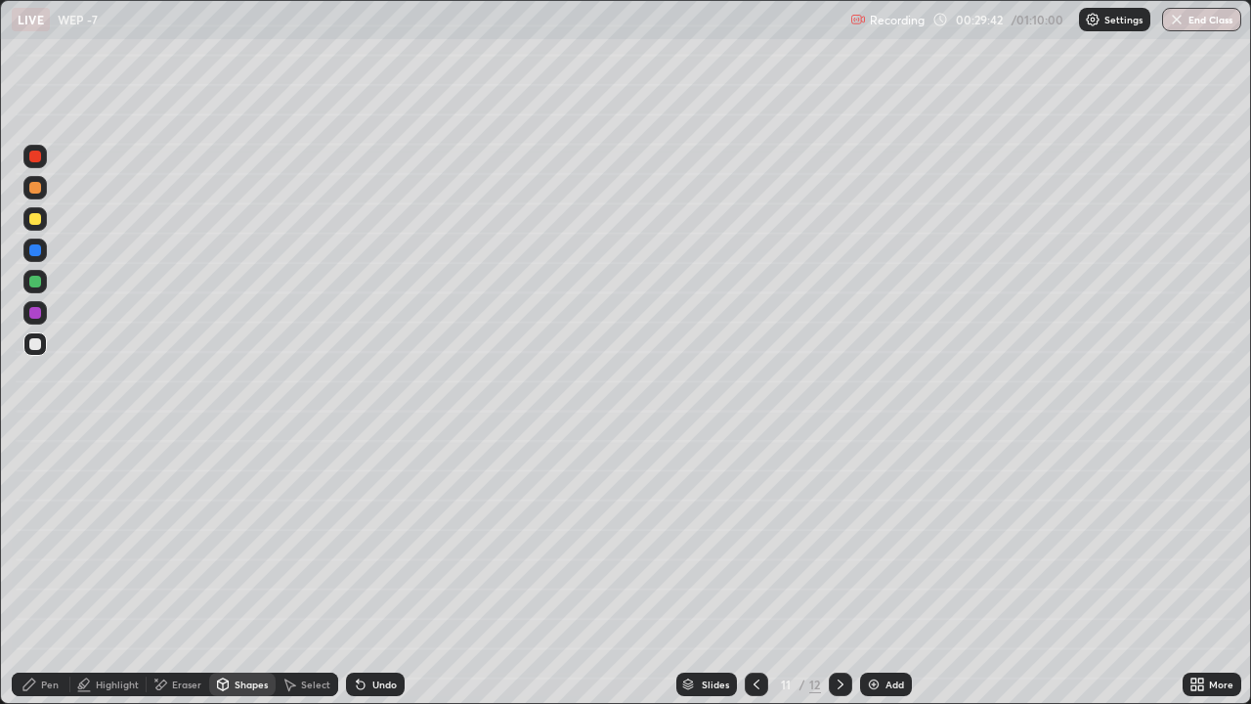
click at [39, 254] on div at bounding box center [35, 250] width 12 height 12
click at [234, 546] on div "Shapes" at bounding box center [242, 684] width 66 height 23
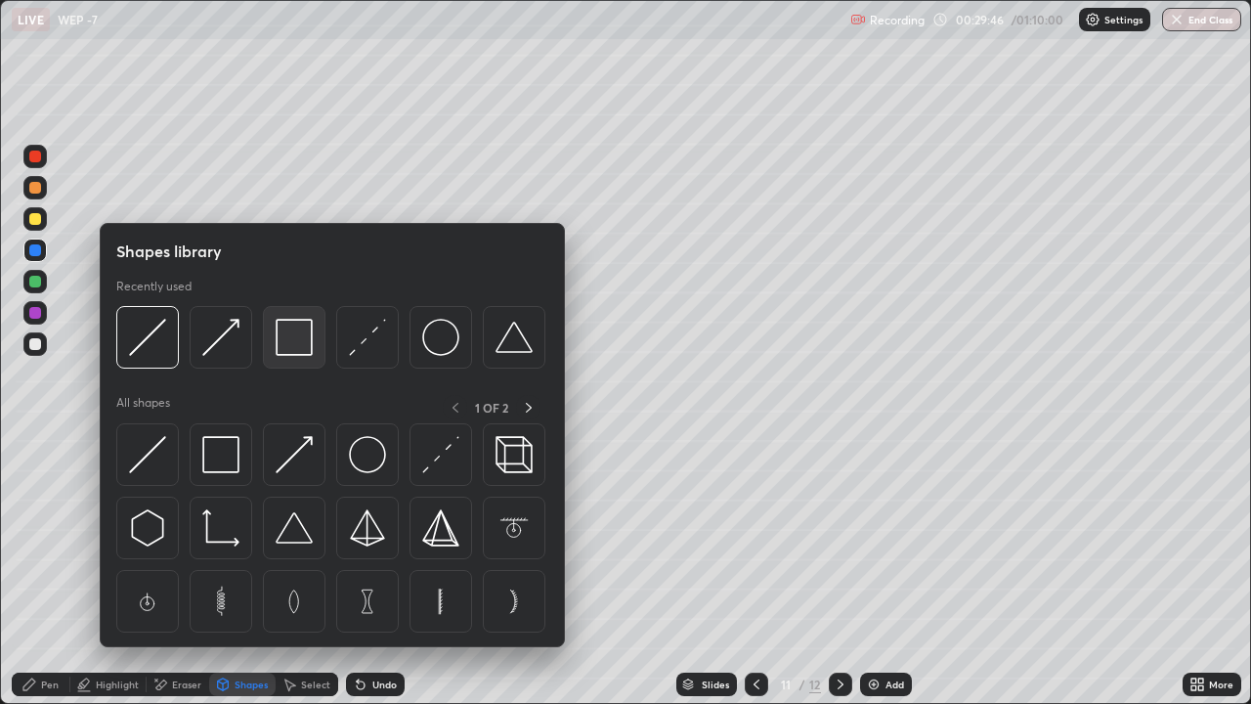
click at [295, 348] on img at bounding box center [294, 337] width 37 height 37
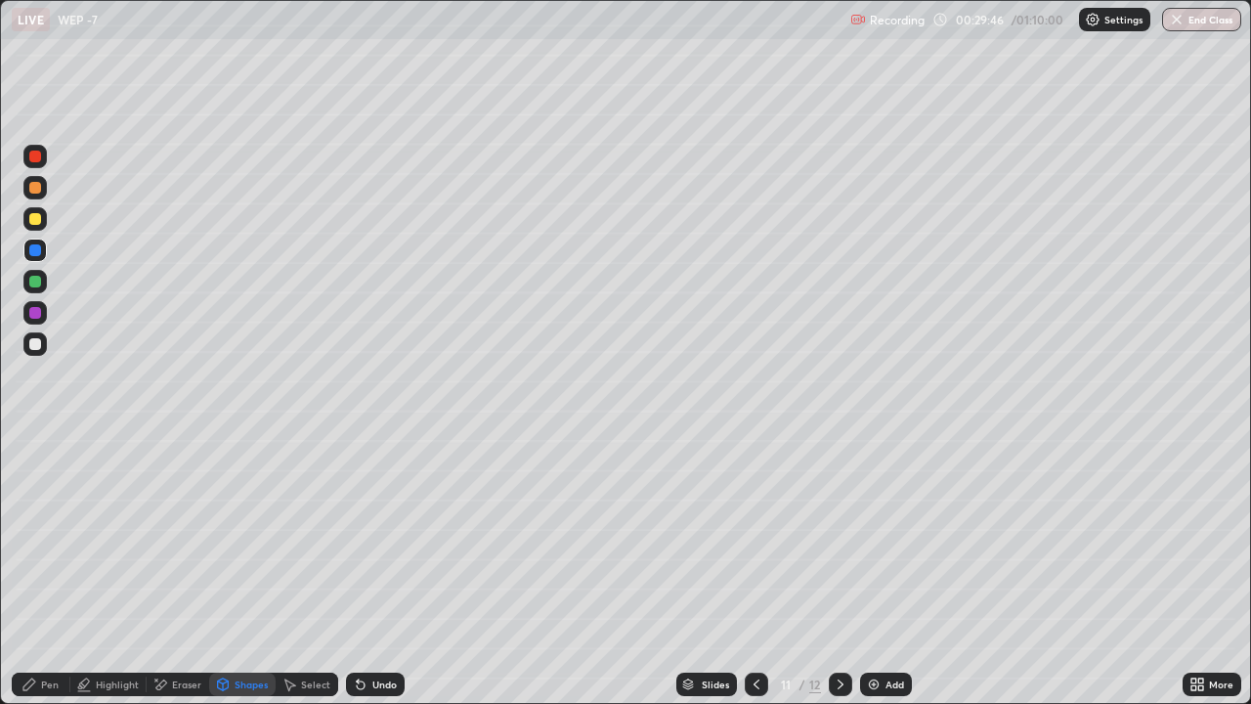
click at [42, 228] on div at bounding box center [34, 218] width 23 height 23
click at [112, 546] on div "Highlight" at bounding box center [117, 684] width 43 height 10
click at [31, 190] on div at bounding box center [35, 188] width 12 height 12
click at [381, 546] on div "Undo" at bounding box center [384, 684] width 24 height 10
click at [375, 546] on div "Undo" at bounding box center [375, 684] width 59 height 23
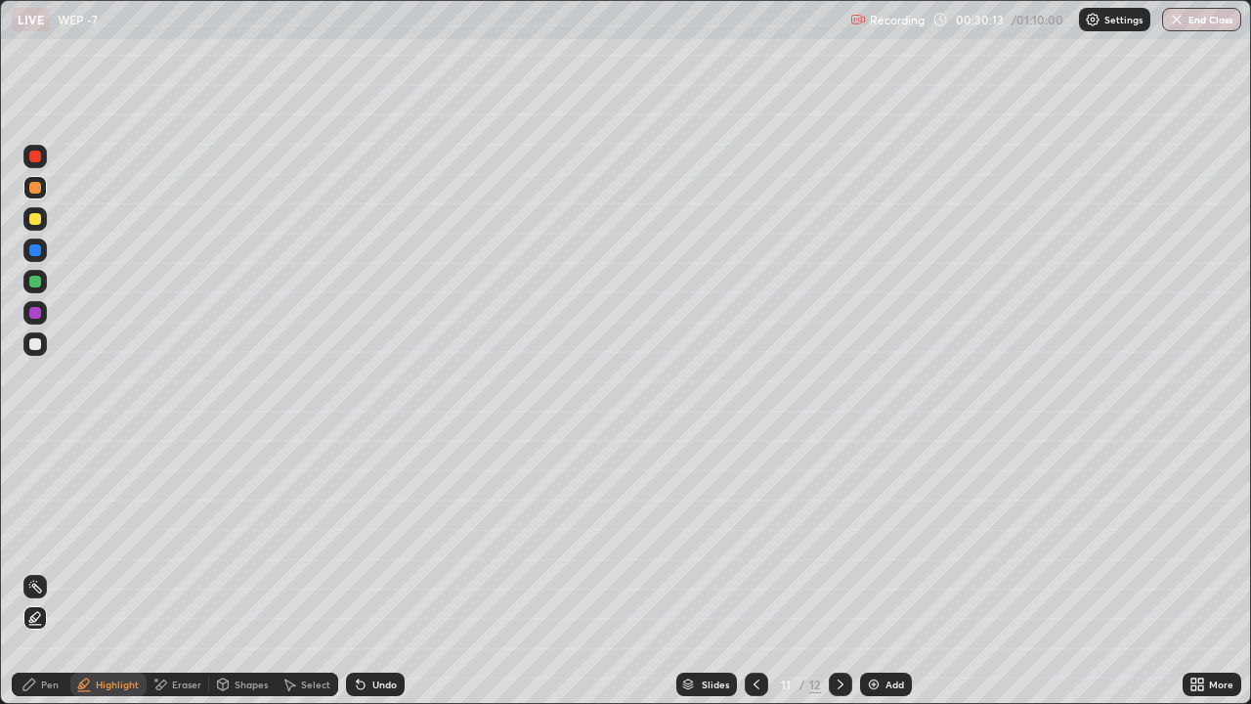
click at [40, 546] on div "Pen" at bounding box center [41, 684] width 59 height 23
click at [40, 220] on div at bounding box center [35, 219] width 12 height 12
click at [36, 345] on div at bounding box center [35, 344] width 12 height 12
click at [245, 546] on div "Shapes" at bounding box center [251, 684] width 33 height 10
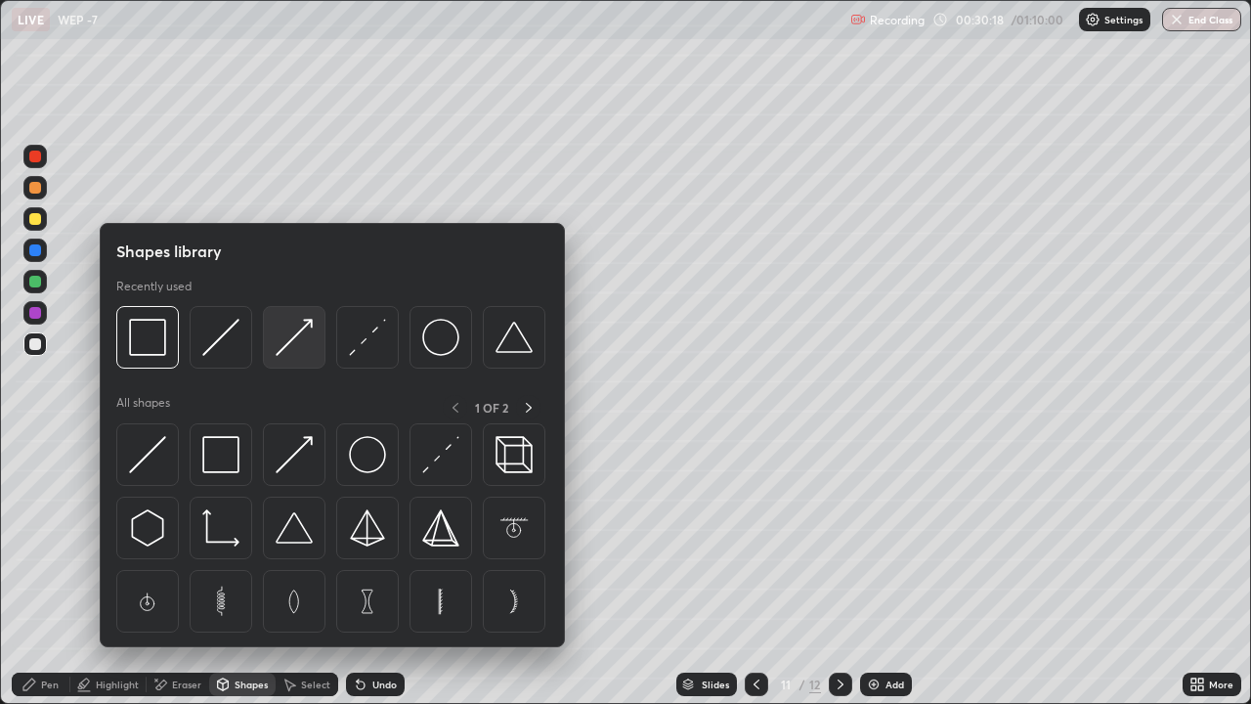
click at [278, 345] on img at bounding box center [294, 337] width 37 height 37
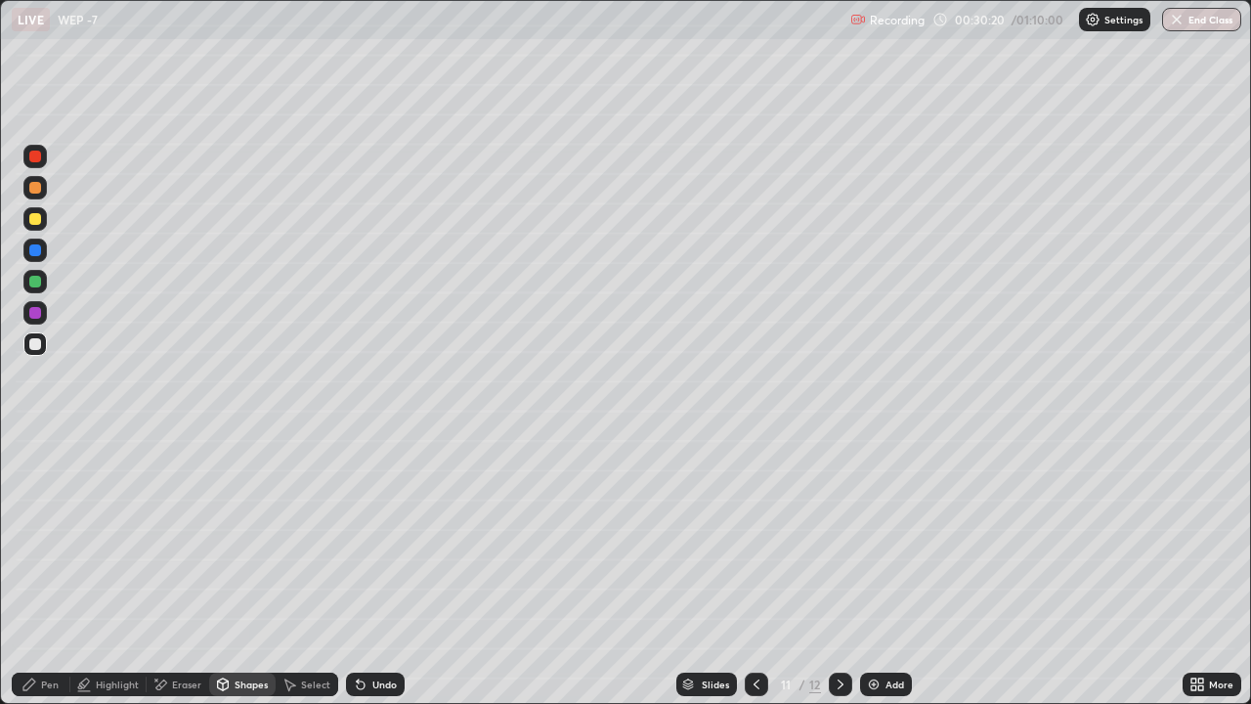
click at [33, 546] on div "Pen" at bounding box center [41, 684] width 59 height 23
click at [37, 188] on div at bounding box center [35, 188] width 12 height 12
click at [33, 344] on div at bounding box center [35, 344] width 12 height 12
click at [33, 185] on div at bounding box center [35, 188] width 12 height 12
click at [883, 546] on div "Add" at bounding box center [886, 684] width 52 height 23
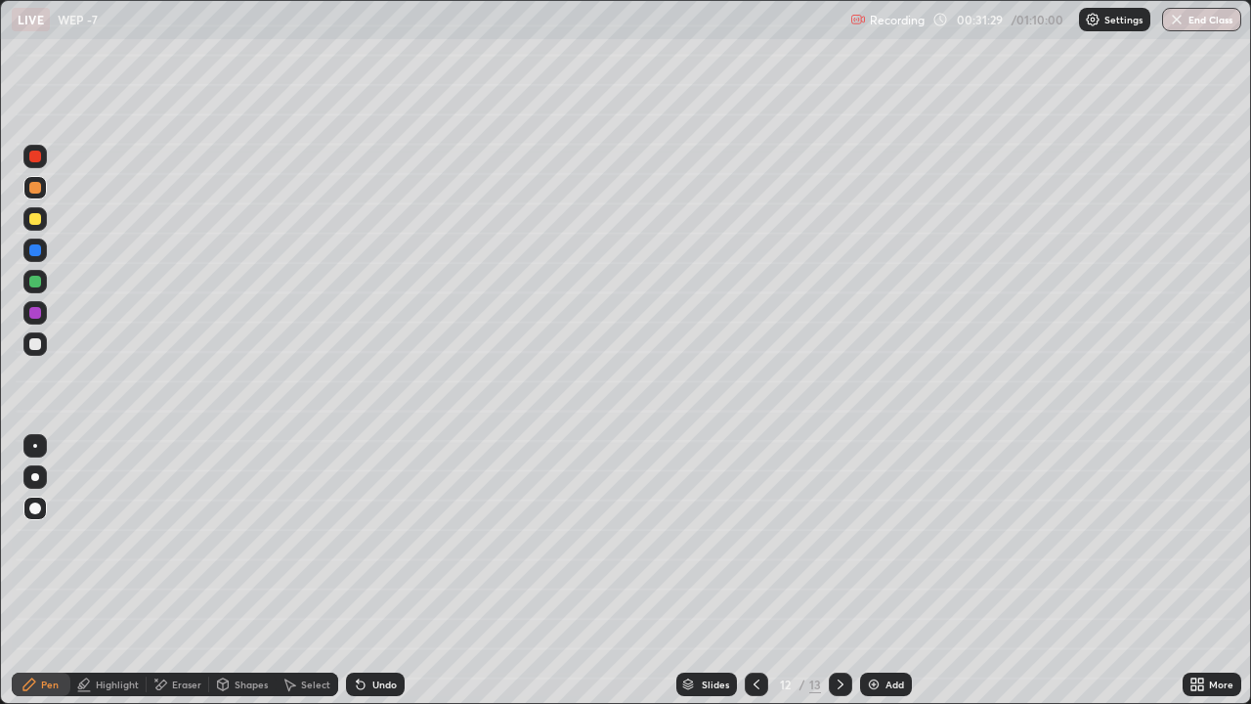
click at [752, 546] on icon at bounding box center [757, 685] width 16 height 16
click at [829, 546] on div at bounding box center [840, 684] width 23 height 23
click at [182, 546] on div "Eraser" at bounding box center [186, 684] width 29 height 10
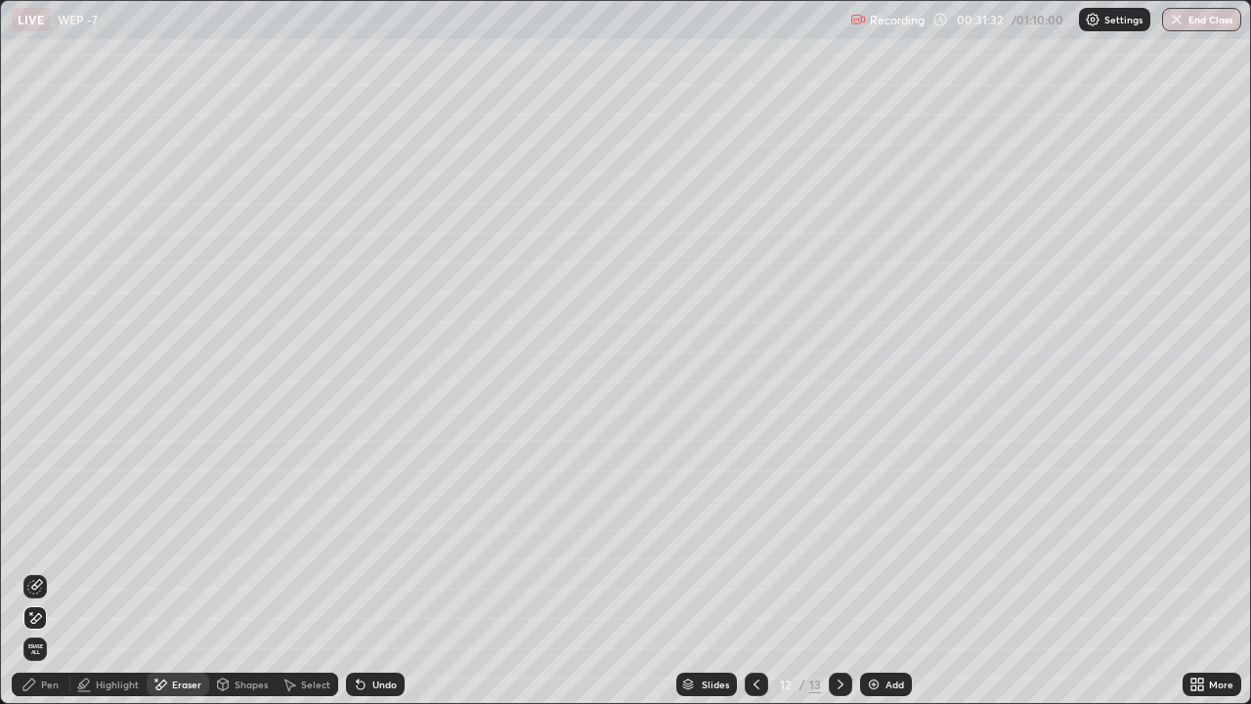
click at [232, 546] on div "Shapes" at bounding box center [242, 684] width 66 height 23
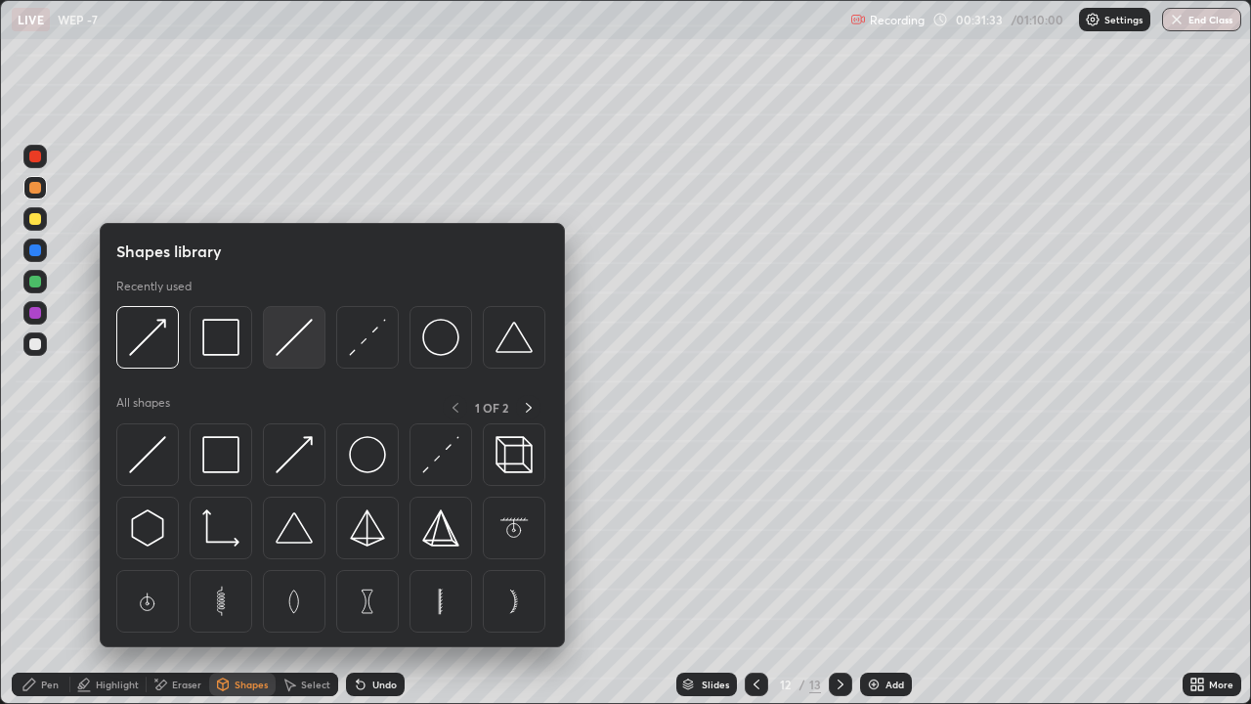
click at [290, 345] on img at bounding box center [294, 337] width 37 height 37
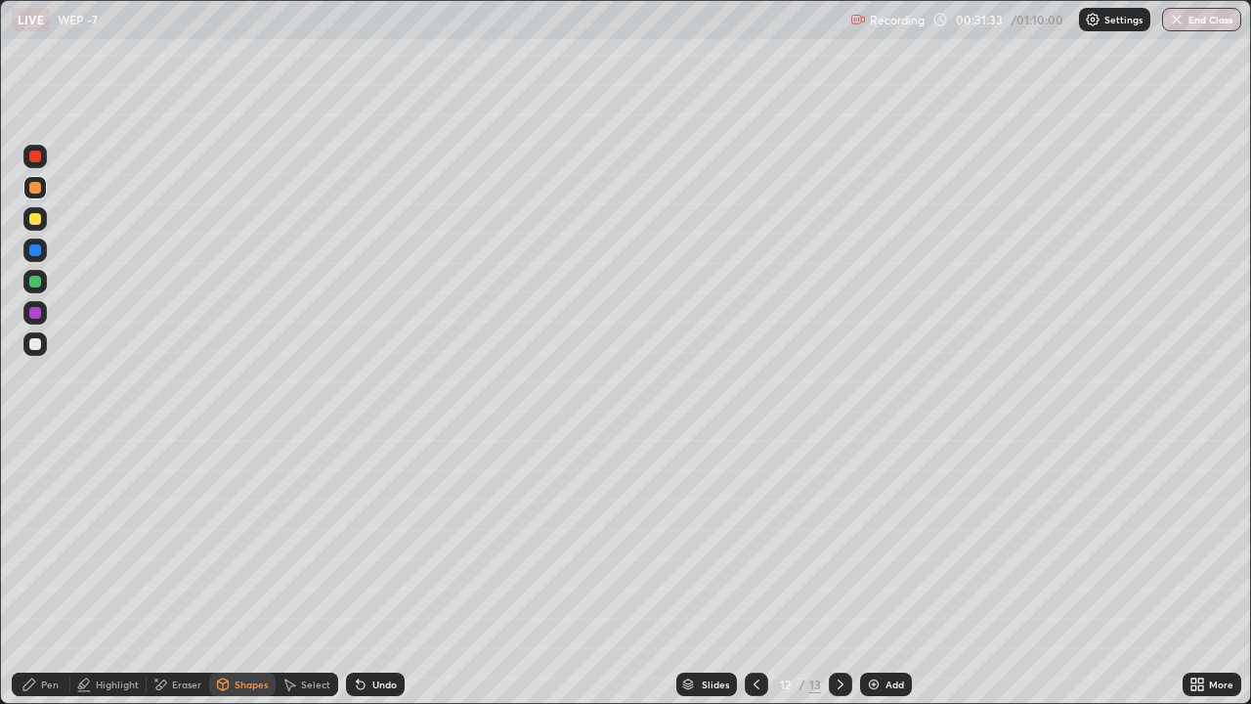
click at [36, 282] on div at bounding box center [35, 282] width 12 height 12
click at [40, 546] on div "Pen" at bounding box center [41, 684] width 59 height 23
click at [241, 546] on div "Shapes" at bounding box center [251, 684] width 33 height 10
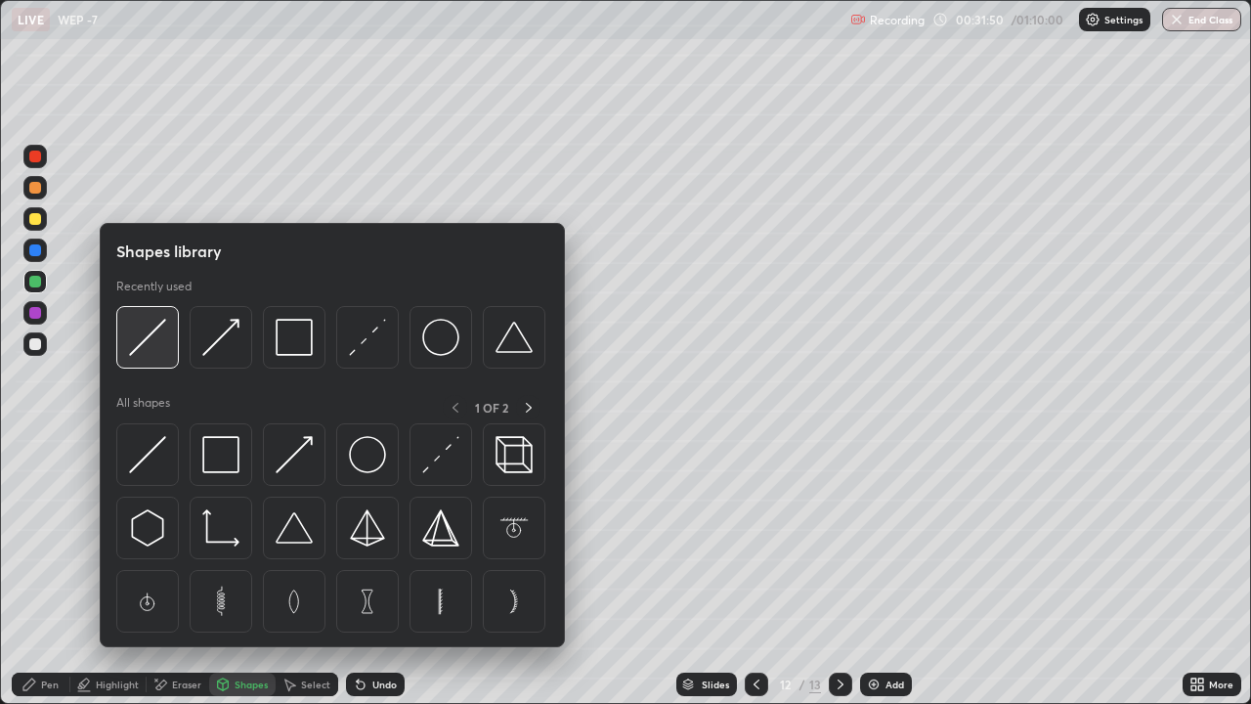
click at [162, 344] on img at bounding box center [147, 337] width 37 height 37
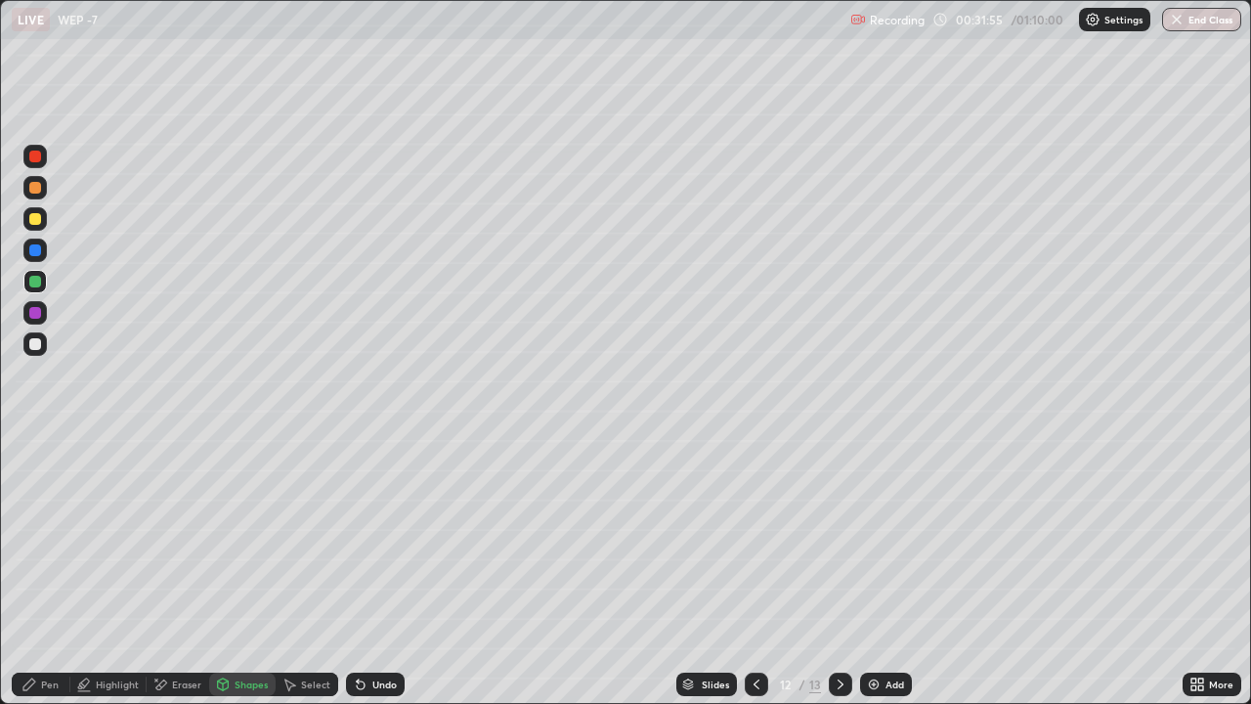
click at [59, 546] on div "Pen" at bounding box center [41, 684] width 59 height 23
click at [35, 347] on div at bounding box center [35, 344] width 12 height 12
click at [32, 184] on div at bounding box center [35, 188] width 12 height 12
click at [35, 221] on div at bounding box center [35, 219] width 12 height 12
click at [249, 546] on div "Shapes" at bounding box center [251, 684] width 33 height 10
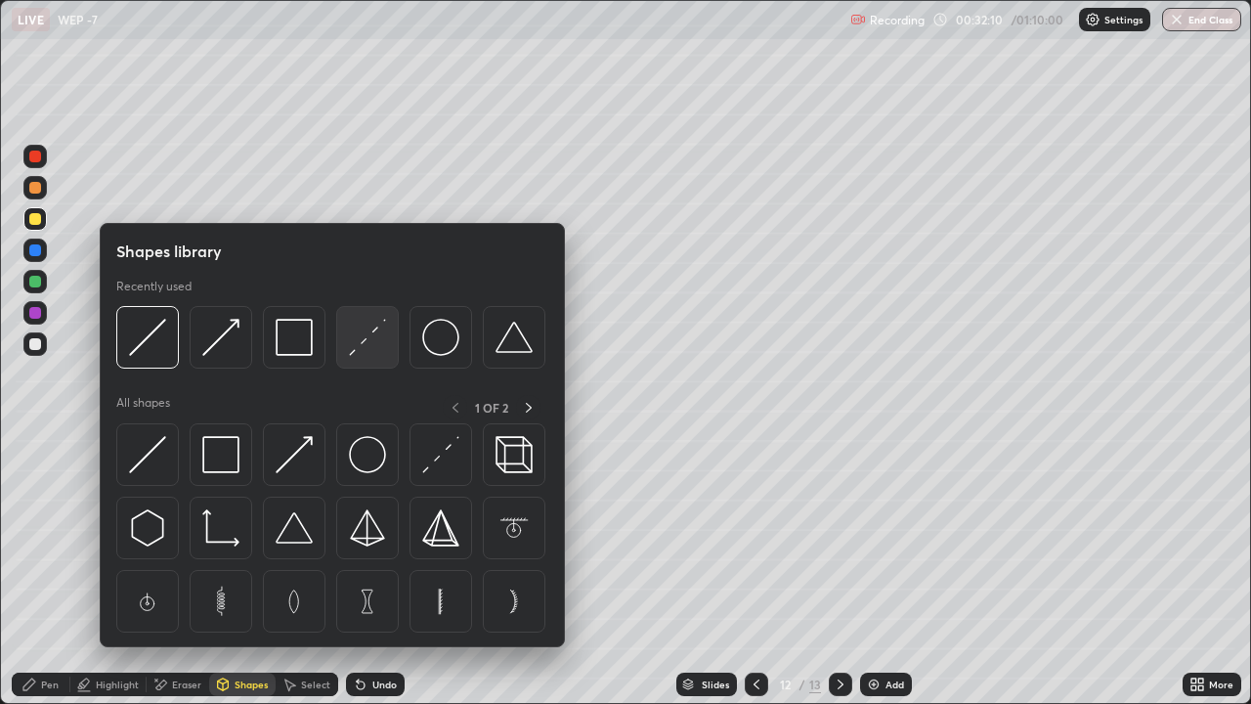
click at [373, 352] on img at bounding box center [367, 337] width 37 height 37
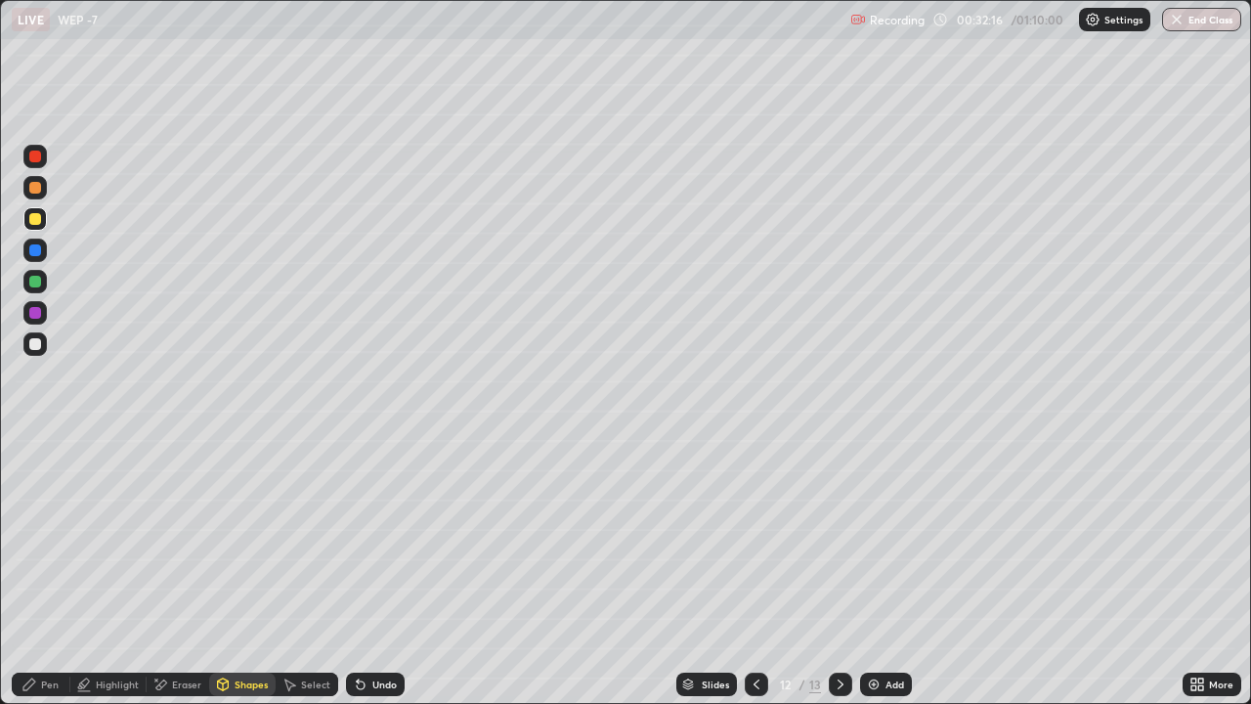
click at [29, 188] on div at bounding box center [35, 188] width 12 height 12
click at [47, 546] on div "Pen" at bounding box center [41, 684] width 59 height 23
click at [754, 546] on icon at bounding box center [757, 684] width 6 height 10
click at [758, 546] on icon at bounding box center [757, 685] width 16 height 16
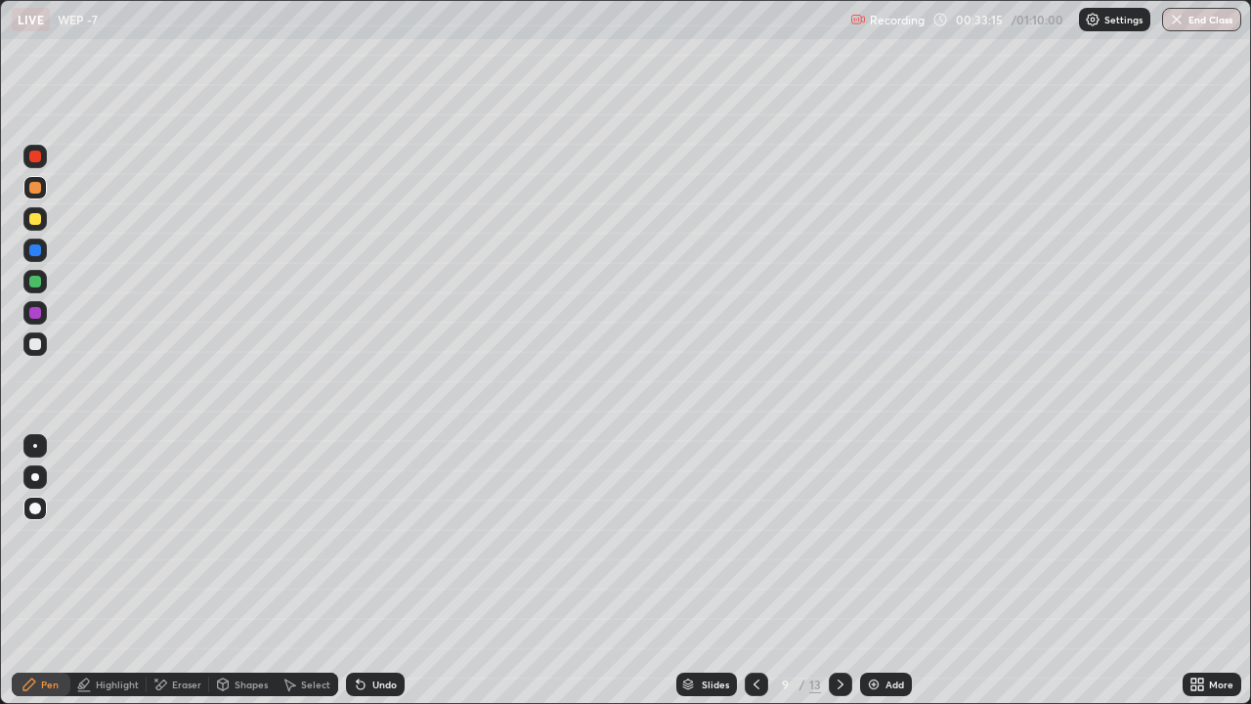
click at [755, 546] on icon at bounding box center [757, 685] width 16 height 16
click at [839, 546] on icon at bounding box center [841, 685] width 16 height 16
click at [841, 546] on icon at bounding box center [841, 685] width 16 height 16
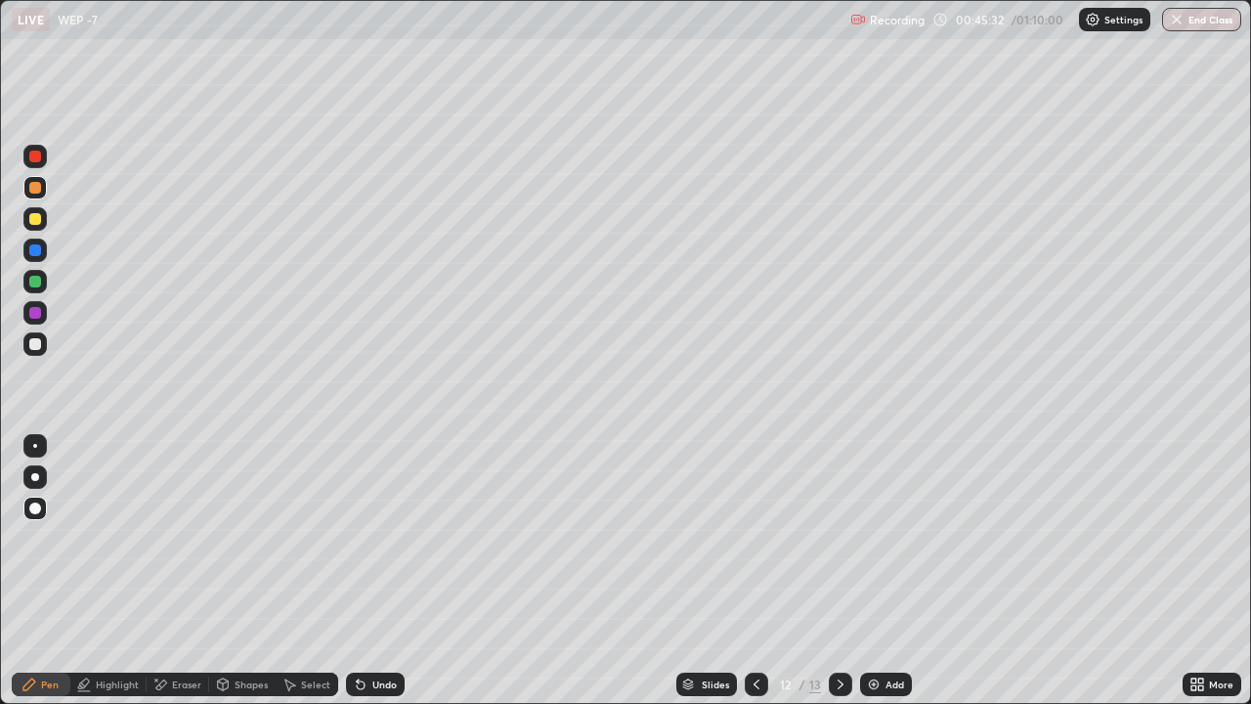
click at [840, 546] on icon at bounding box center [841, 684] width 6 height 10
click at [42, 286] on div at bounding box center [34, 281] width 23 height 23
click at [240, 546] on div "Shapes" at bounding box center [242, 684] width 66 height 23
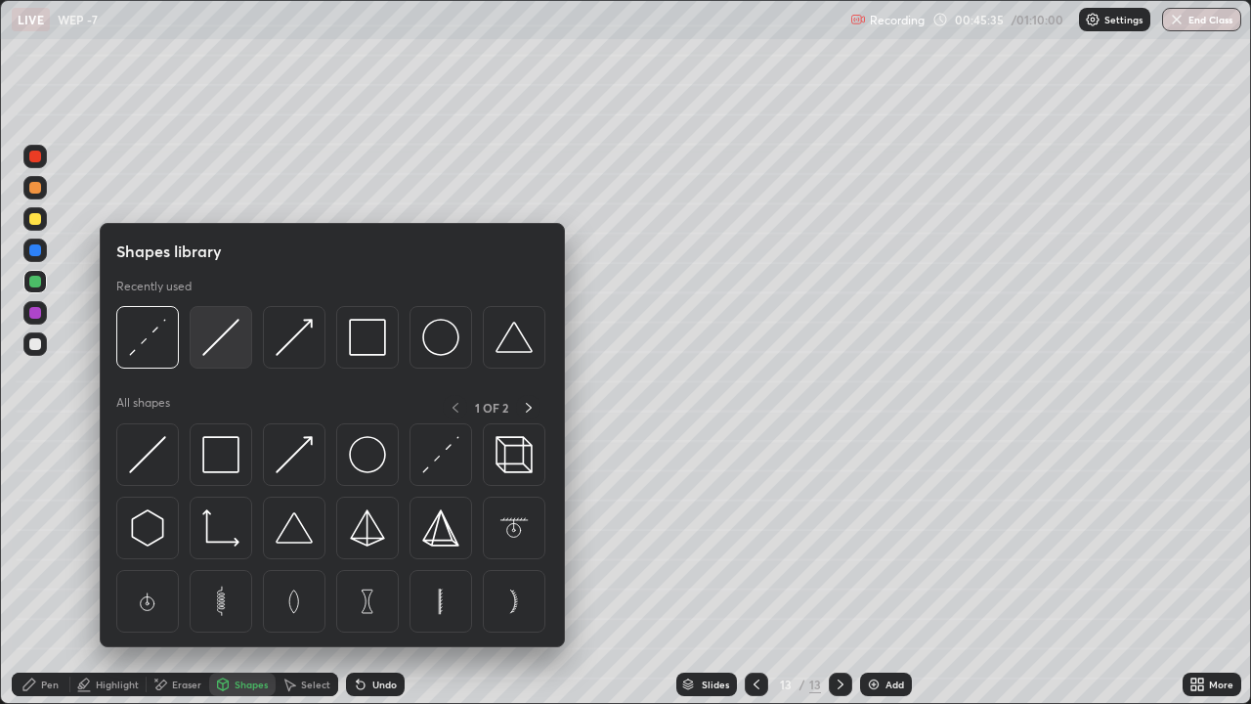
click at [222, 346] on img at bounding box center [220, 337] width 37 height 37
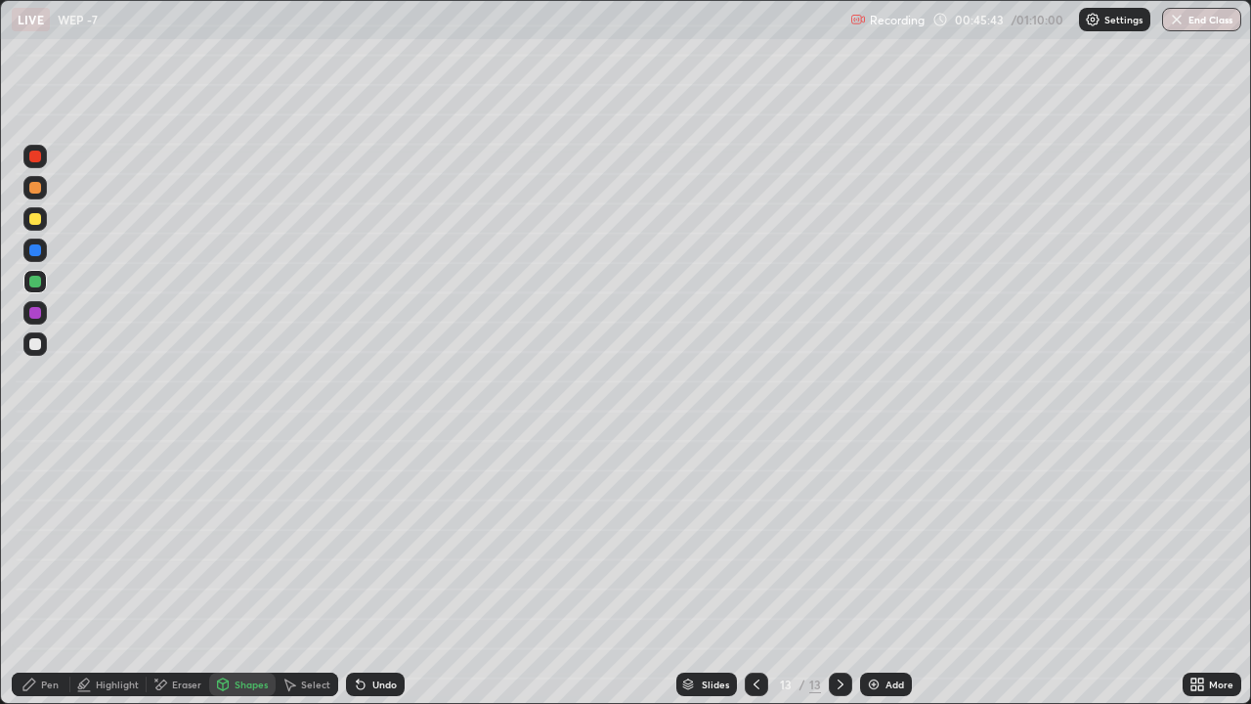
click at [241, 546] on div "Shapes" at bounding box center [251, 684] width 33 height 10
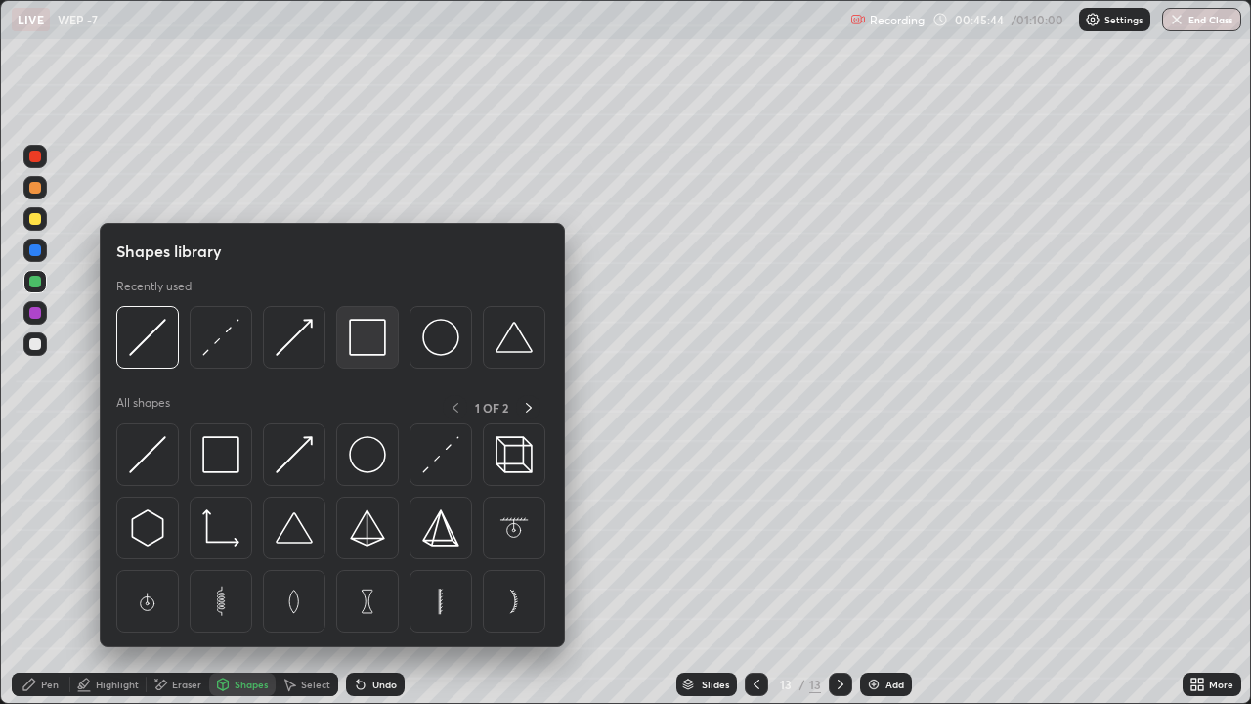
click at [361, 349] on img at bounding box center [367, 337] width 37 height 37
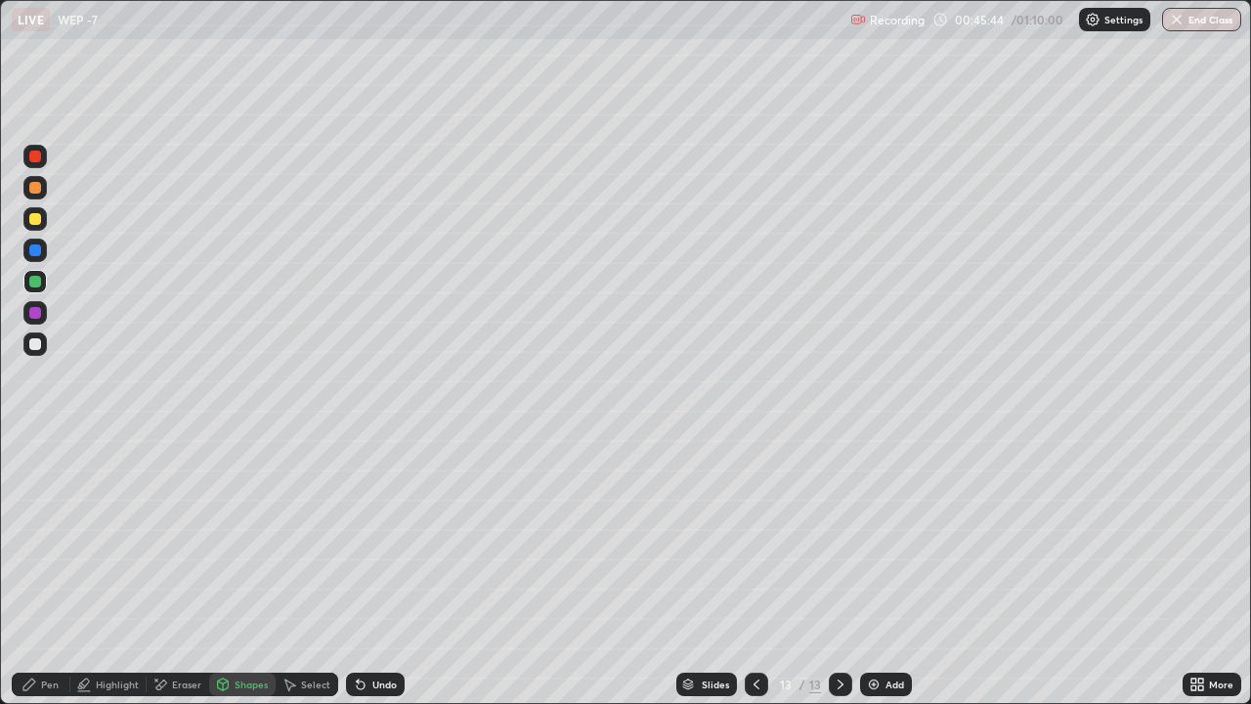
click at [35, 197] on div at bounding box center [34, 187] width 23 height 23
click at [38, 346] on div at bounding box center [35, 344] width 12 height 12
click at [43, 546] on div "Pen" at bounding box center [50, 684] width 18 height 10
click at [32, 221] on div at bounding box center [35, 219] width 12 height 12
click at [245, 546] on div "Shapes" at bounding box center [242, 684] width 66 height 23
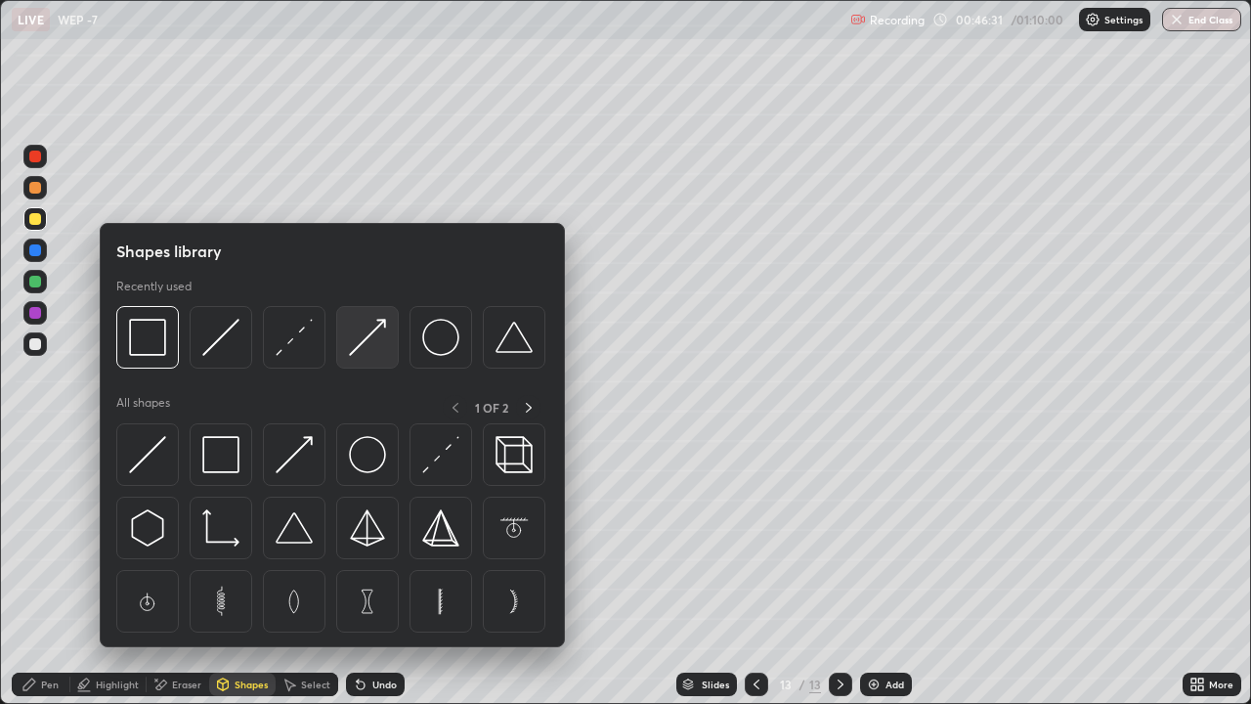
click at [362, 343] on img at bounding box center [367, 337] width 37 height 37
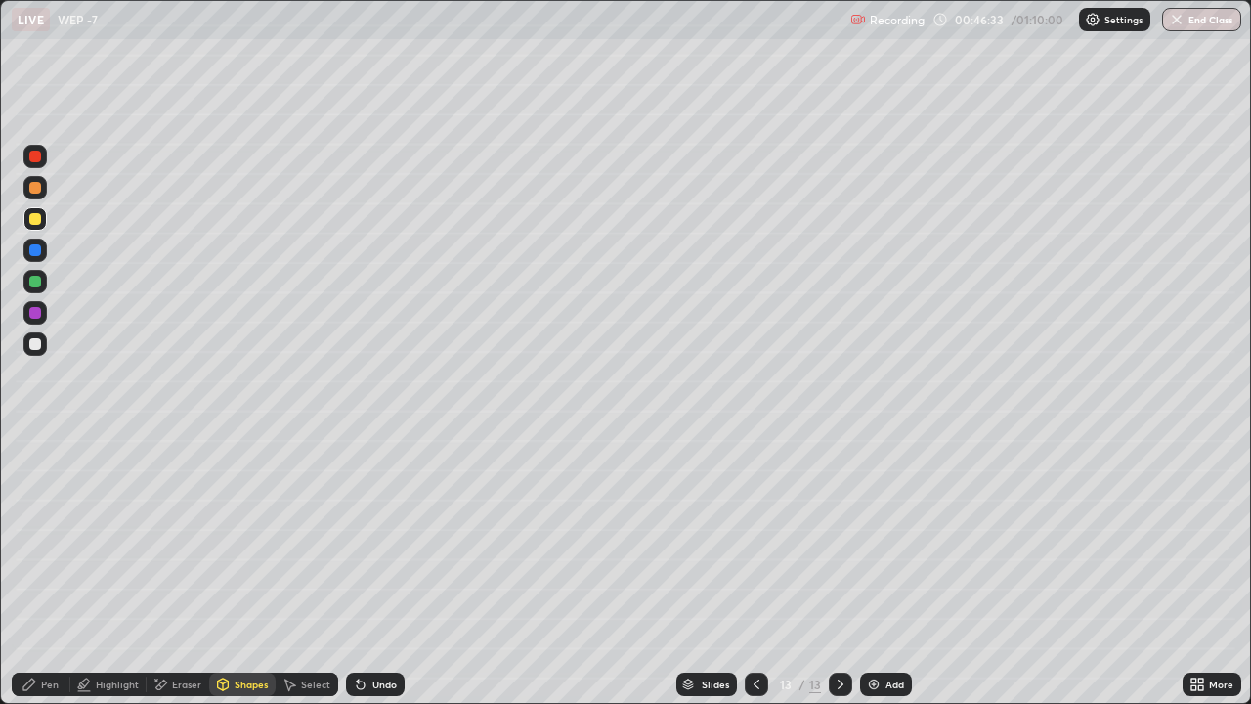
click at [47, 546] on div "Pen" at bounding box center [41, 684] width 59 height 23
click at [35, 186] on div at bounding box center [35, 188] width 12 height 12
click at [249, 546] on div "Shapes" at bounding box center [251, 684] width 33 height 10
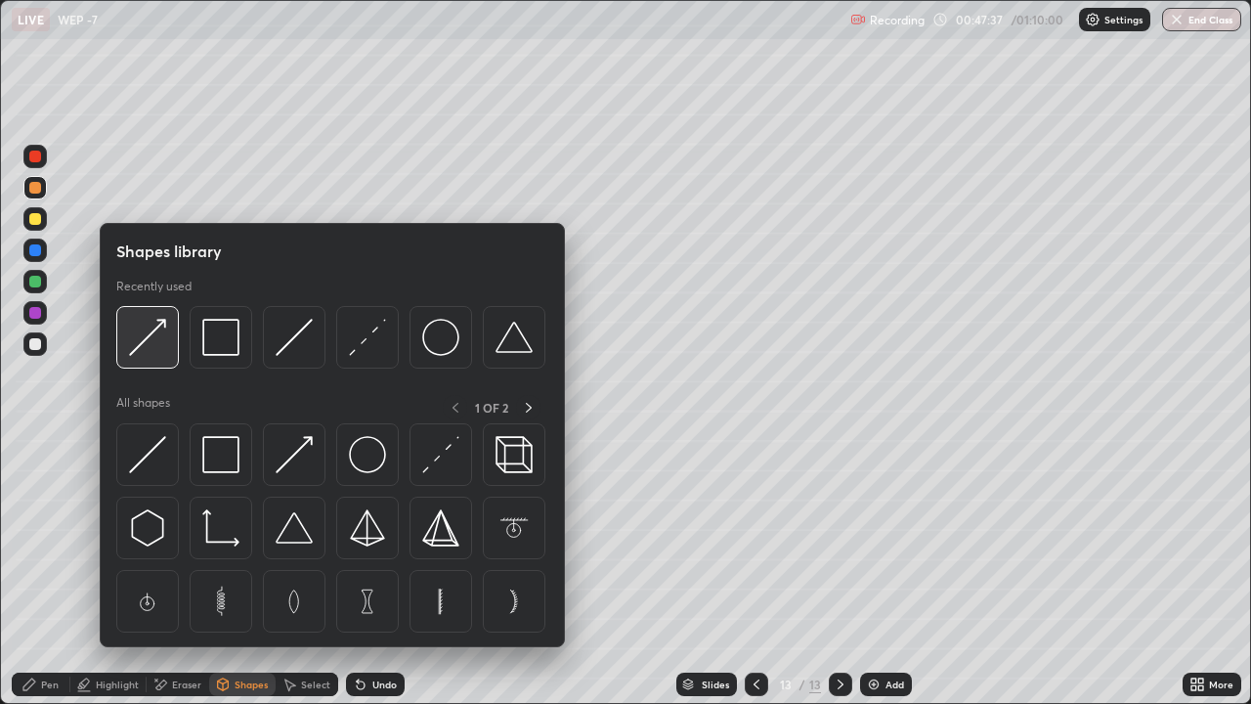
click at [156, 339] on img at bounding box center [147, 337] width 37 height 37
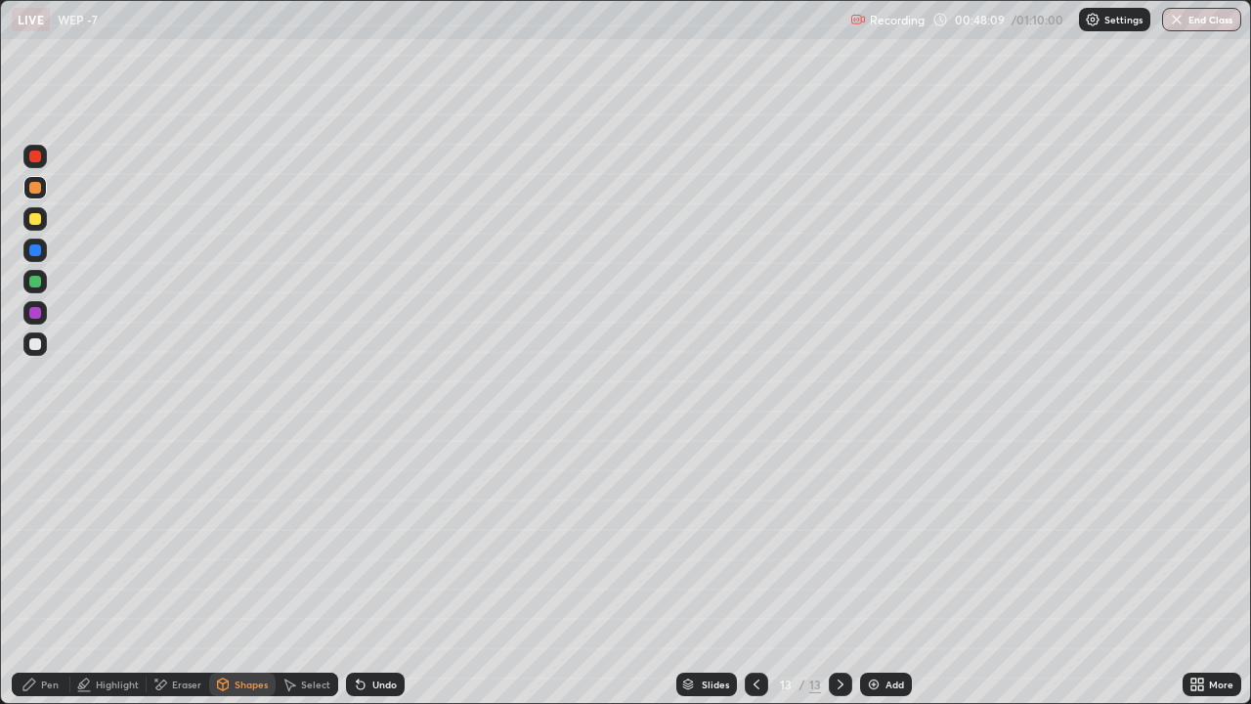
click at [41, 546] on div "Pen" at bounding box center [41, 684] width 59 height 23
click at [235, 546] on div "Shapes" at bounding box center [251, 684] width 33 height 10
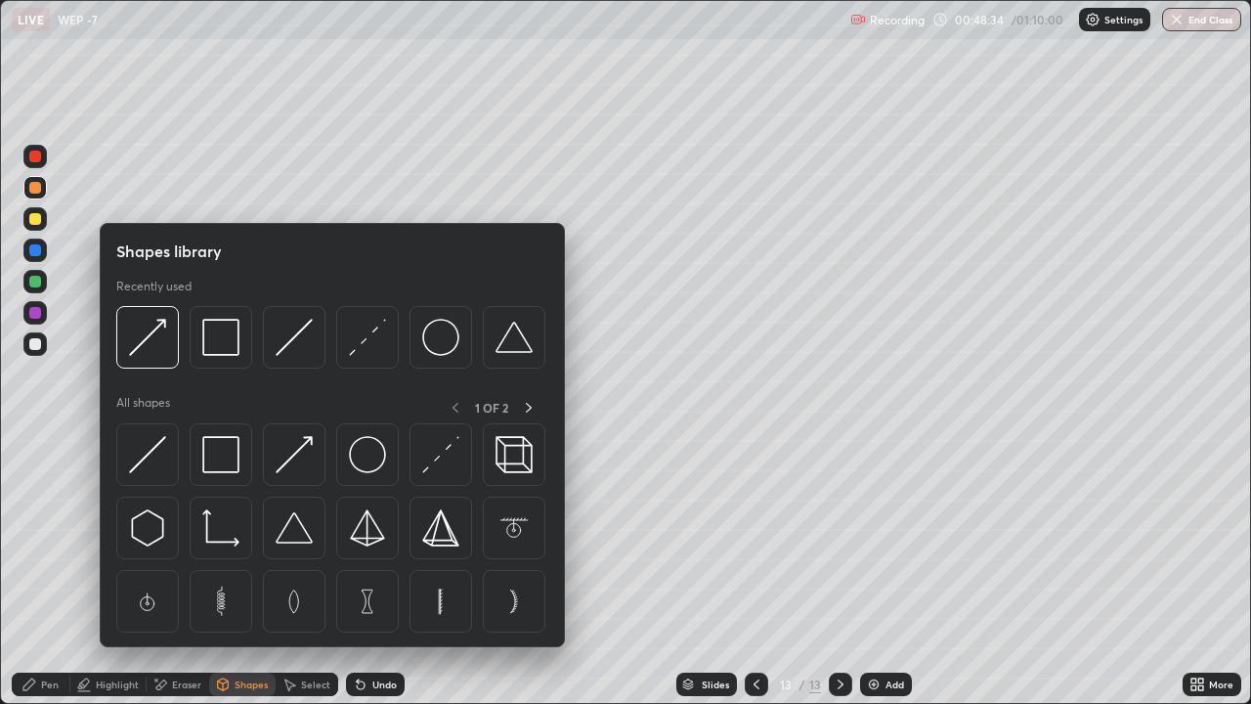
click at [178, 546] on div "Eraser" at bounding box center [186, 684] width 29 height 10
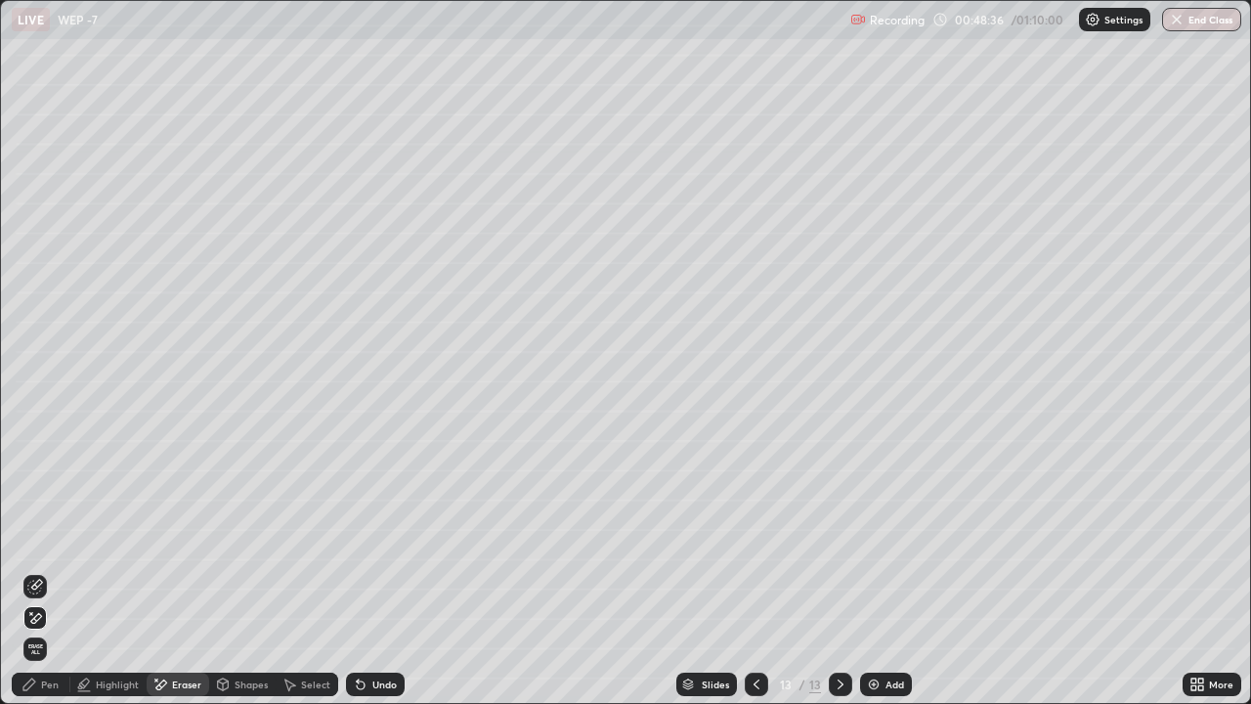
click at [38, 546] on div "Pen" at bounding box center [41, 684] width 59 height 23
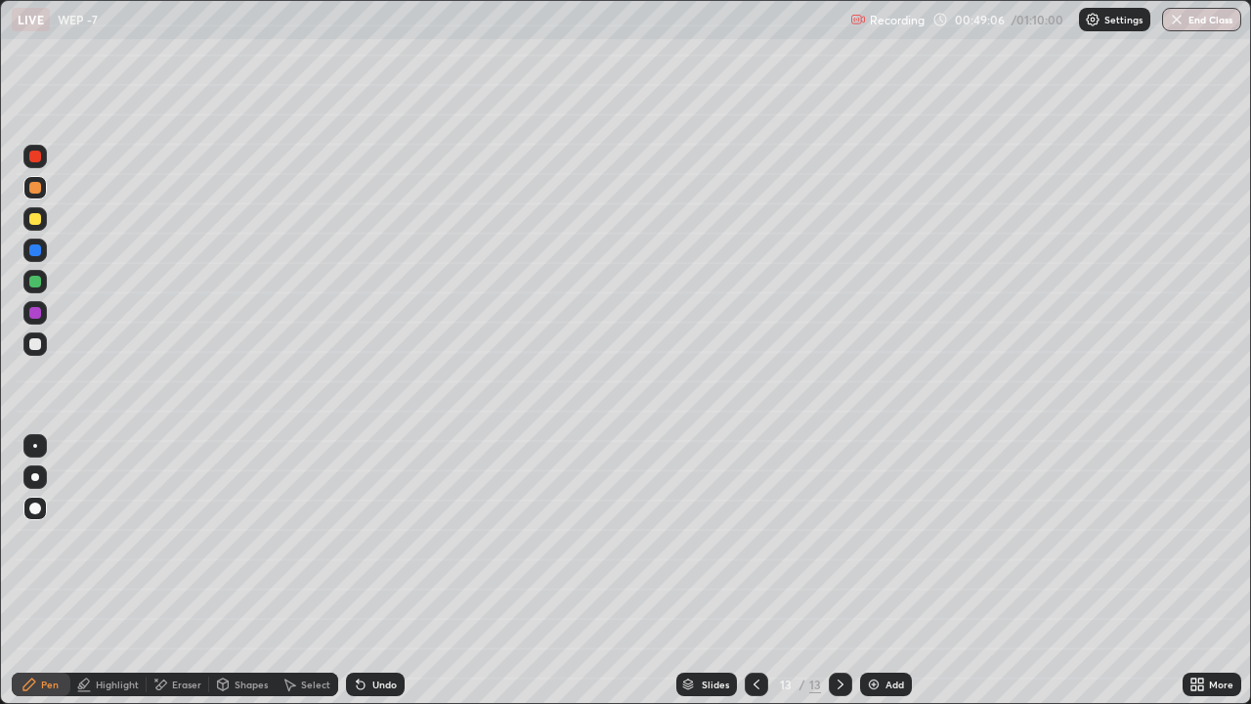
click at [30, 341] on div at bounding box center [35, 344] width 12 height 12
click at [29, 189] on div at bounding box center [35, 188] width 12 height 12
click at [32, 341] on div at bounding box center [35, 344] width 12 height 12
click at [369, 546] on div "Undo" at bounding box center [375, 684] width 59 height 23
click at [368, 546] on div "Undo" at bounding box center [375, 684] width 59 height 23
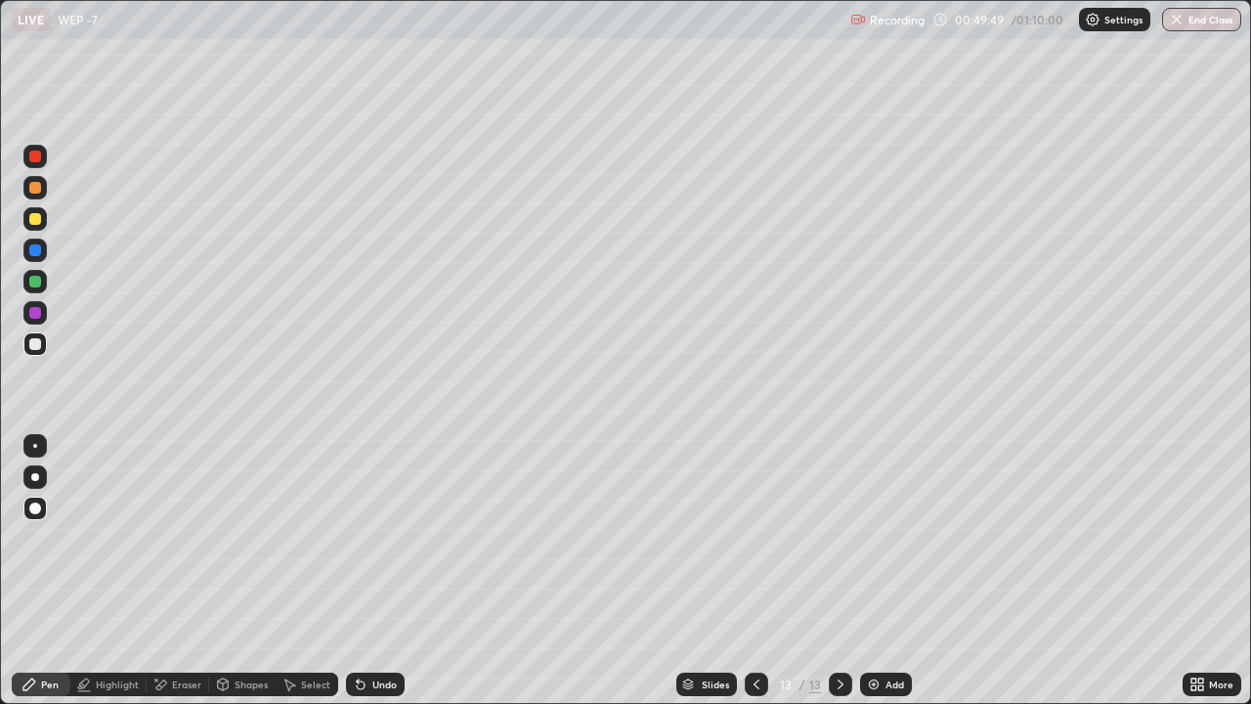
click at [369, 546] on div "Undo" at bounding box center [375, 684] width 59 height 23
click at [32, 216] on div at bounding box center [35, 219] width 12 height 12
click at [883, 546] on div "Add" at bounding box center [886, 684] width 52 height 23
click at [32, 190] on div at bounding box center [35, 188] width 12 height 12
click at [373, 546] on div "Undo" at bounding box center [384, 684] width 24 height 10
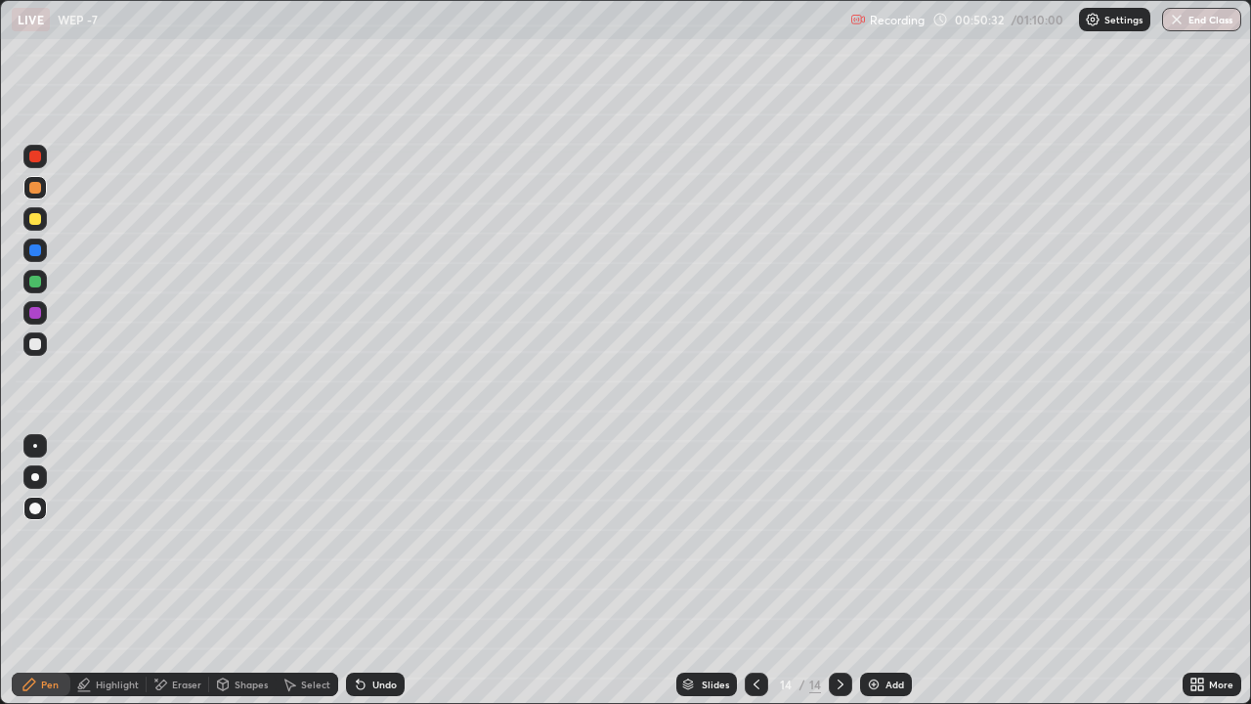
click at [371, 546] on div "Undo" at bounding box center [375, 684] width 59 height 23
click at [364, 546] on div "Undo" at bounding box center [375, 684] width 59 height 23
click at [755, 546] on div at bounding box center [756, 684] width 23 height 23
click at [839, 546] on icon at bounding box center [841, 685] width 16 height 16
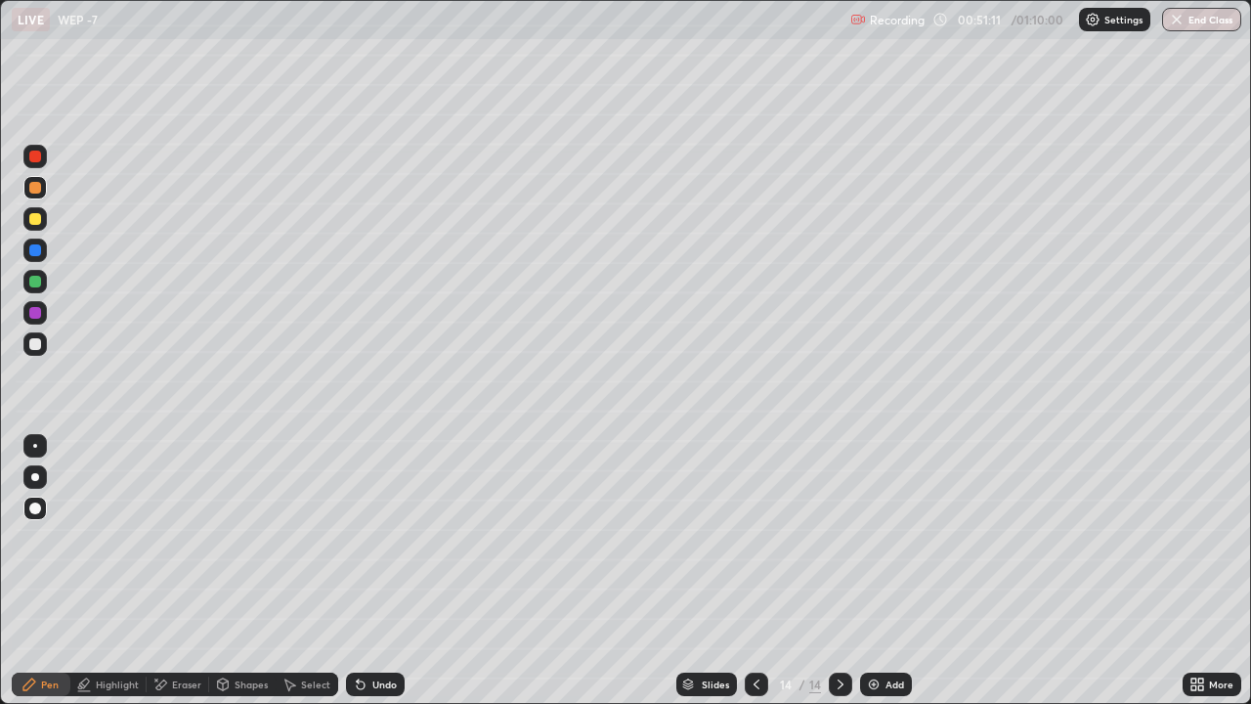
click at [35, 223] on div at bounding box center [35, 219] width 12 height 12
click at [368, 546] on div "Undo" at bounding box center [375, 684] width 59 height 23
click at [25, 349] on div at bounding box center [34, 343] width 23 height 23
click at [39, 251] on div at bounding box center [35, 250] width 12 height 12
click at [230, 546] on div "Shapes" at bounding box center [242, 684] width 66 height 23
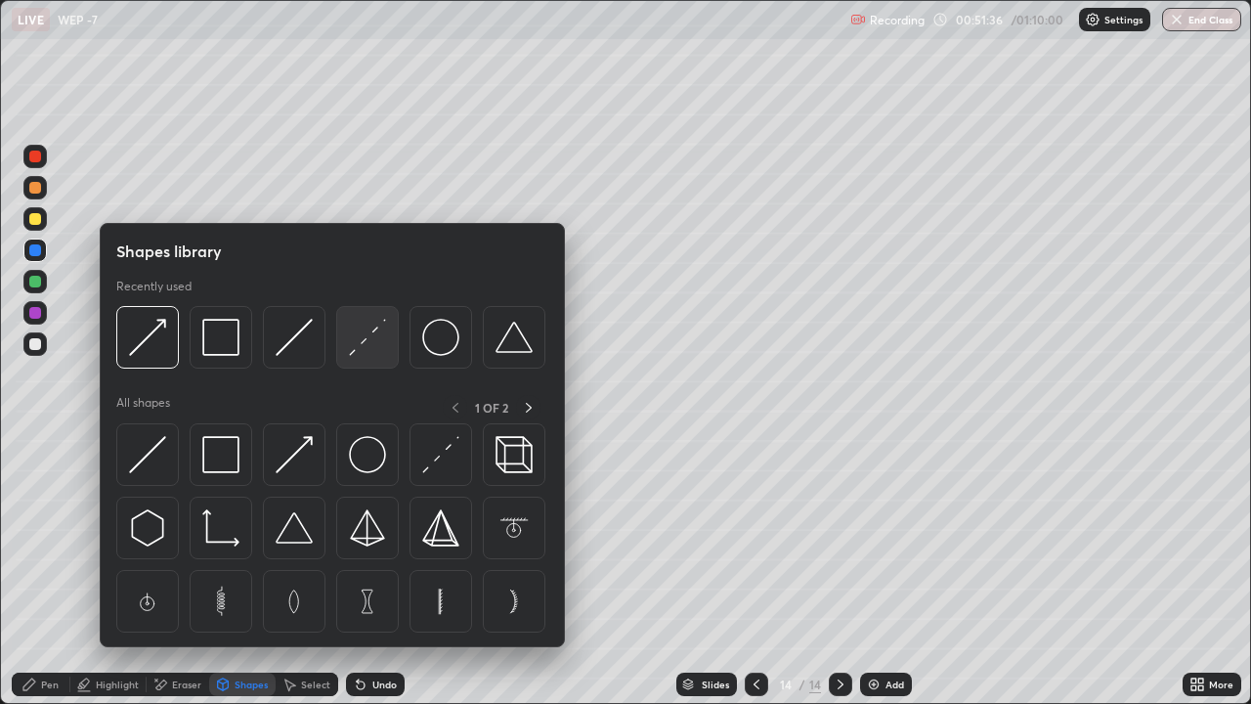
click at [361, 347] on img at bounding box center [367, 337] width 37 height 37
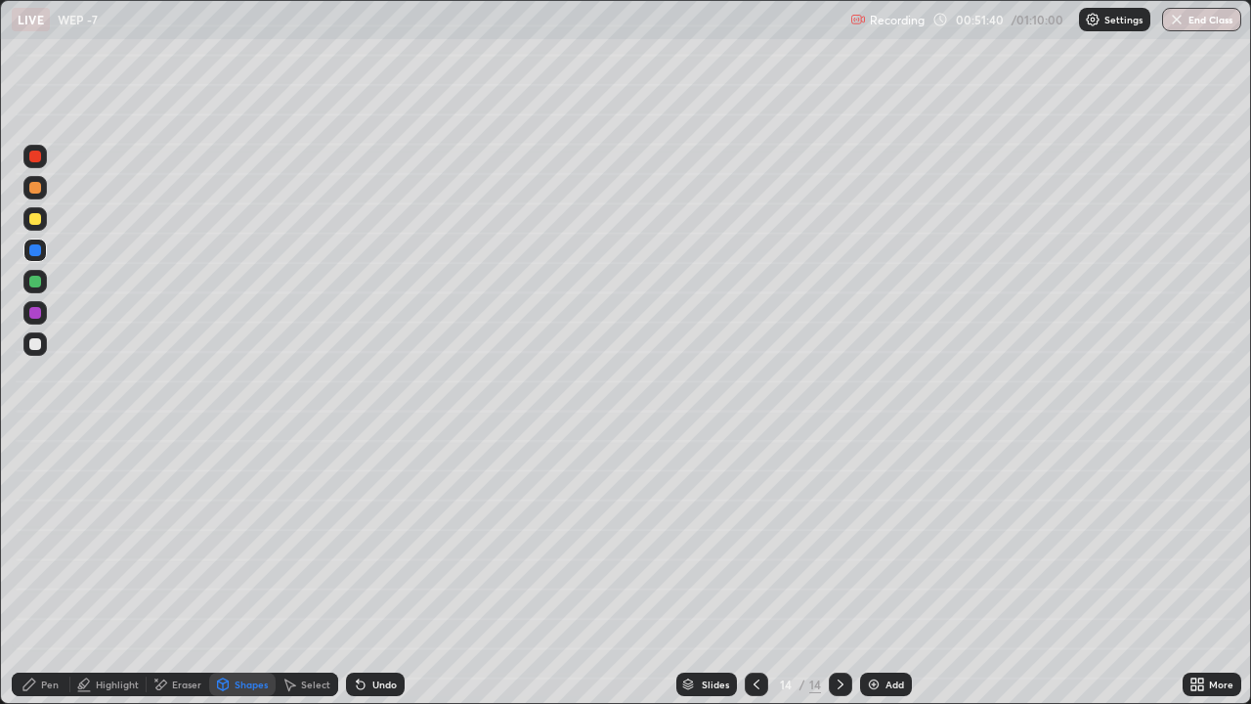
click at [27, 546] on div "Pen" at bounding box center [41, 684] width 59 height 23
click at [22, 205] on div at bounding box center [35, 218] width 31 height 31
click at [31, 198] on div at bounding box center [34, 187] width 23 height 23
click at [755, 546] on icon at bounding box center [757, 685] width 16 height 16
click at [841, 546] on icon at bounding box center [841, 685] width 16 height 16
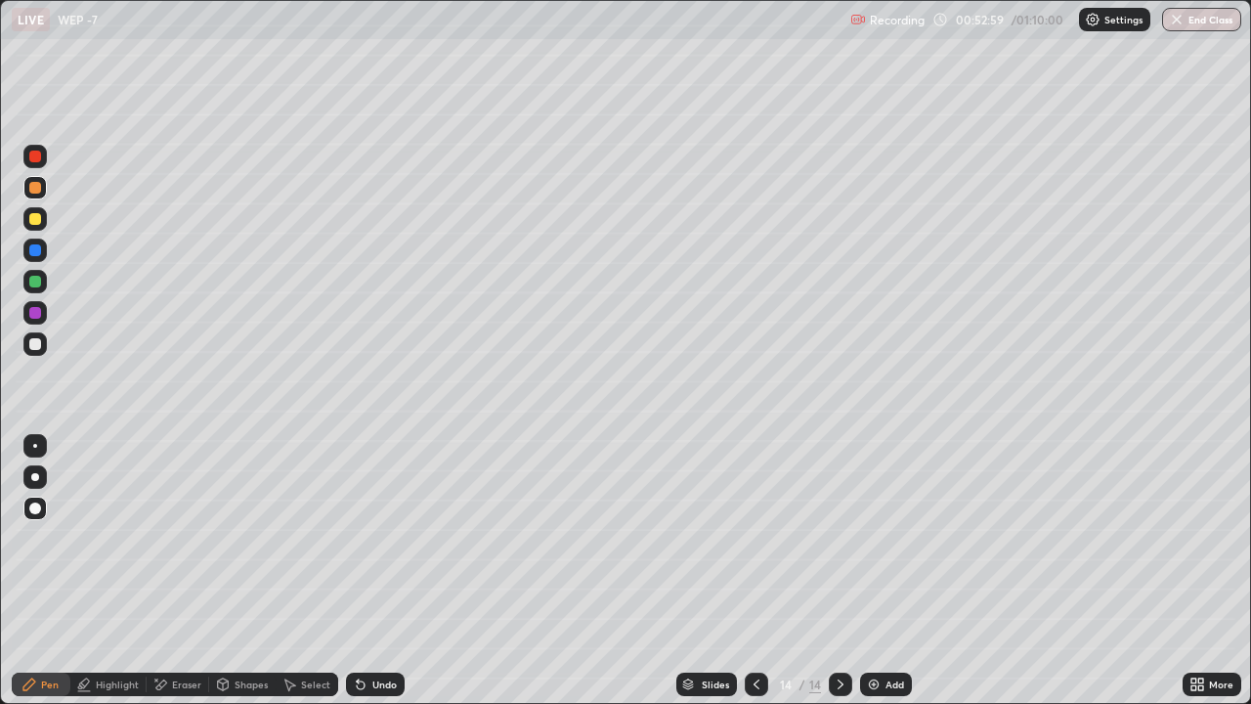
click at [755, 546] on icon at bounding box center [757, 685] width 16 height 16
click at [839, 546] on icon at bounding box center [841, 685] width 16 height 16
click at [1196, 21] on button "End Class" at bounding box center [1201, 19] width 79 height 23
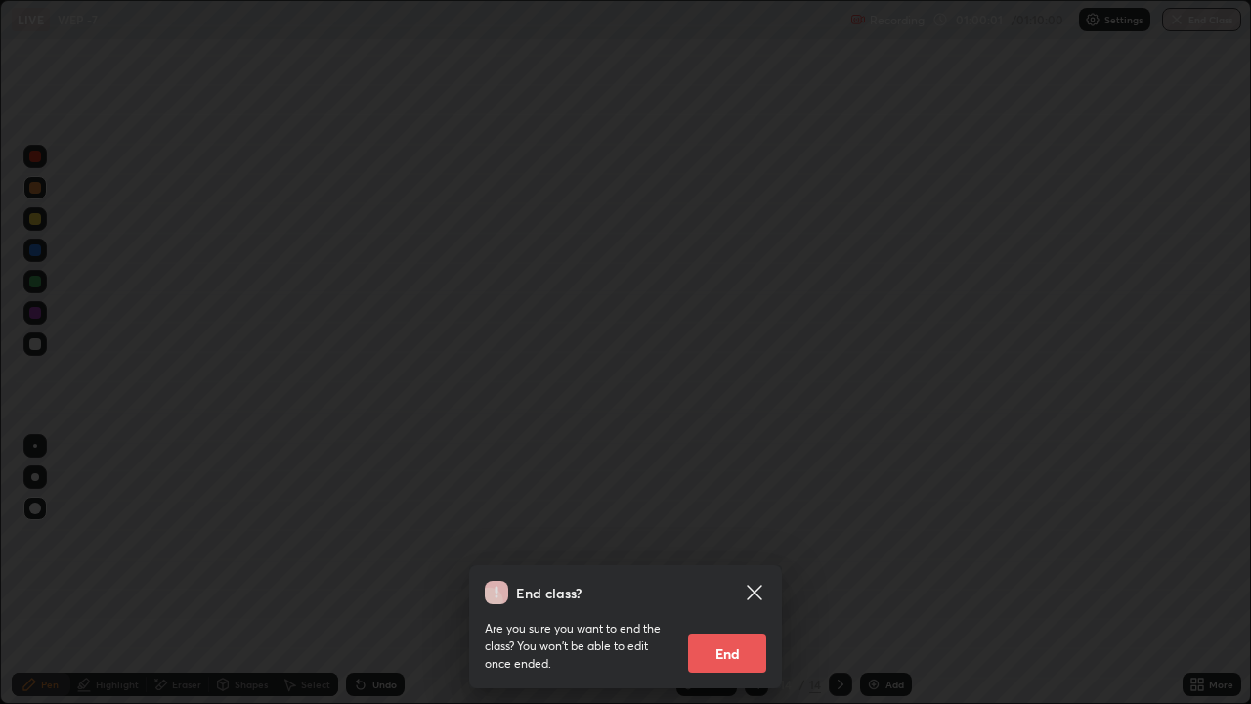
click at [715, 546] on button "End" at bounding box center [727, 652] width 78 height 39
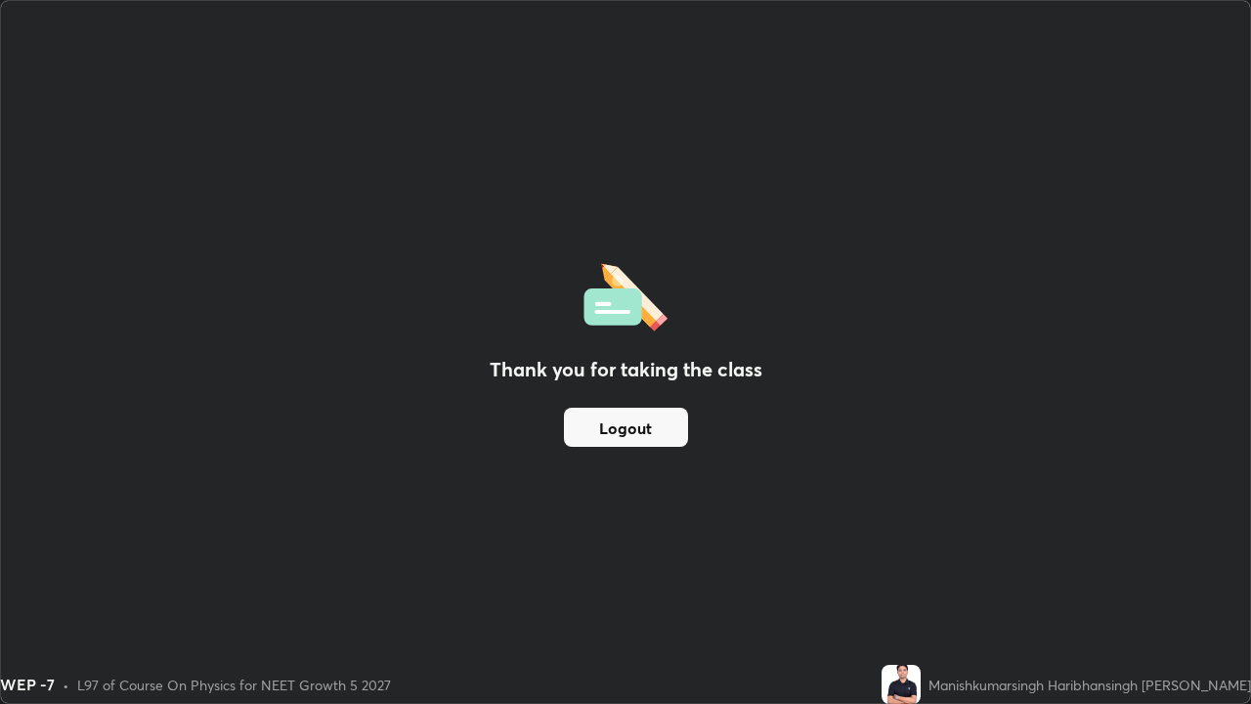
click at [628, 420] on button "Logout" at bounding box center [626, 427] width 124 height 39
click at [637, 427] on button "Logout" at bounding box center [626, 427] width 124 height 39
click at [638, 427] on button "Logout" at bounding box center [626, 427] width 124 height 39
click at [630, 422] on button "Logout" at bounding box center [626, 427] width 124 height 39
click at [567, 428] on button "Logout" at bounding box center [626, 427] width 124 height 39
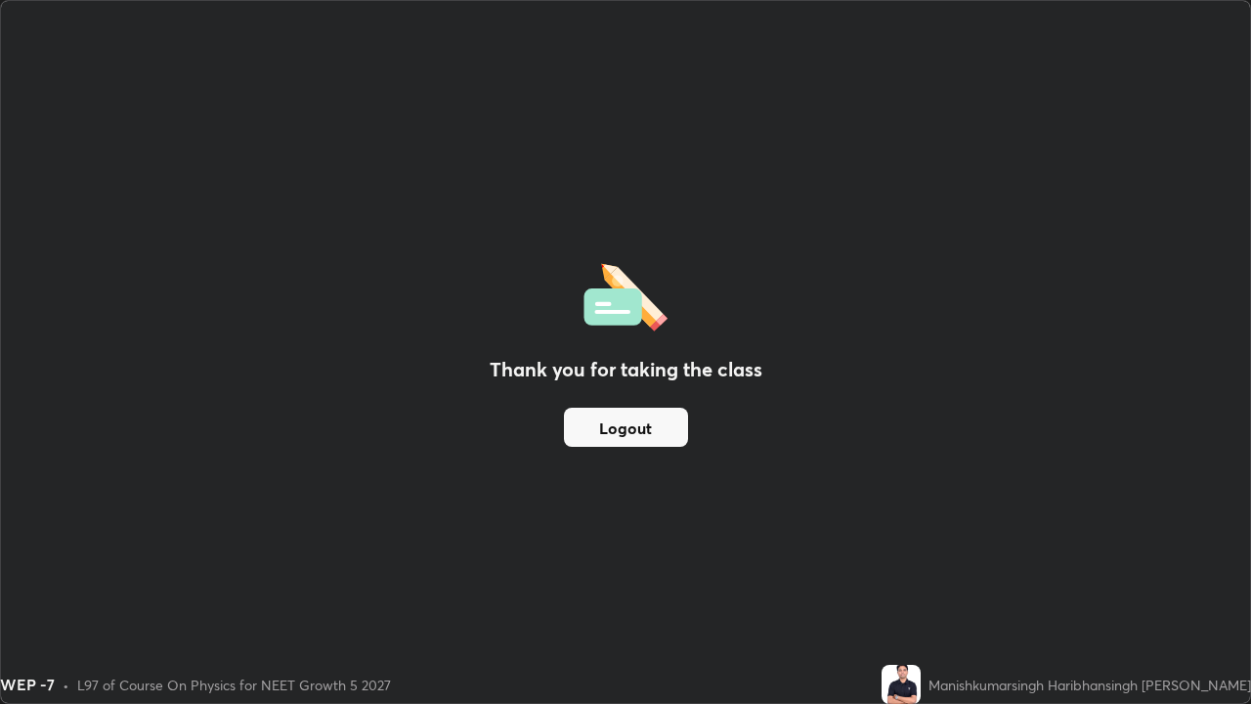
click at [575, 432] on button "Logout" at bounding box center [626, 427] width 124 height 39
click at [608, 424] on button "Logout" at bounding box center [626, 427] width 124 height 39
click at [641, 429] on button "Logout" at bounding box center [626, 427] width 124 height 39
click at [644, 433] on button "Logout" at bounding box center [626, 427] width 124 height 39
click at [649, 424] on button "Logout" at bounding box center [626, 427] width 124 height 39
